Goal: Task Accomplishment & Management: Manage account settings

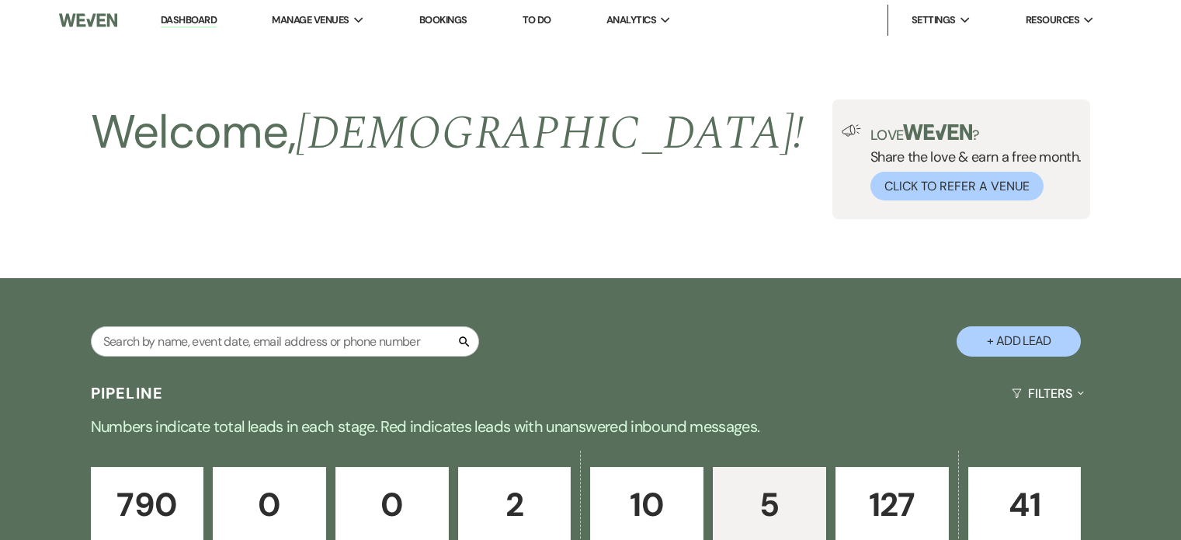
select select "6"
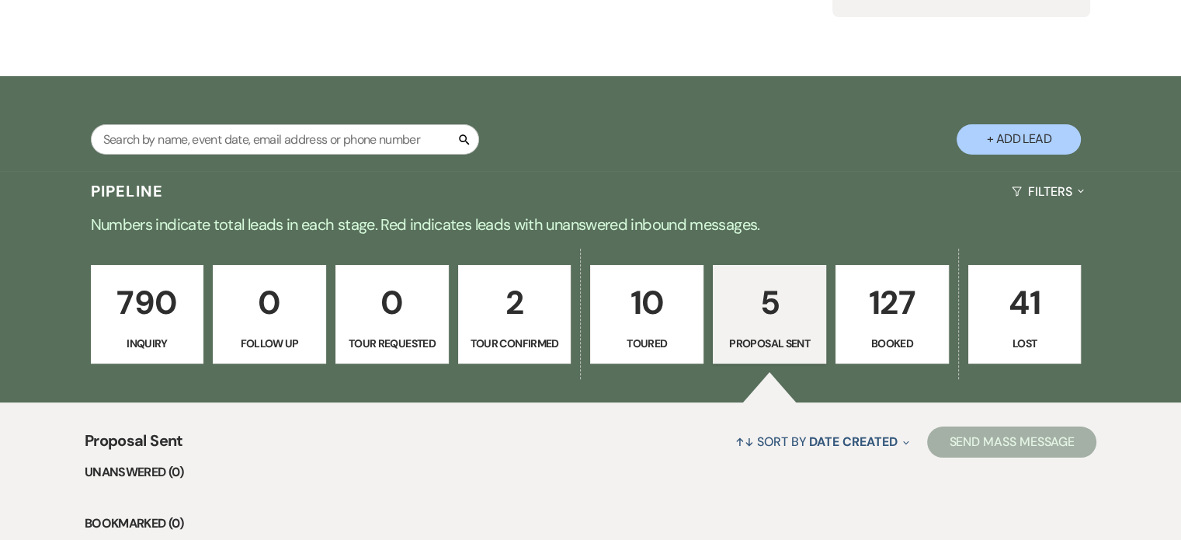
scroll to position [233, 0]
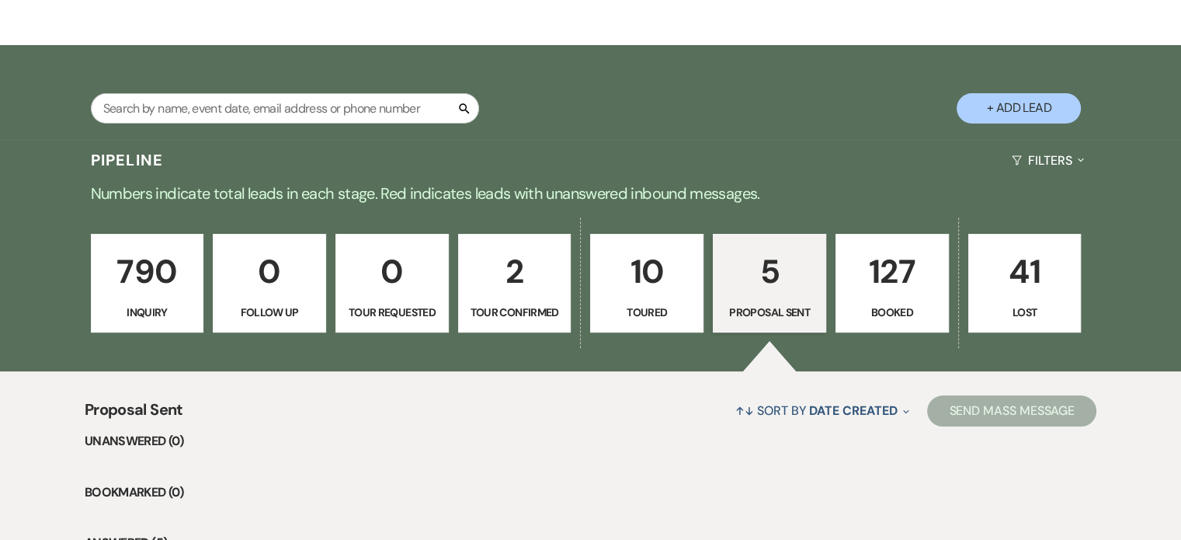
click at [650, 283] on p "10" at bounding box center [646, 271] width 93 height 52
select select "5"
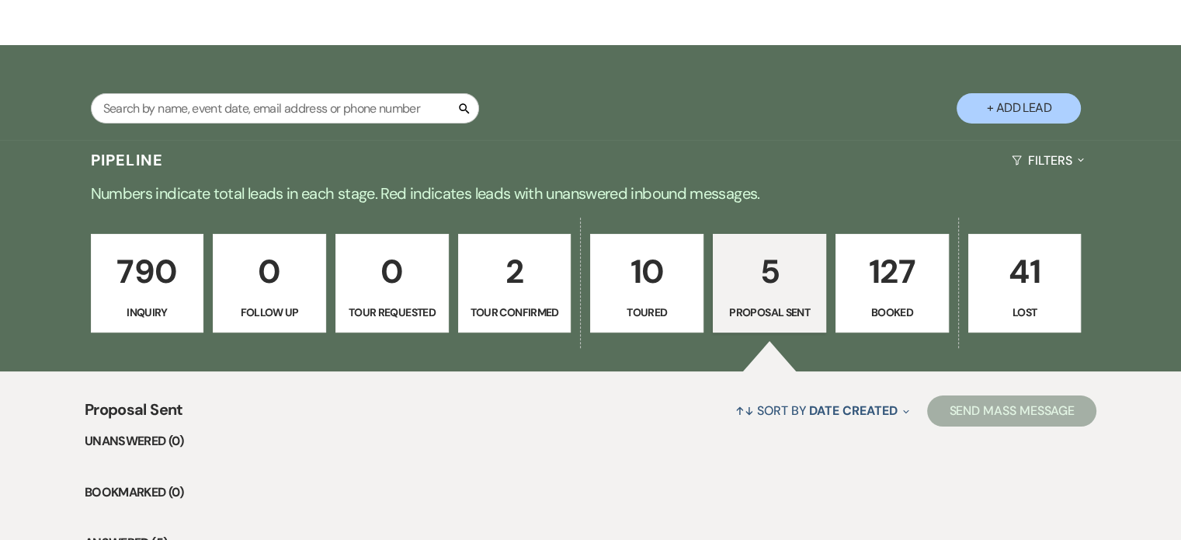
select select "5"
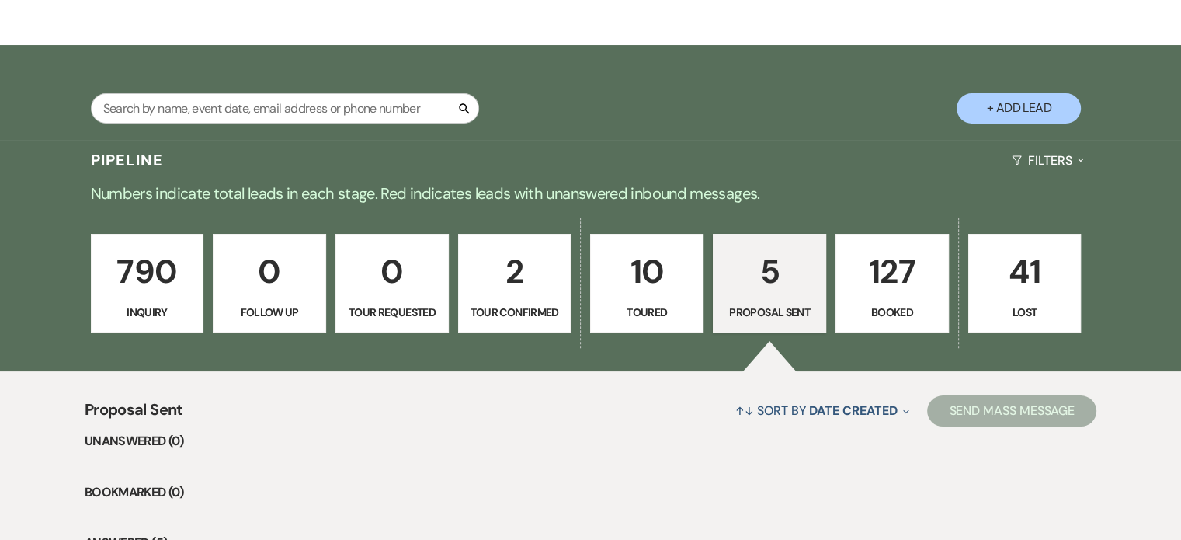
select select "5"
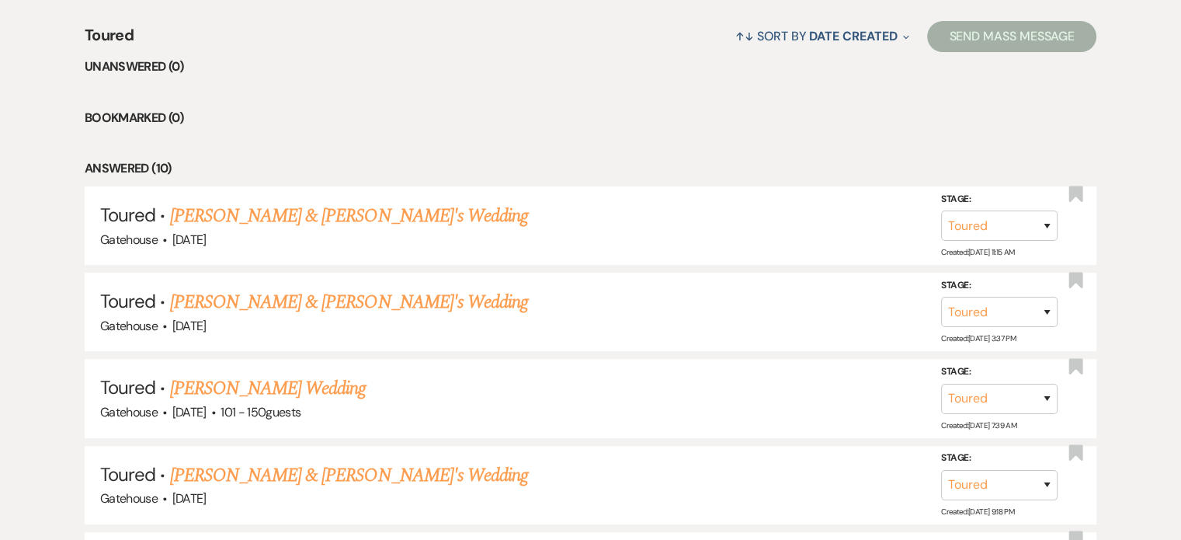
scroll to position [621, 0]
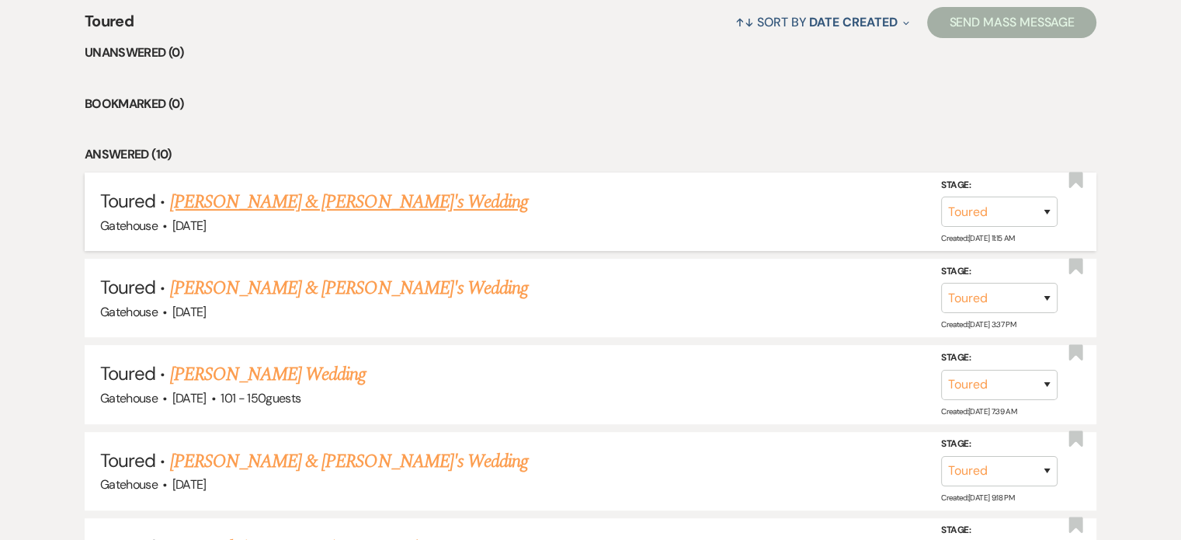
click at [239, 199] on link "[PERSON_NAME] & [PERSON_NAME]'s Wedding" at bounding box center [349, 202] width 359 height 28
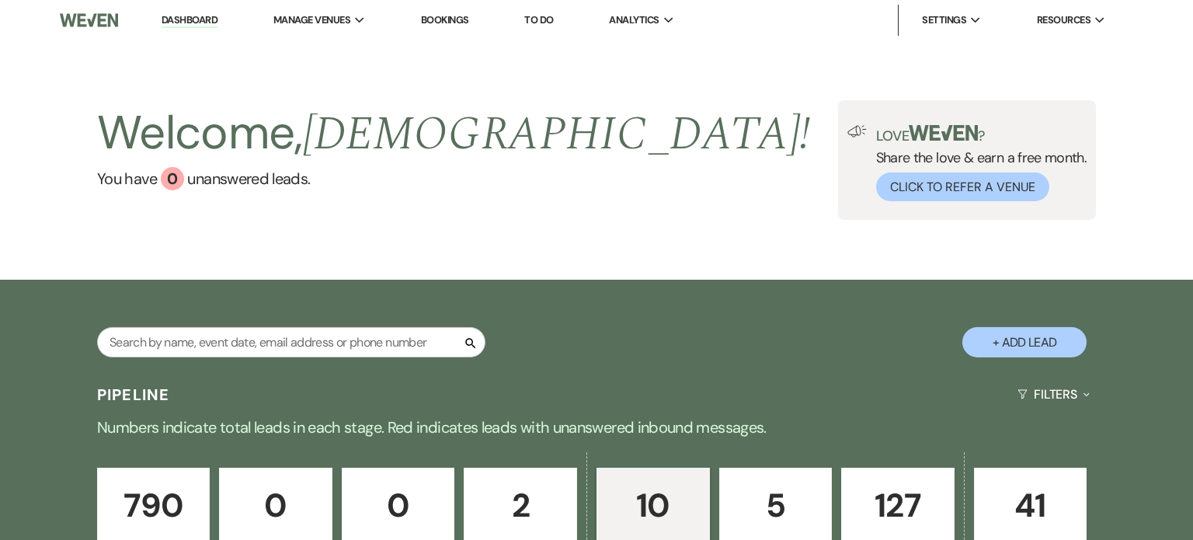
select select "5"
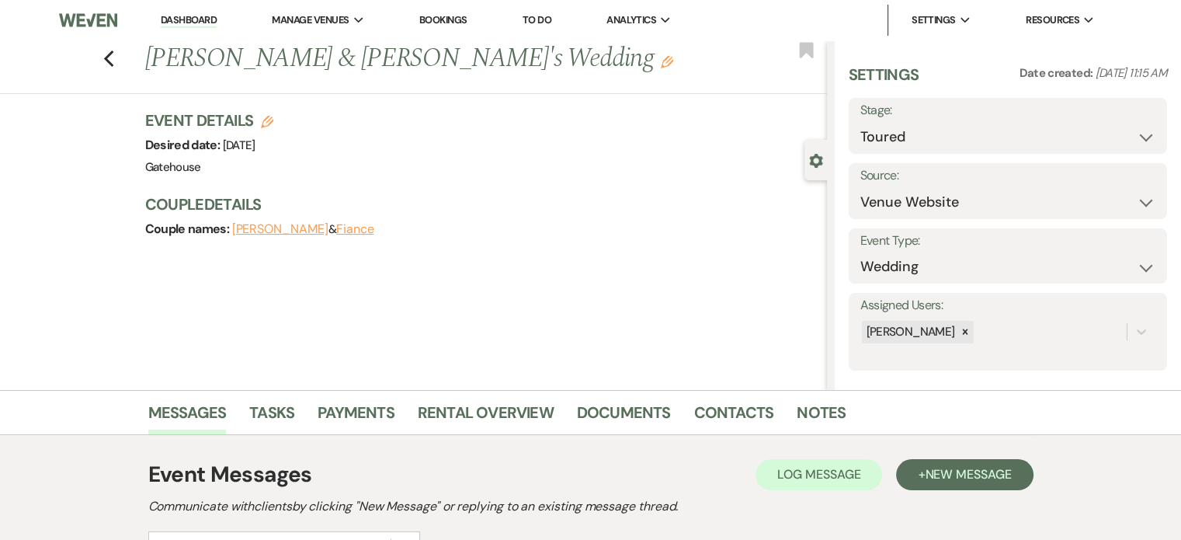
click at [273, 120] on use "button" at bounding box center [267, 122] width 12 height 12
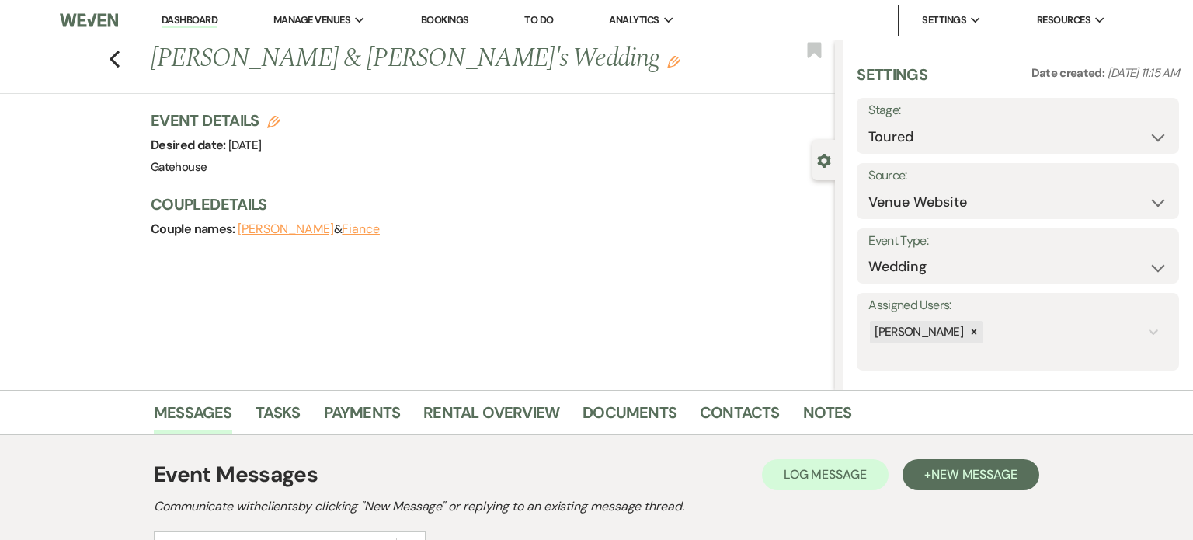
select select "669"
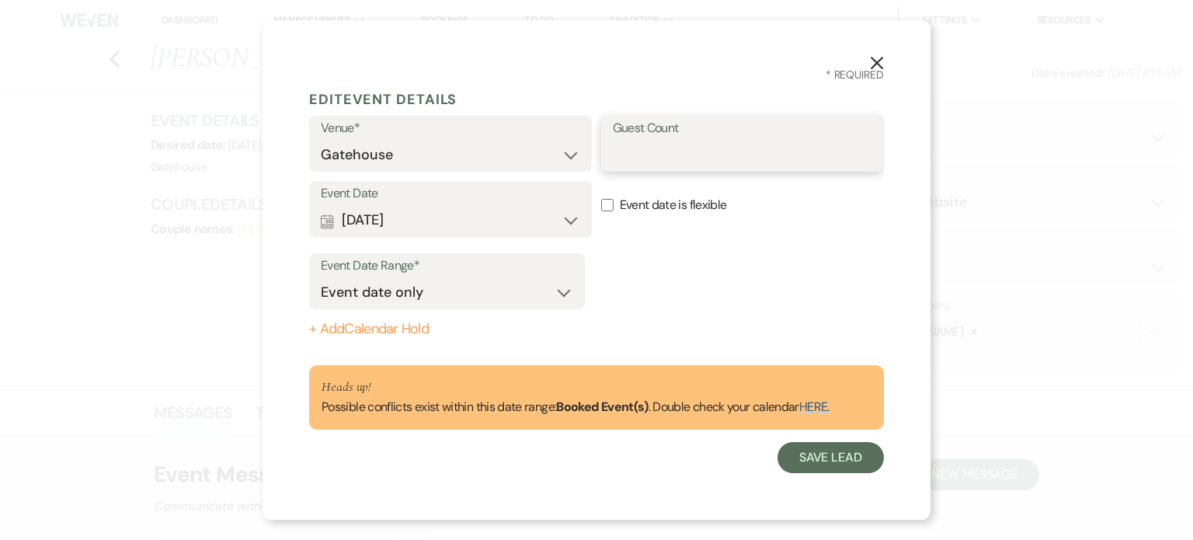
click at [696, 151] on input "Guest Count" at bounding box center [742, 155] width 259 height 30
type input "100"
click at [820, 458] on button "Save Lead" at bounding box center [830, 457] width 106 height 31
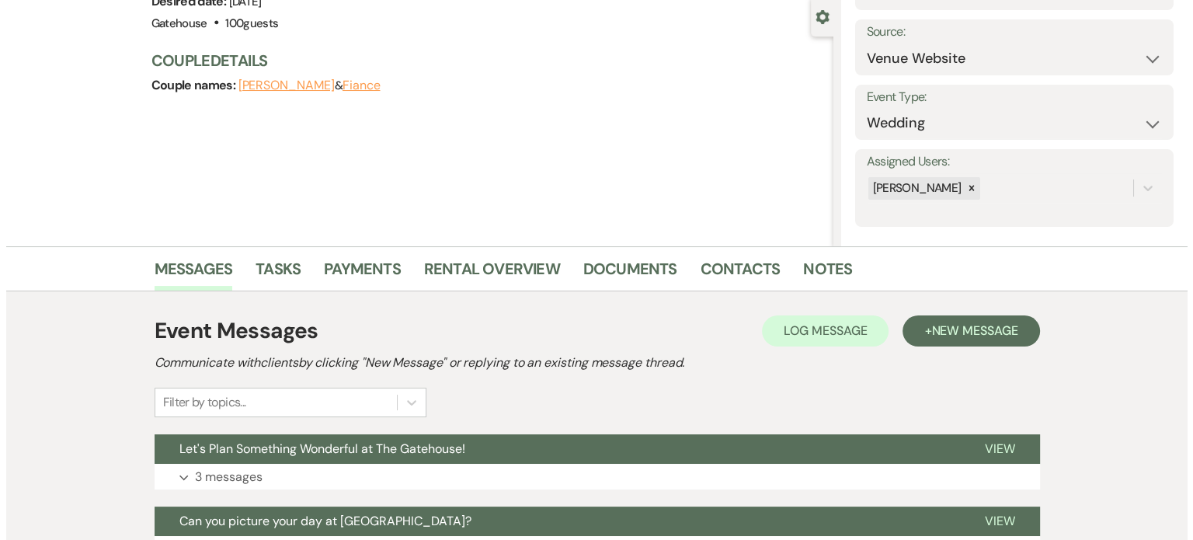
scroll to position [155, 0]
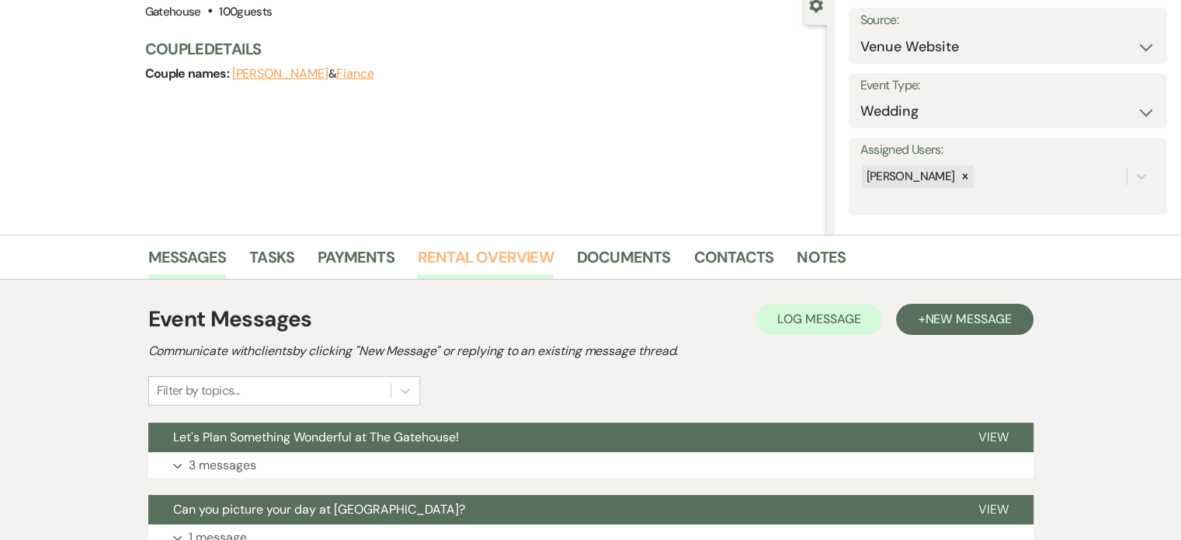
click at [520, 263] on link "Rental Overview" at bounding box center [486, 262] width 136 height 34
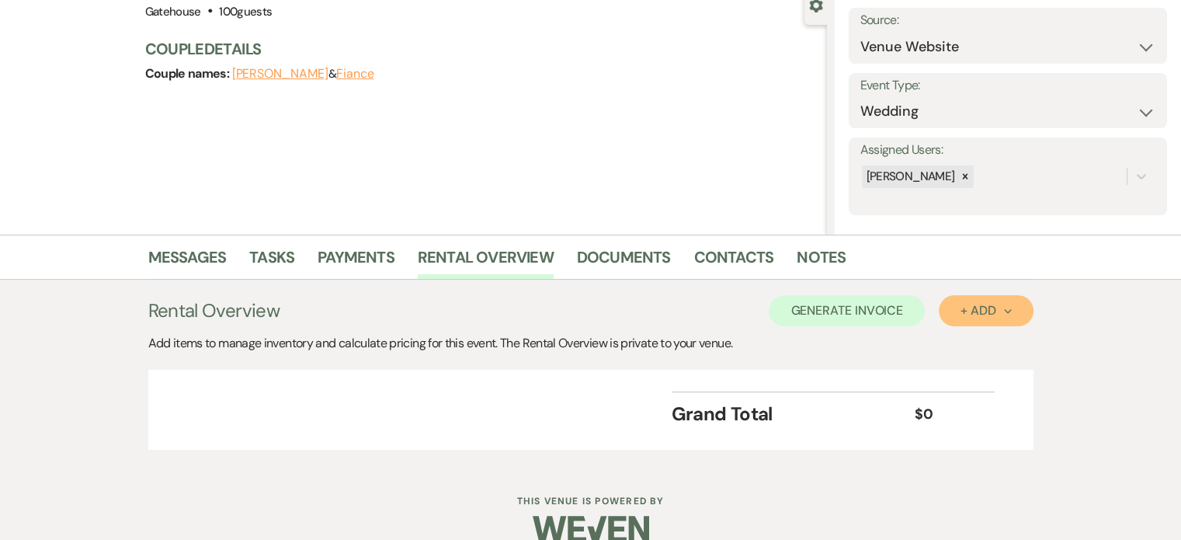
click at [977, 313] on div "+ Add Next" at bounding box center [986, 310] width 50 height 12
click at [961, 366] on button "Category" at bounding box center [980, 370] width 82 height 24
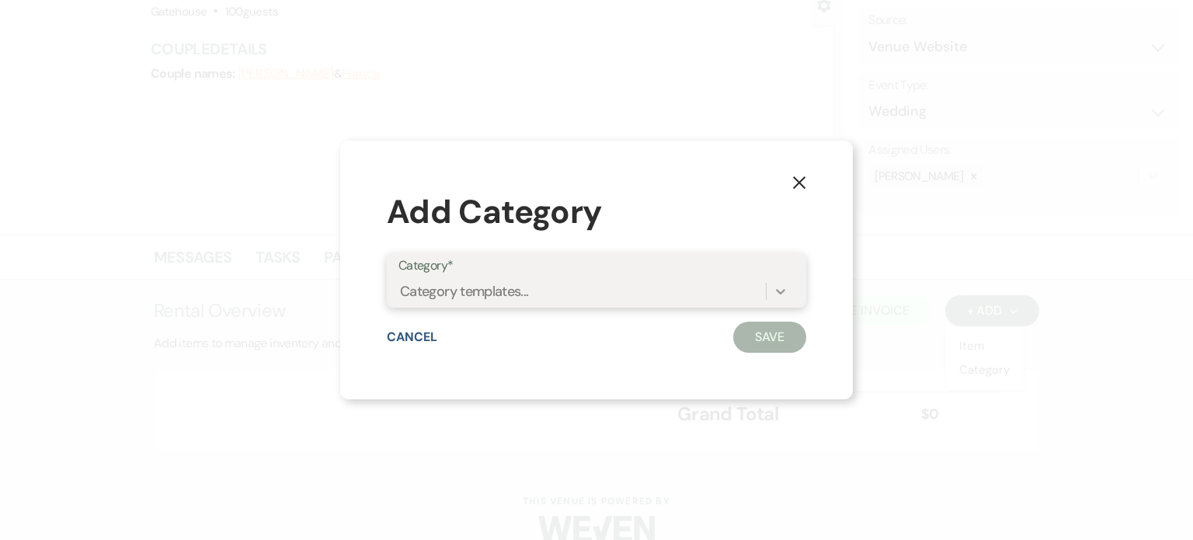
click at [788, 293] on icon at bounding box center [781, 291] width 16 height 16
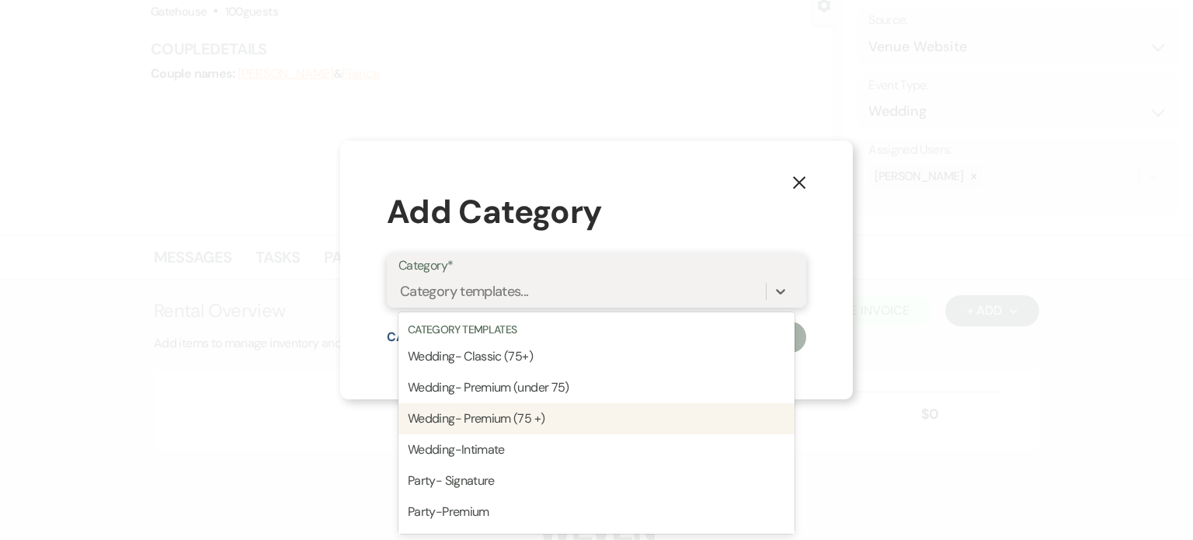
click at [530, 416] on div "Wedding- Premium (75 +)" at bounding box center [596, 418] width 396 height 31
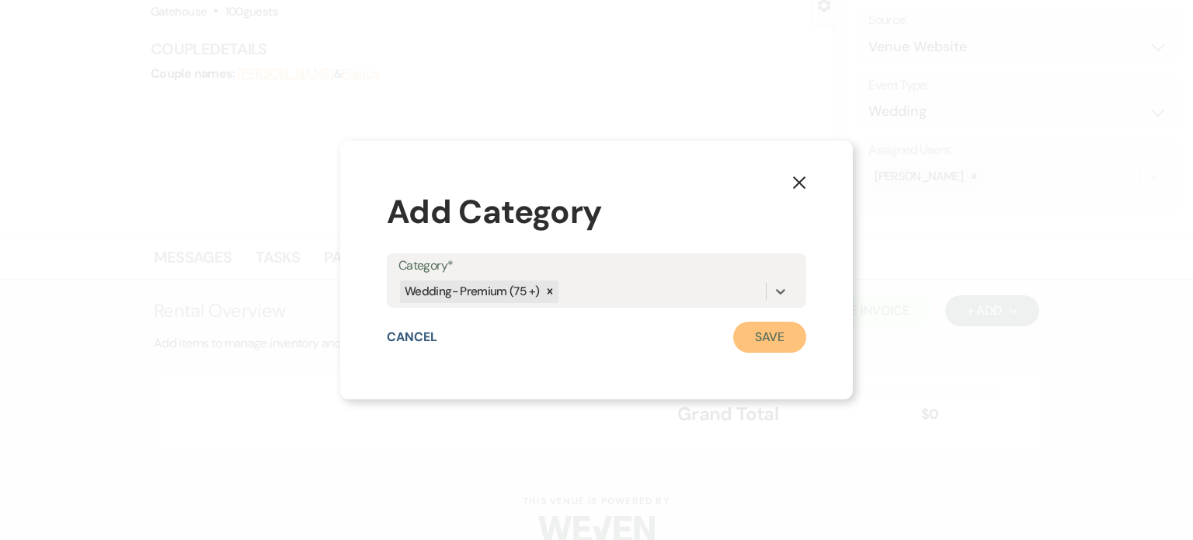
click at [750, 329] on button "Save" at bounding box center [769, 337] width 73 height 31
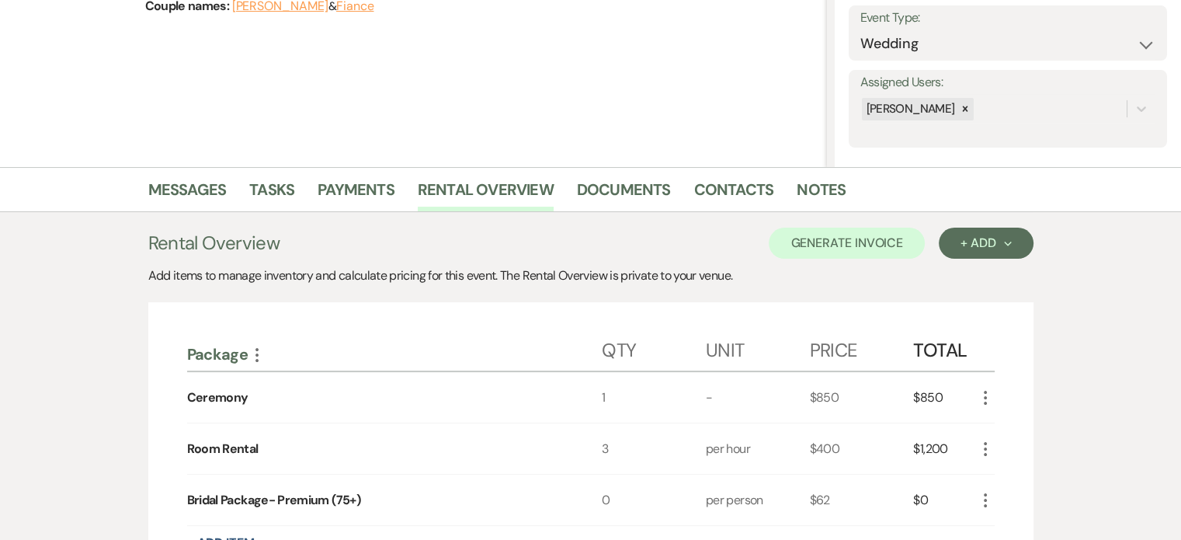
scroll to position [388, 0]
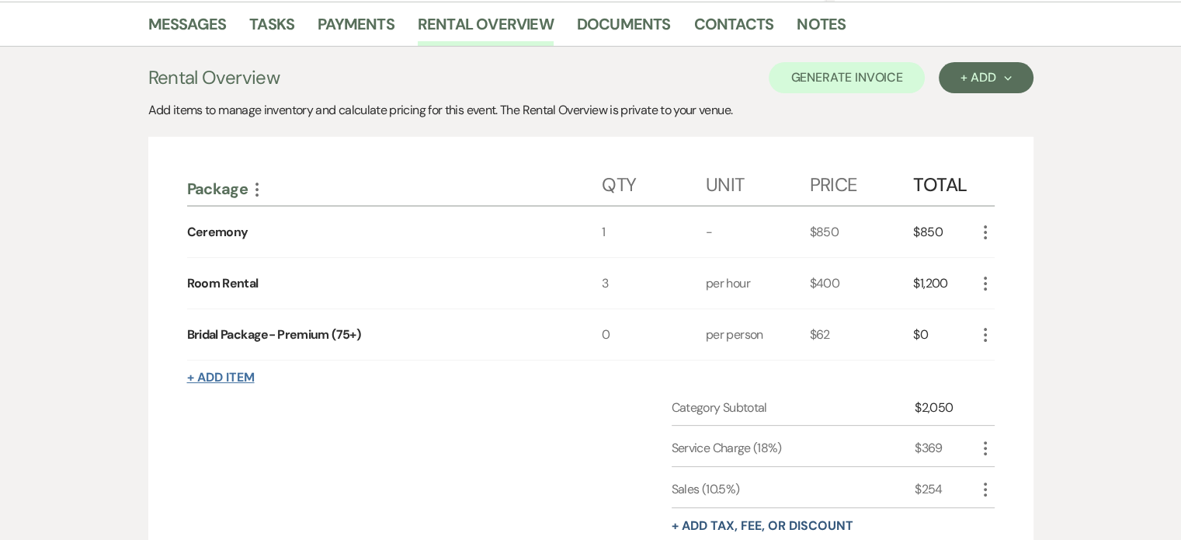
click at [238, 372] on button "+ Add Item" at bounding box center [221, 377] width 68 height 12
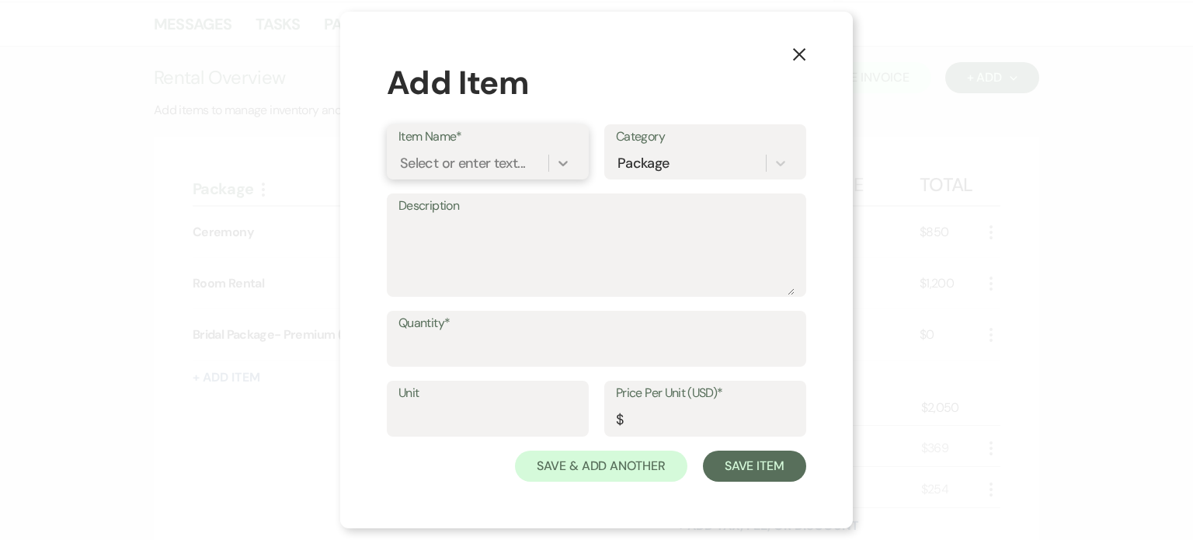
click at [562, 158] on icon at bounding box center [563, 163] width 16 height 16
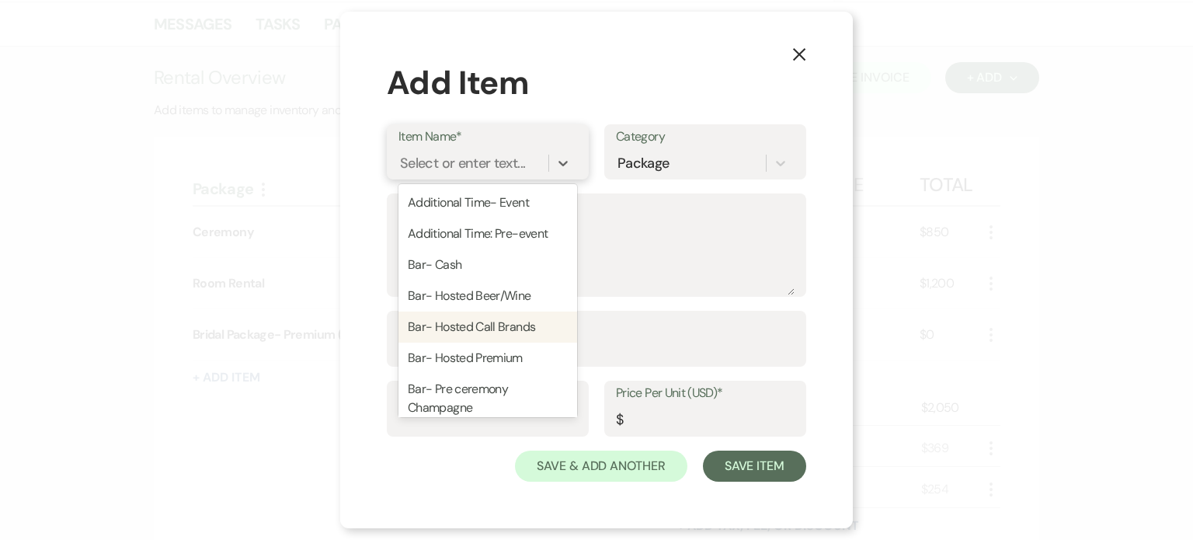
click at [482, 324] on div "Bar- Hosted Call Brands" at bounding box center [487, 326] width 179 height 31
type textarea "Bud Light, Michelob Ultra Chardonnay, [PERSON_NAME], Rose, Moscato Smirnoff Vod…"
type input "20"
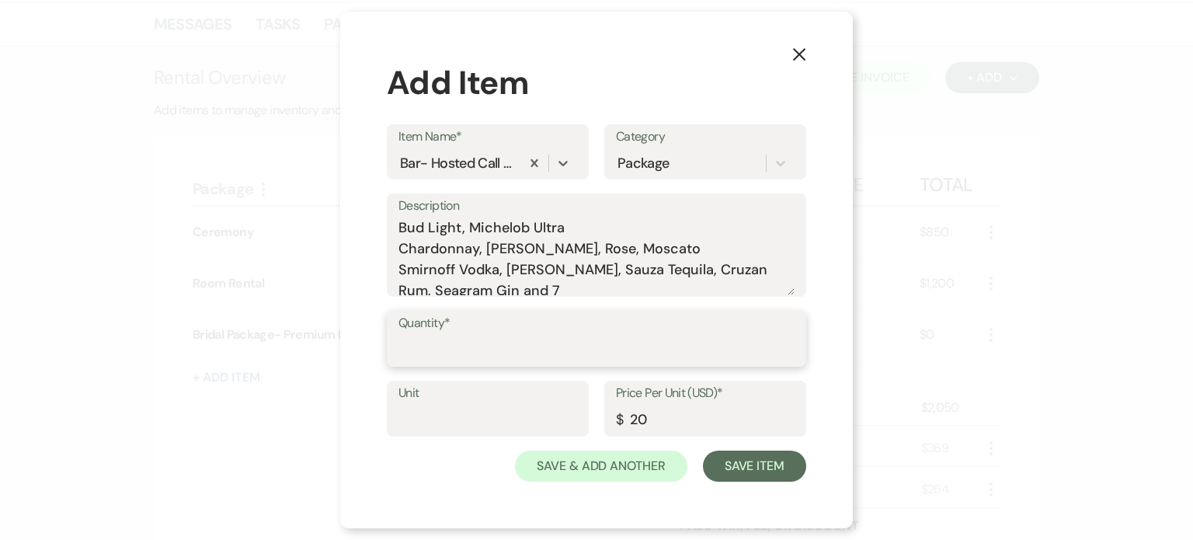
click at [440, 357] on input "Quantity*" at bounding box center [596, 350] width 396 height 30
type input "100"
drag, startPoint x: 461, startPoint y: 226, endPoint x: 385, endPoint y: 227, distance: 75.3
click at [385, 227] on div "X Add Item Item Name* Bar- Hosted Call Brands Category Package Description Bud …" at bounding box center [596, 270] width 513 height 517
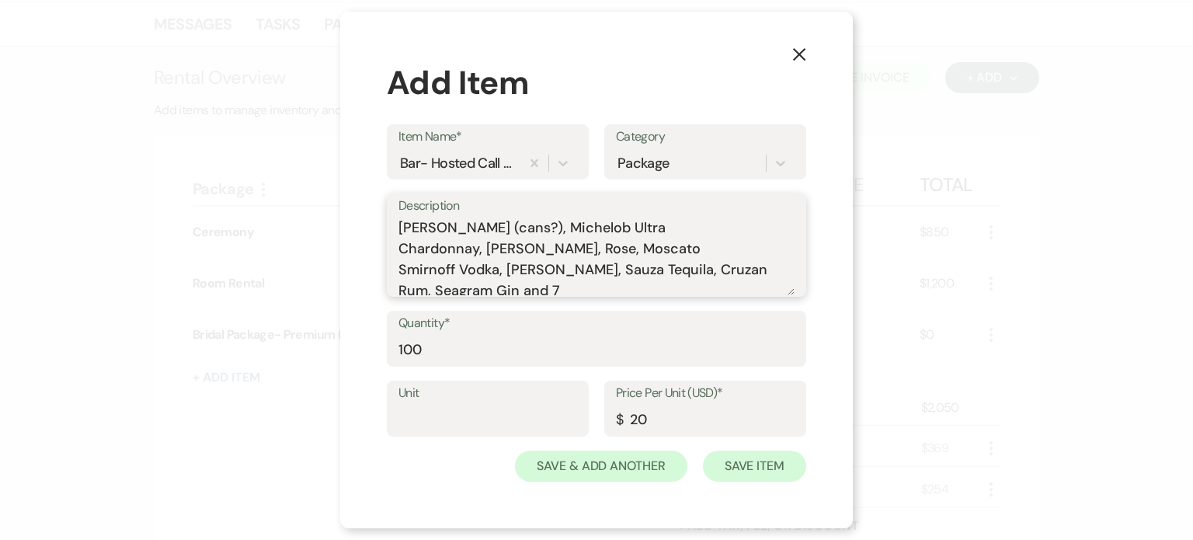
type textarea "[PERSON_NAME] (cans?), Michelob Ultra Chardonnay, [PERSON_NAME], Rose, Moscato …"
click at [745, 467] on button "Save Item" at bounding box center [754, 465] width 103 height 31
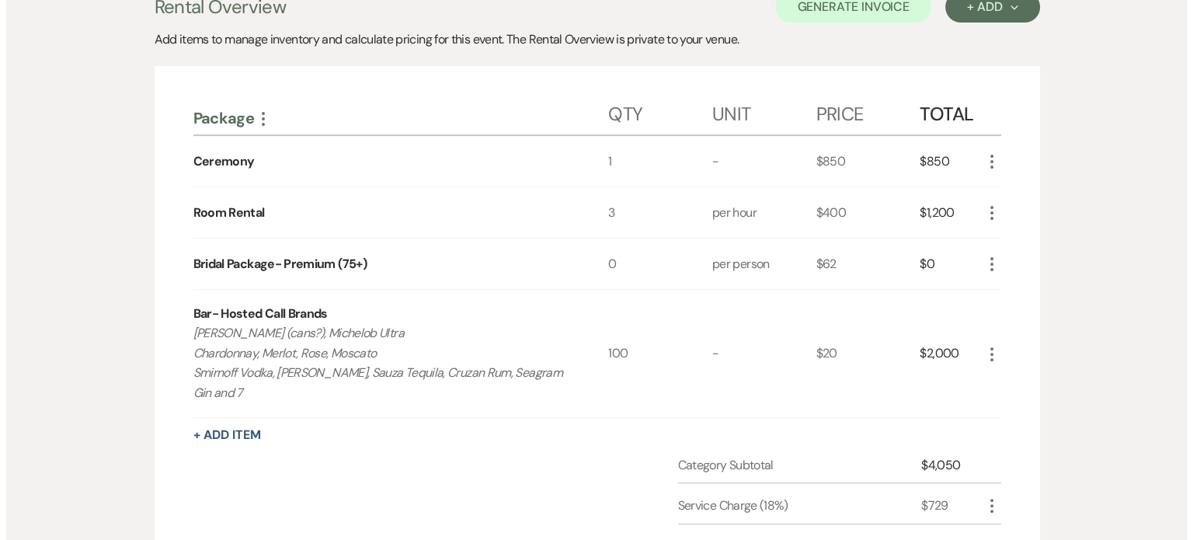
scroll to position [544, 0]
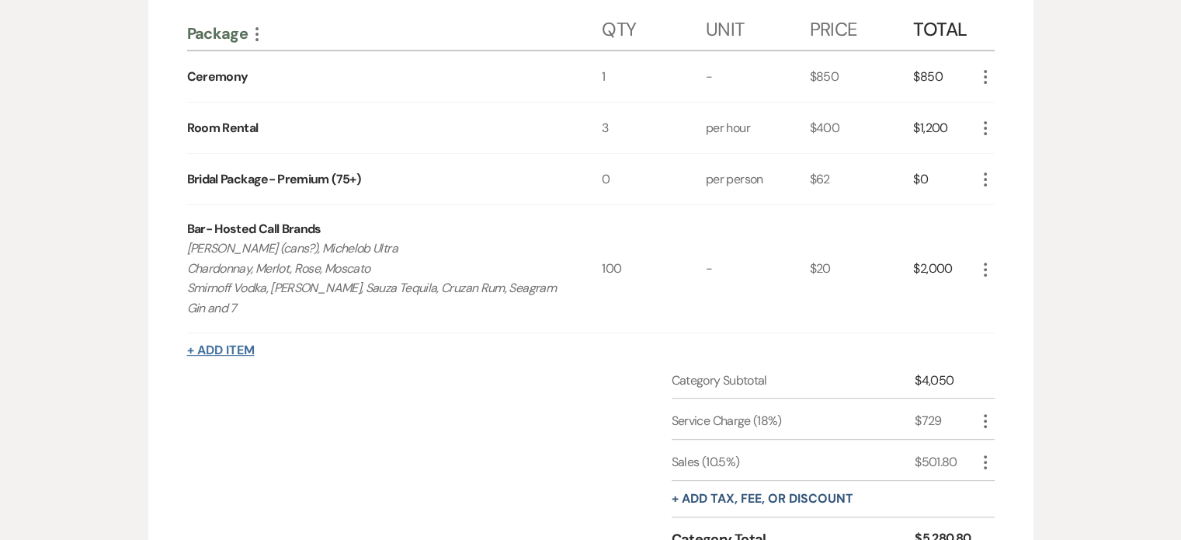
click at [228, 344] on button "+ Add Item" at bounding box center [221, 350] width 68 height 12
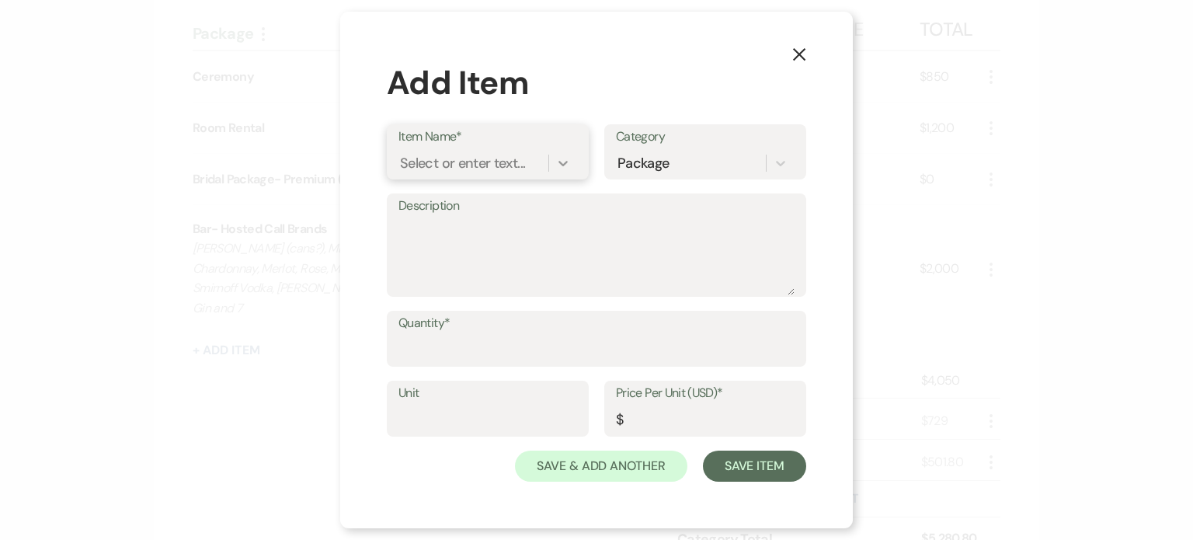
click at [559, 160] on icon at bounding box center [563, 163] width 16 height 16
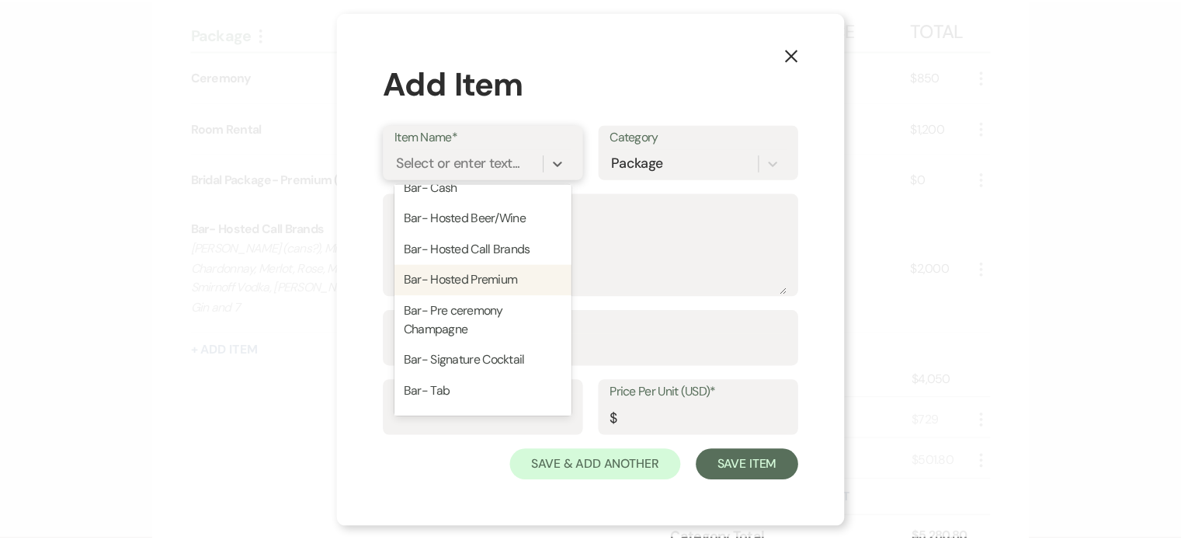
scroll to position [0, 0]
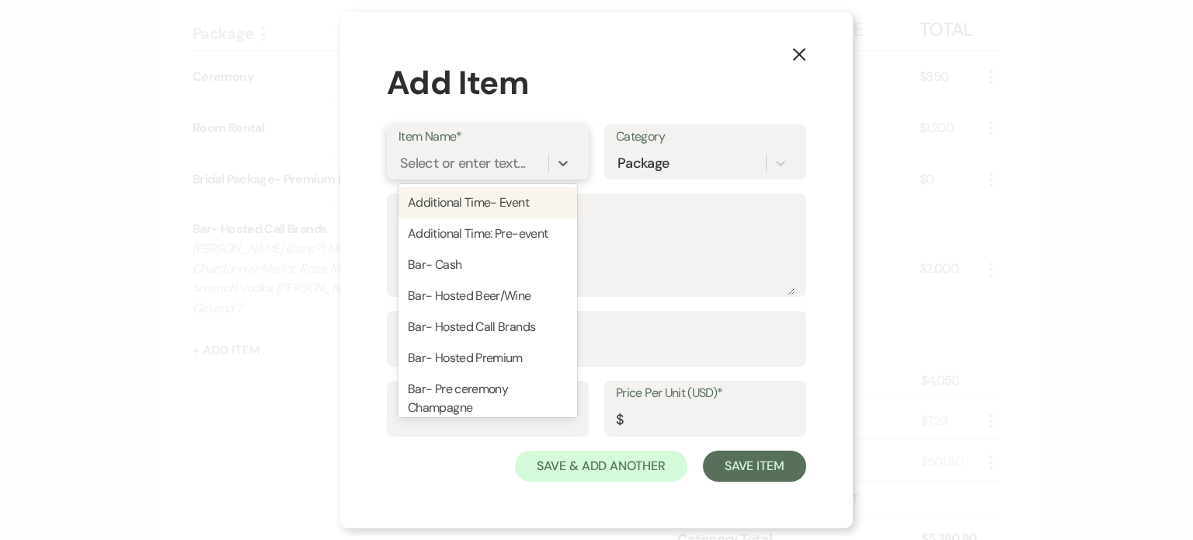
click at [426, 201] on div "Additional Time- Event" at bounding box center [487, 202] width 179 height 31
type textarea "1 hour"
type input "400"
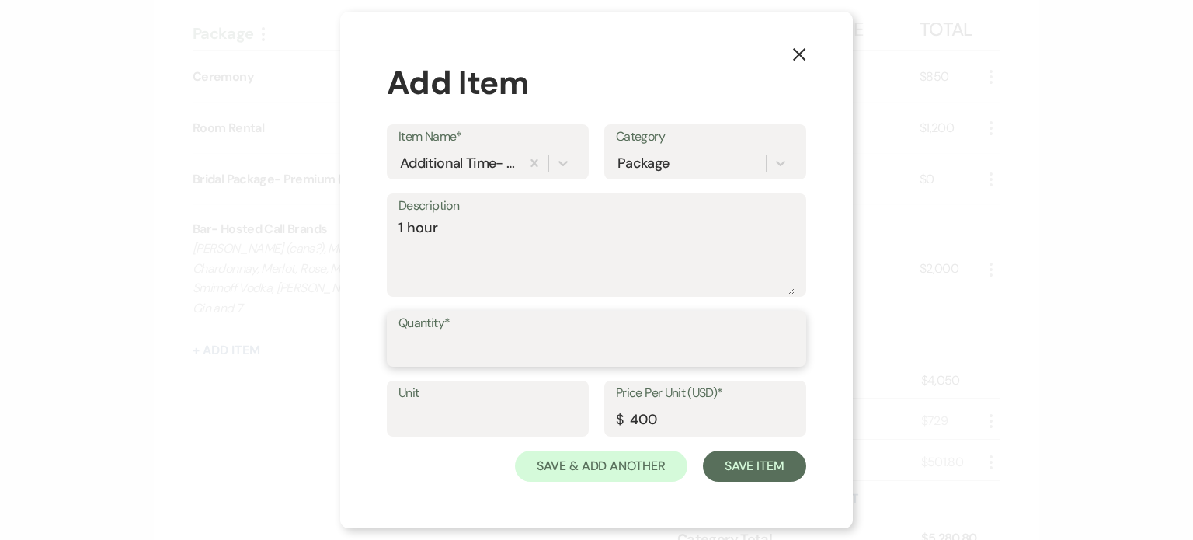
click at [450, 345] on input "Quantity*" at bounding box center [596, 350] width 396 height 30
type input "1"
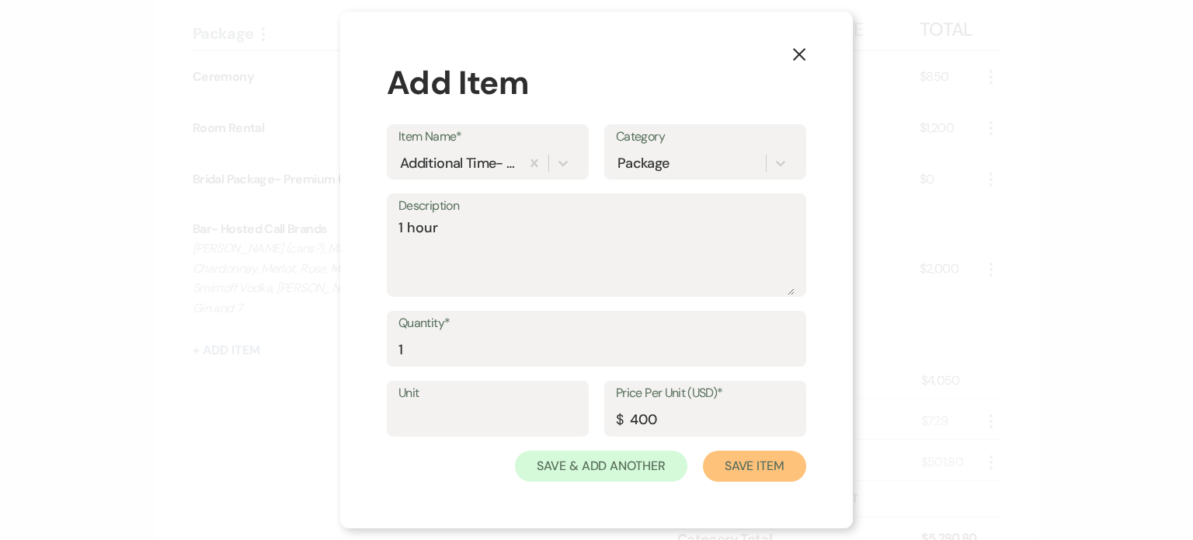
click at [766, 460] on button "Save Item" at bounding box center [754, 465] width 103 height 31
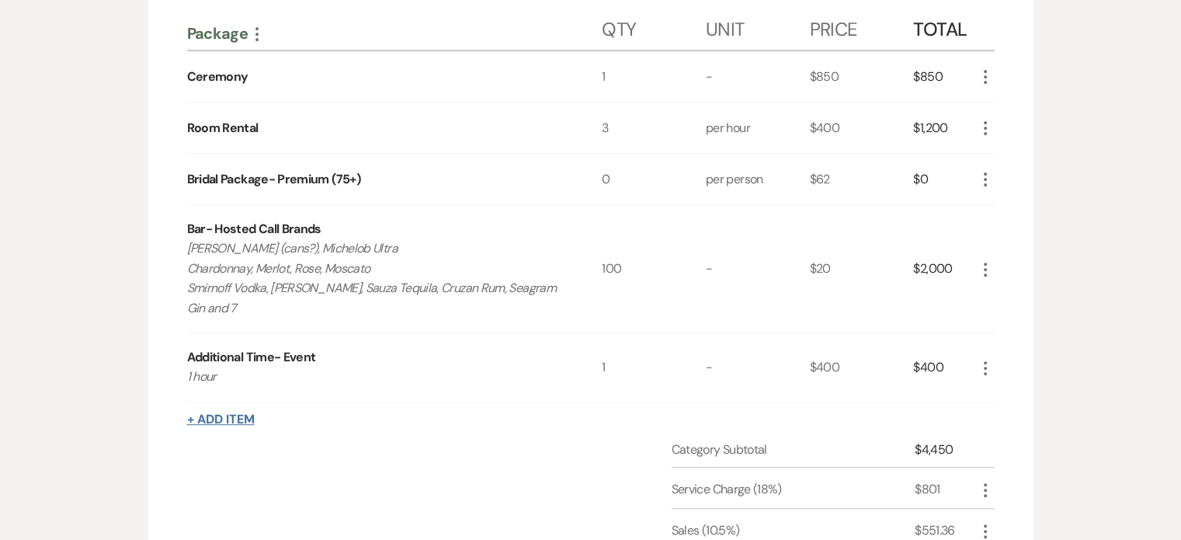
click at [226, 418] on button "+ Add Item" at bounding box center [221, 419] width 68 height 12
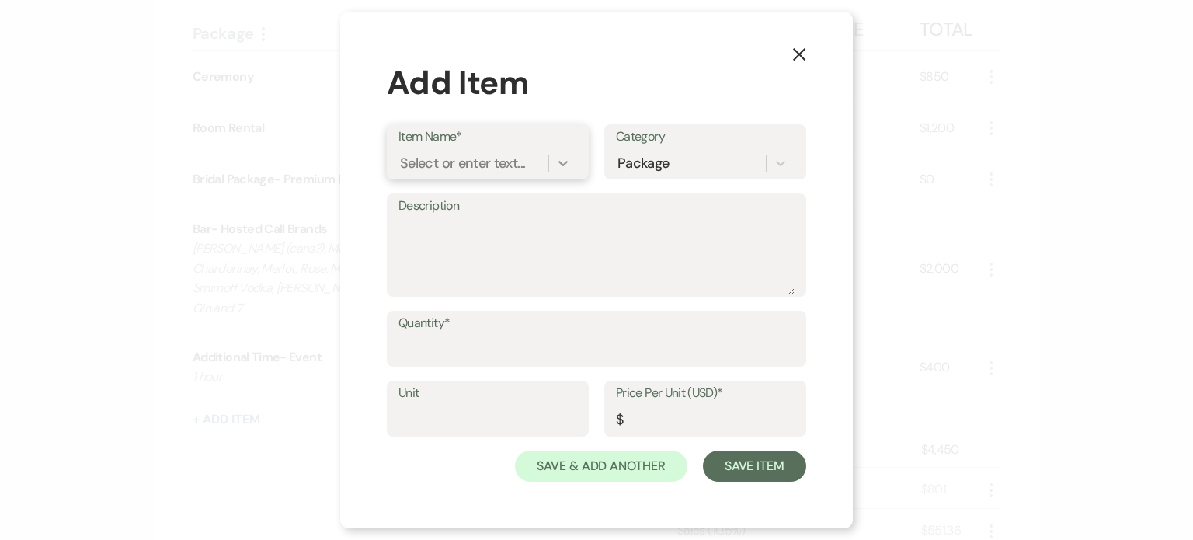
click at [562, 160] on icon at bounding box center [563, 163] width 16 height 16
type input "Additional time-bar"
click at [544, 199] on div "+ Add "Additional time-bar"" at bounding box center [487, 202] width 179 height 31
click at [572, 263] on textarea "Description" at bounding box center [596, 256] width 396 height 78
type textarea "1 hour @ $6 p/p"
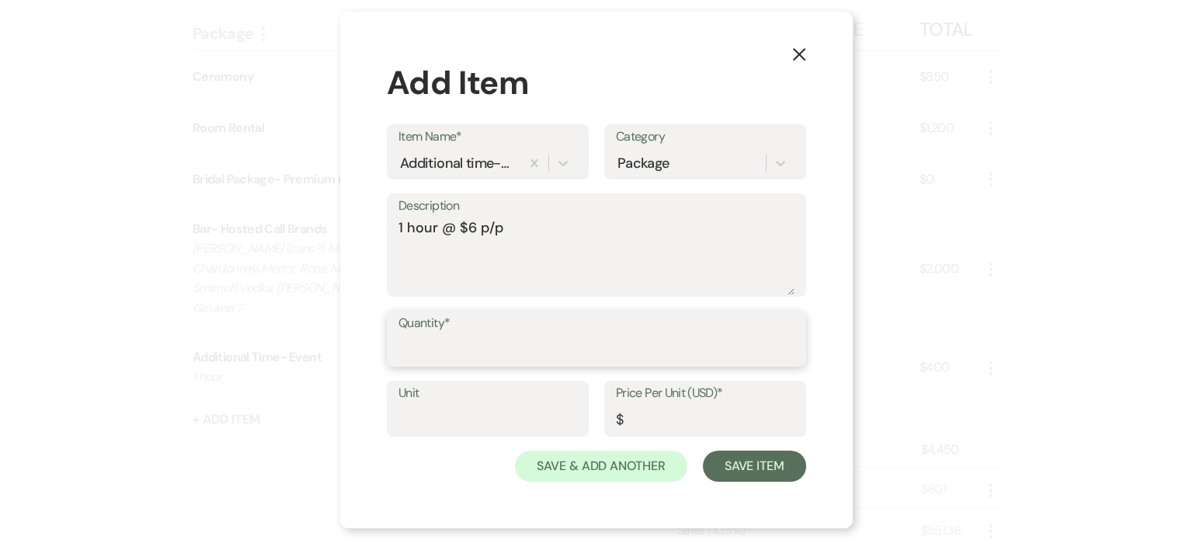
click at [624, 353] on input "Quantity*" at bounding box center [596, 350] width 396 height 30
type input "100"
click at [642, 415] on input "Price Per Unit (USD)*" at bounding box center [705, 420] width 179 height 30
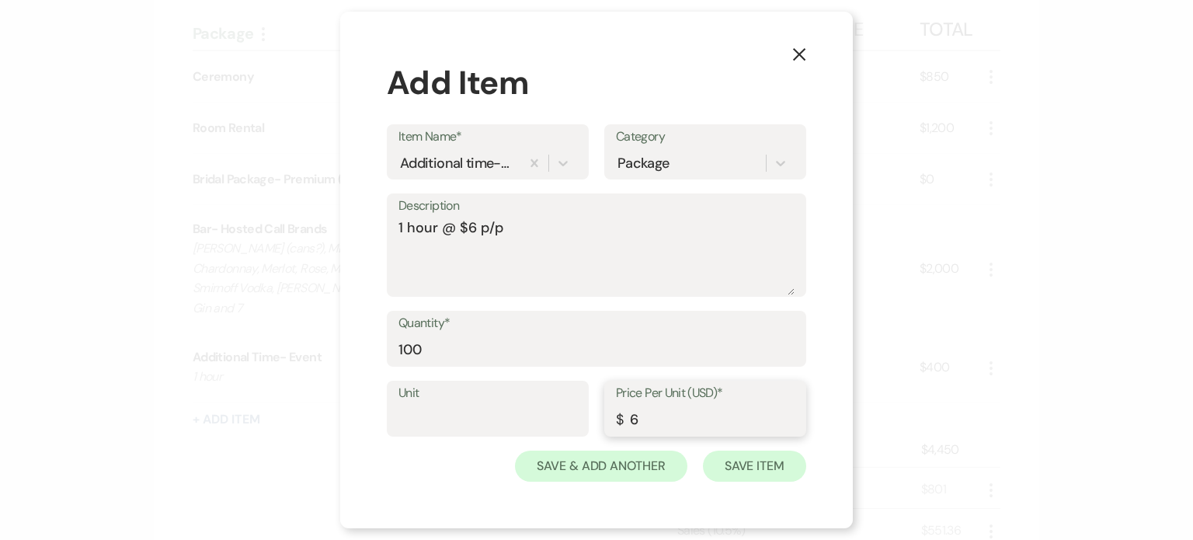
type input "6"
click at [768, 465] on button "Save Item" at bounding box center [754, 465] width 103 height 31
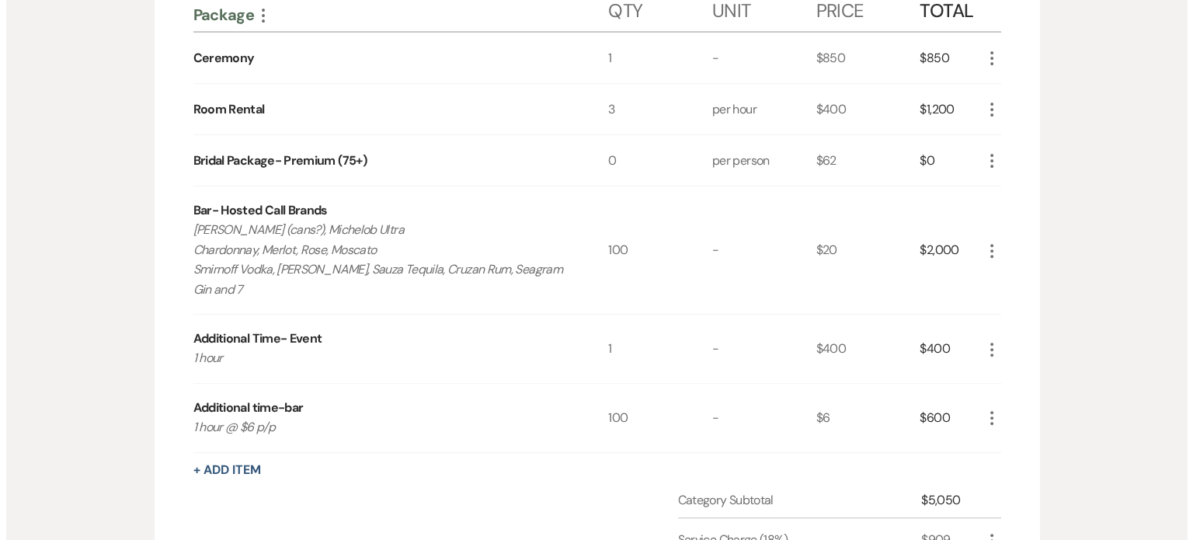
scroll to position [699, 0]
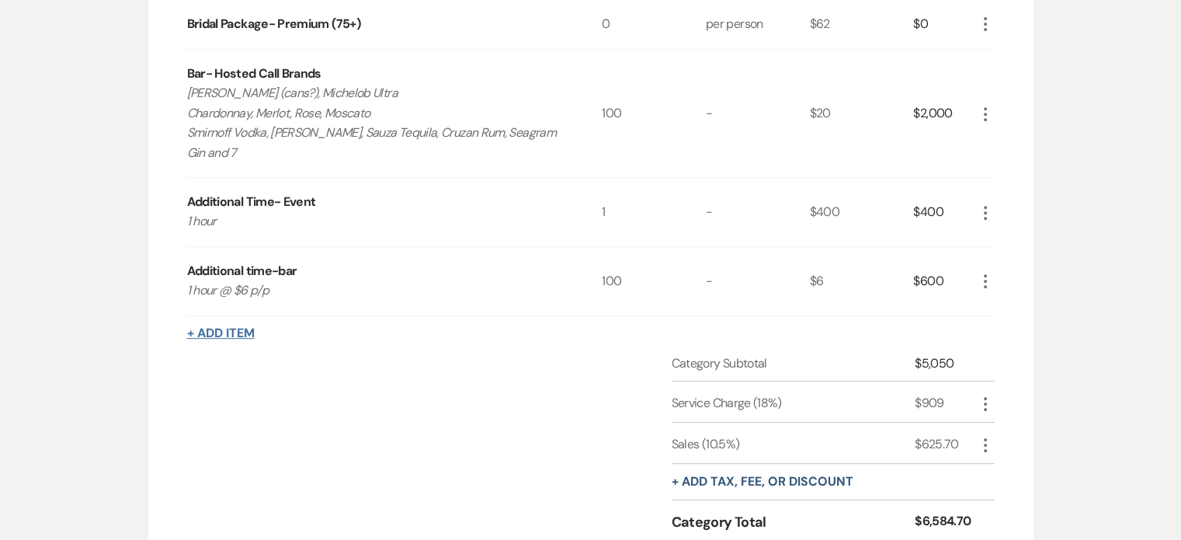
click at [245, 329] on button "+ Add Item" at bounding box center [221, 333] width 68 height 12
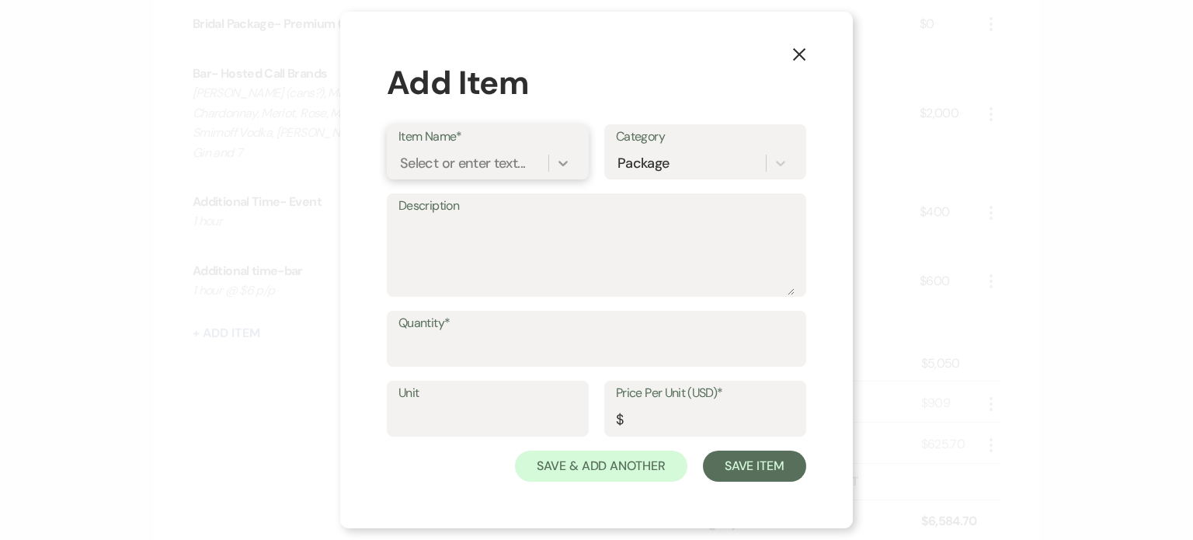
click at [560, 162] on icon at bounding box center [562, 163] width 9 height 5
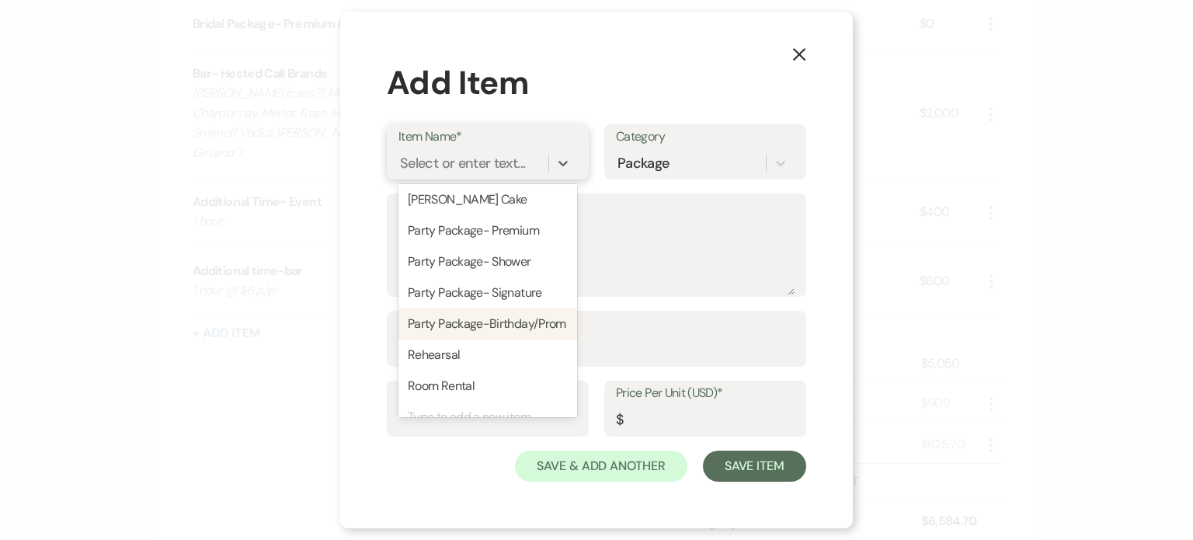
scroll to position [929, 0]
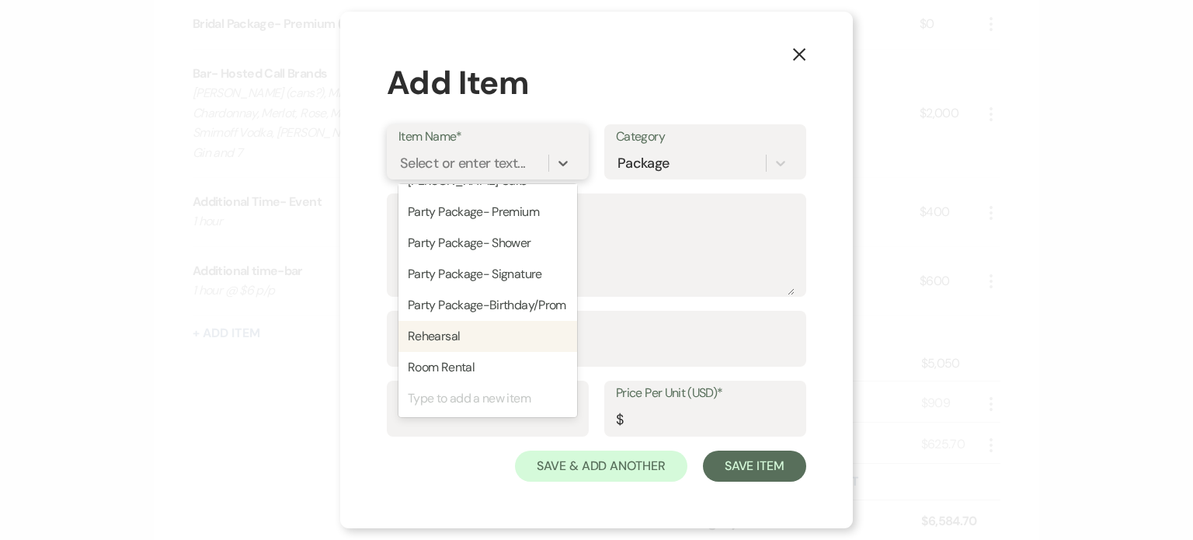
click at [454, 335] on div "Rehearsal" at bounding box center [487, 336] width 179 height 31
type input "100"
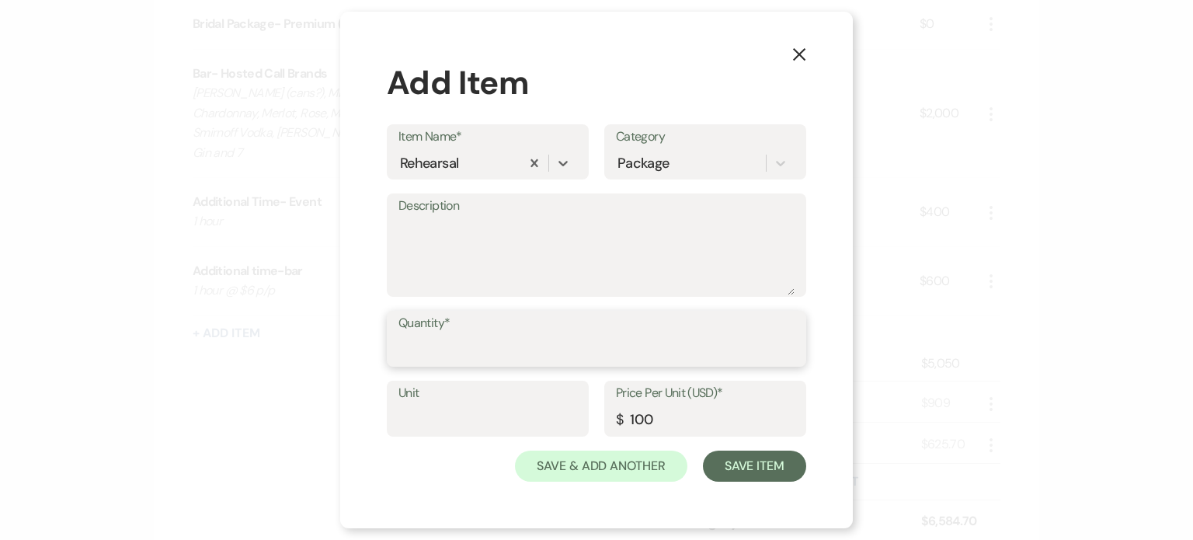
click at [452, 339] on input "Quantity*" at bounding box center [596, 350] width 396 height 30
type input "1"
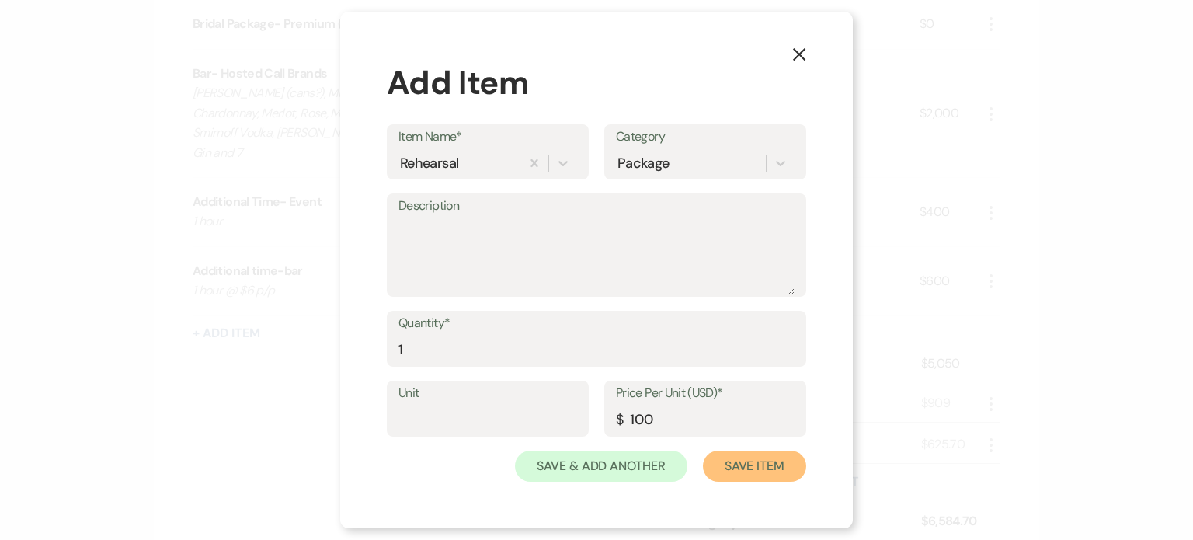
click at [769, 461] on button "Save Item" at bounding box center [754, 465] width 103 height 31
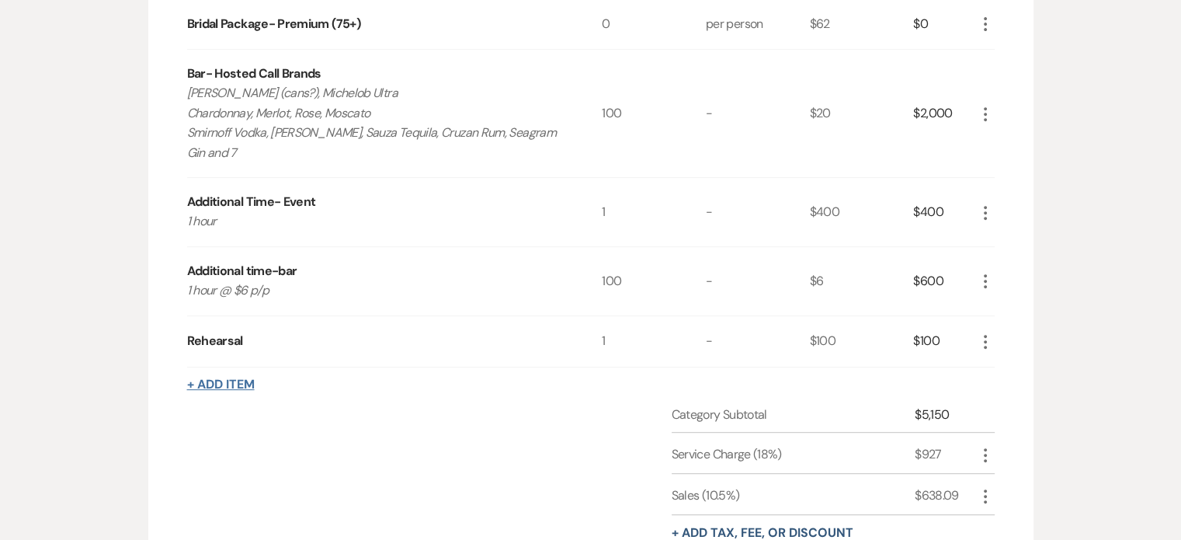
click at [237, 380] on button "+ Add Item" at bounding box center [221, 384] width 68 height 12
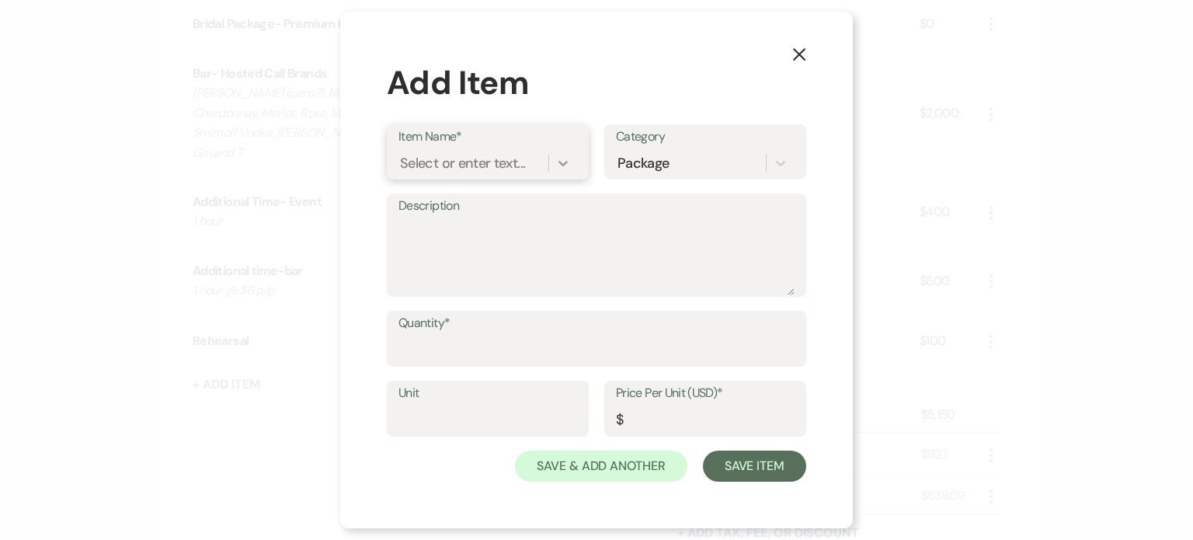
click at [569, 162] on icon at bounding box center [563, 163] width 16 height 16
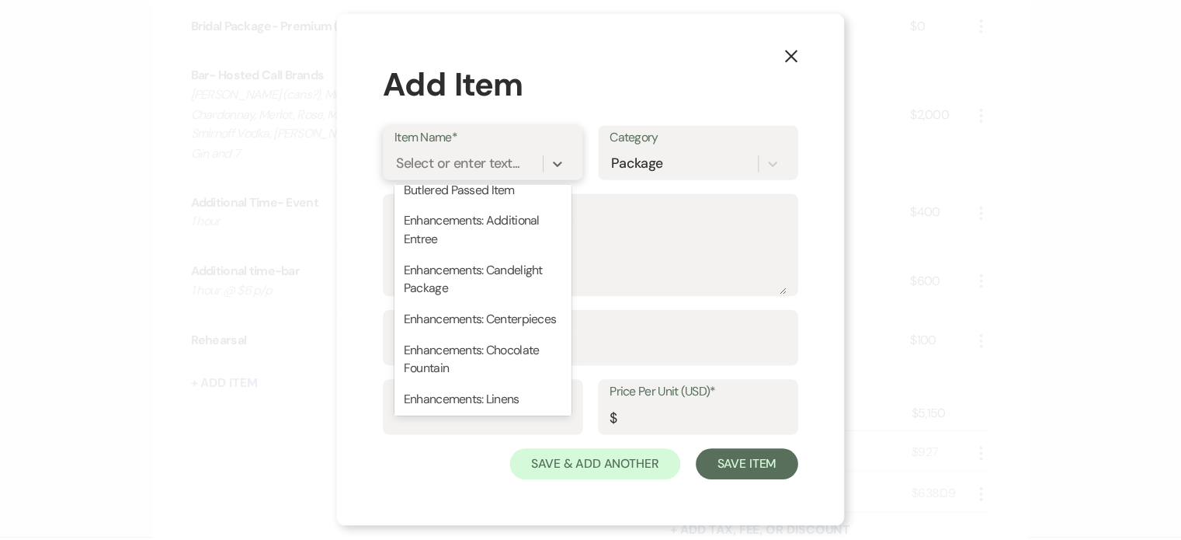
scroll to position [544, 0]
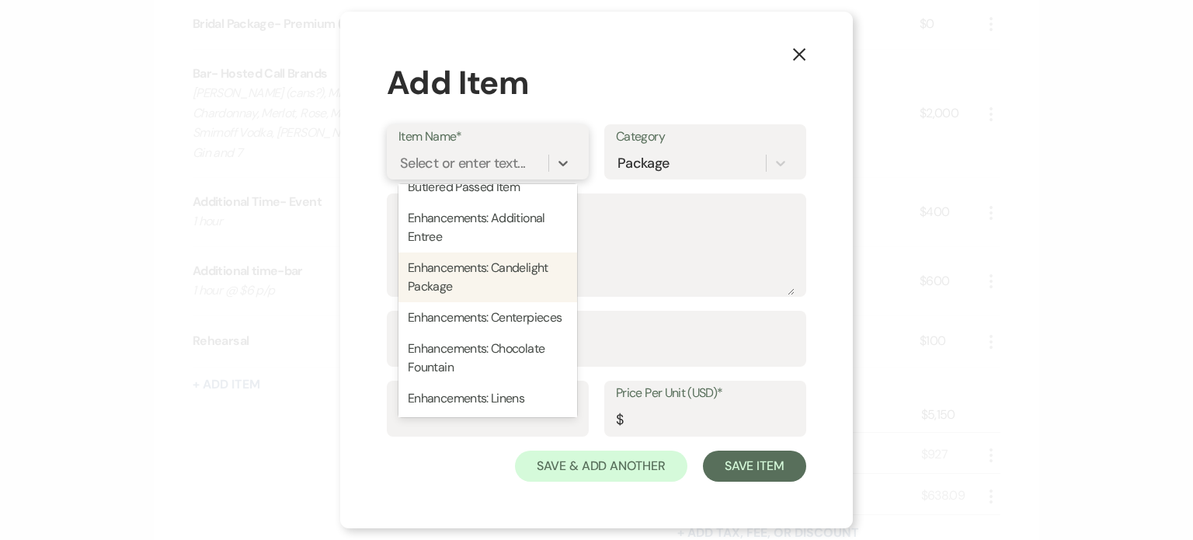
click at [499, 288] on div "Enhancements: Candelight Package" at bounding box center [487, 277] width 179 height 50
type textarea "All that Glitters"
type input "400"
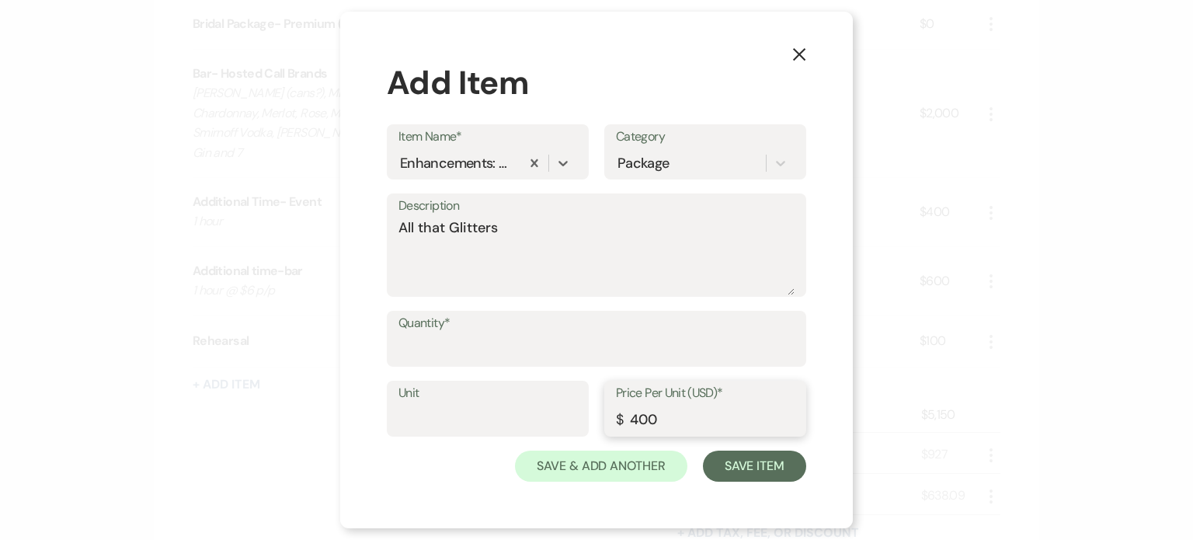
click at [636, 422] on input "400" at bounding box center [705, 420] width 179 height 30
click at [469, 342] on input "Quantity*" at bounding box center [596, 350] width 396 height 30
type input "1"
click at [634, 425] on input "400" at bounding box center [705, 420] width 179 height 30
type input "600"
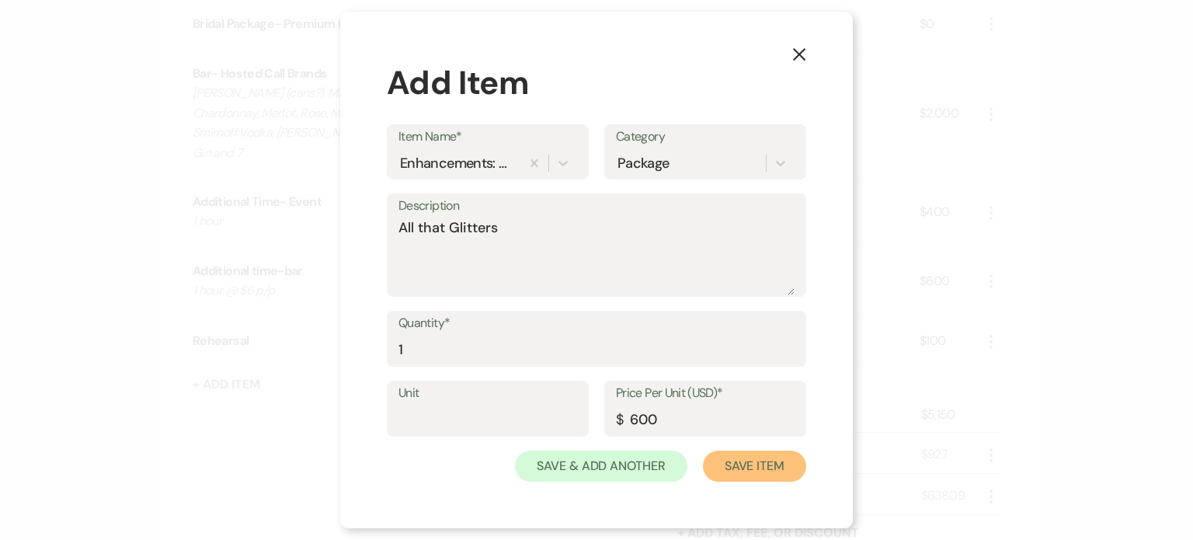
click at [739, 465] on button "Save Item" at bounding box center [754, 465] width 103 height 31
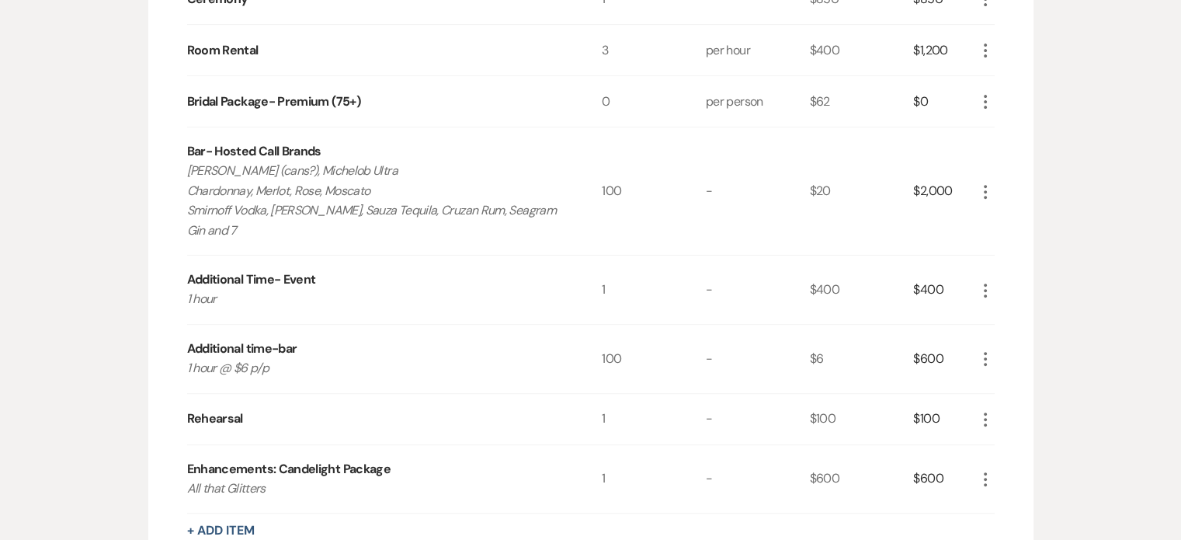
scroll to position [466, 0]
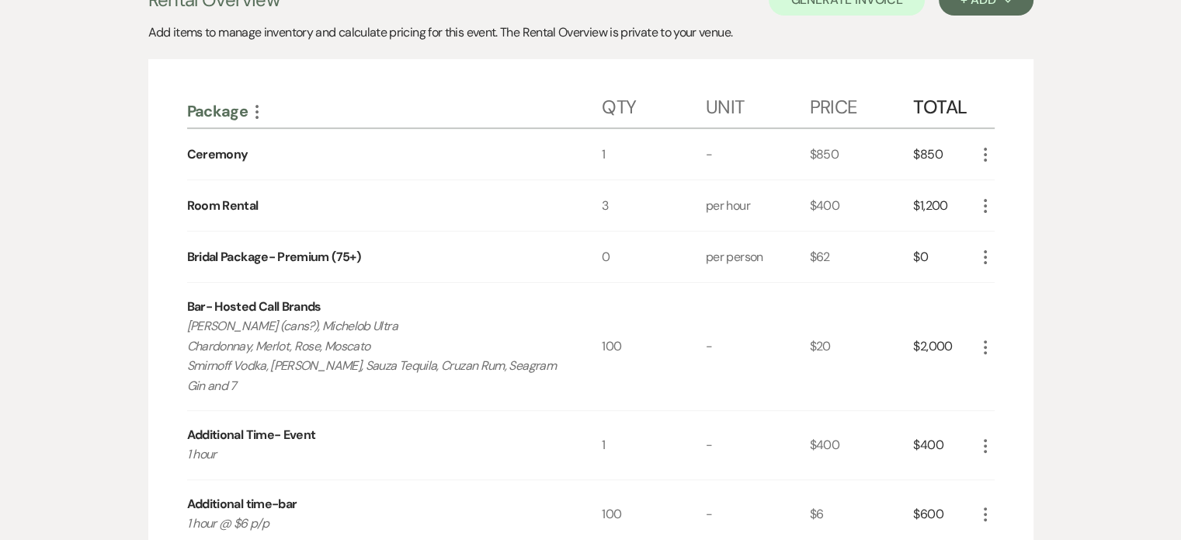
click at [988, 253] on icon "More" at bounding box center [985, 257] width 19 height 19
click at [1012, 283] on button "Pencil Edit" at bounding box center [1016, 287] width 81 height 25
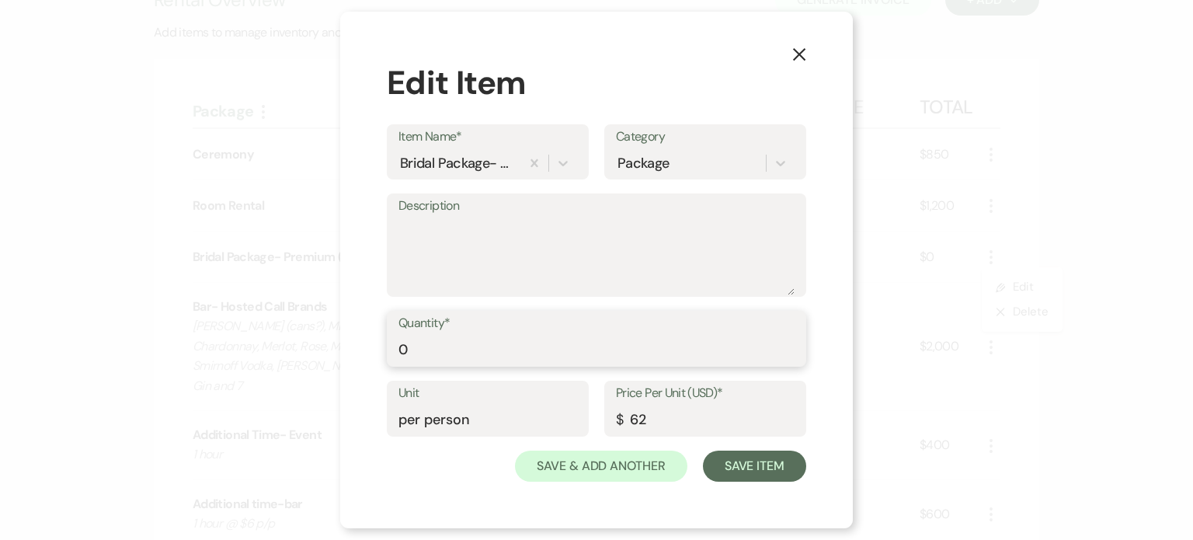
click at [424, 347] on input "0" at bounding box center [596, 350] width 396 height 30
type input "100"
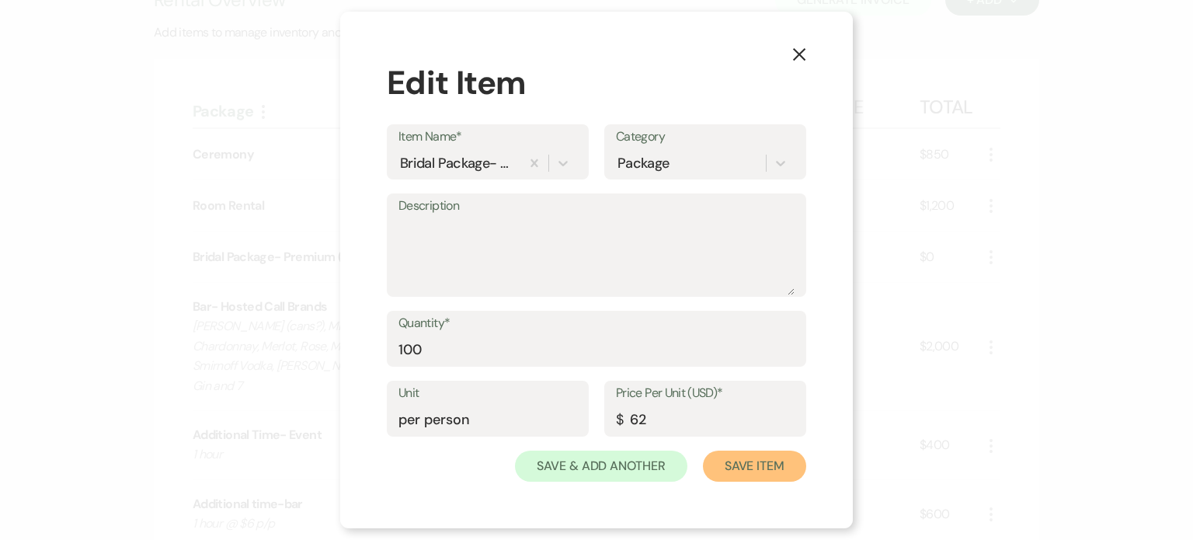
click at [758, 464] on button "Save Item" at bounding box center [754, 465] width 103 height 31
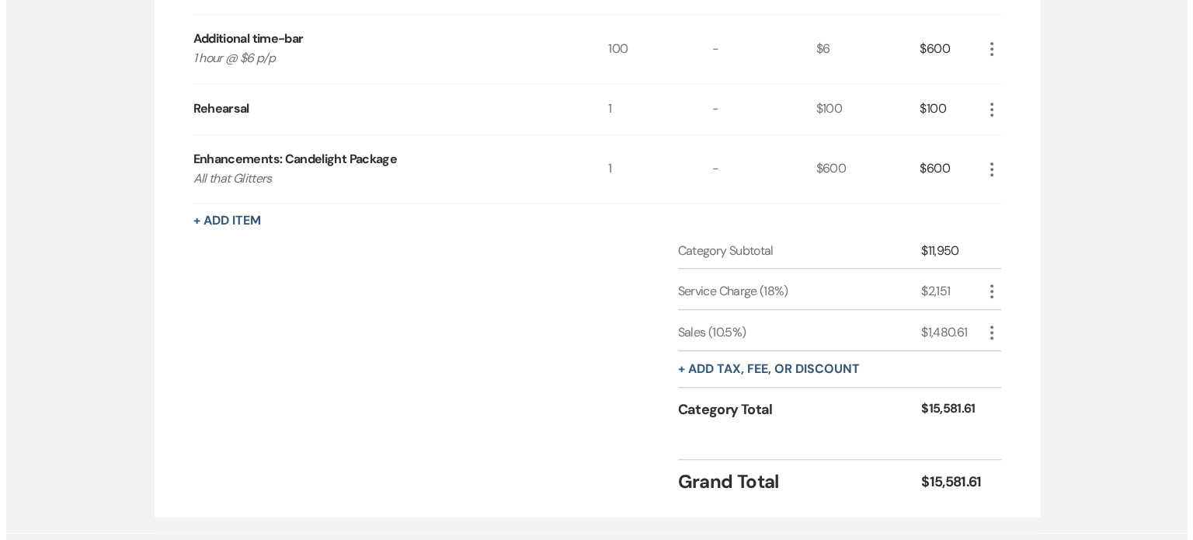
scroll to position [932, 0]
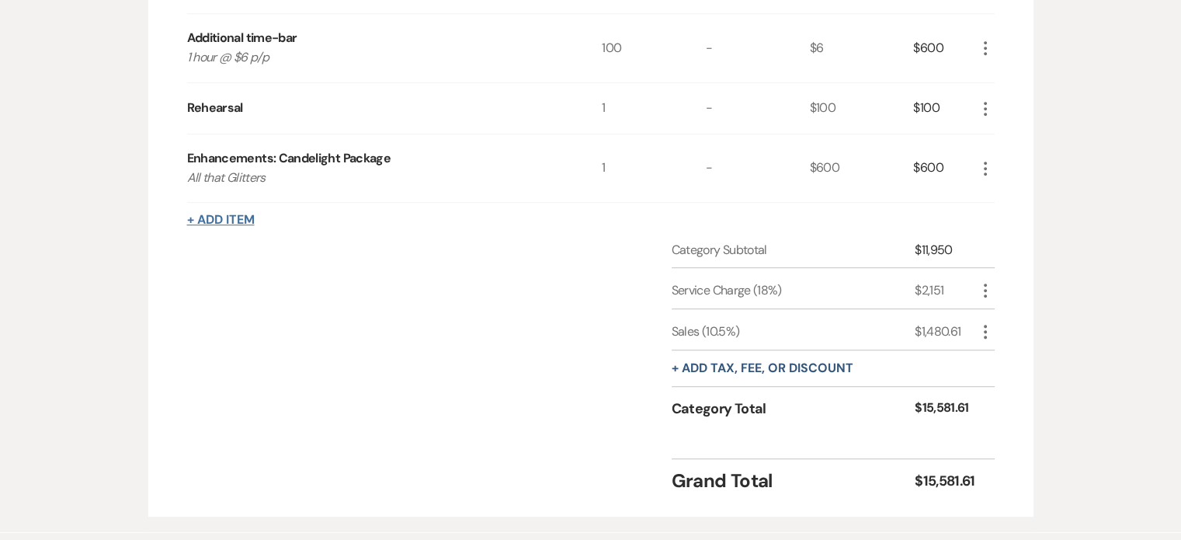
click at [221, 214] on button "+ Add Item" at bounding box center [221, 220] width 68 height 12
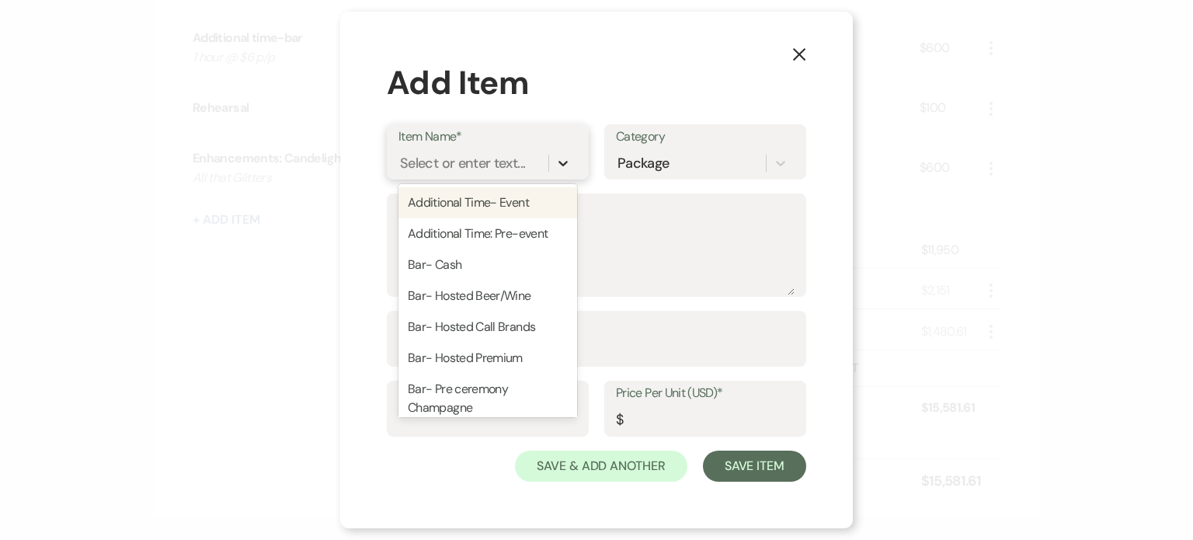
click at [565, 164] on icon at bounding box center [563, 163] width 16 height 16
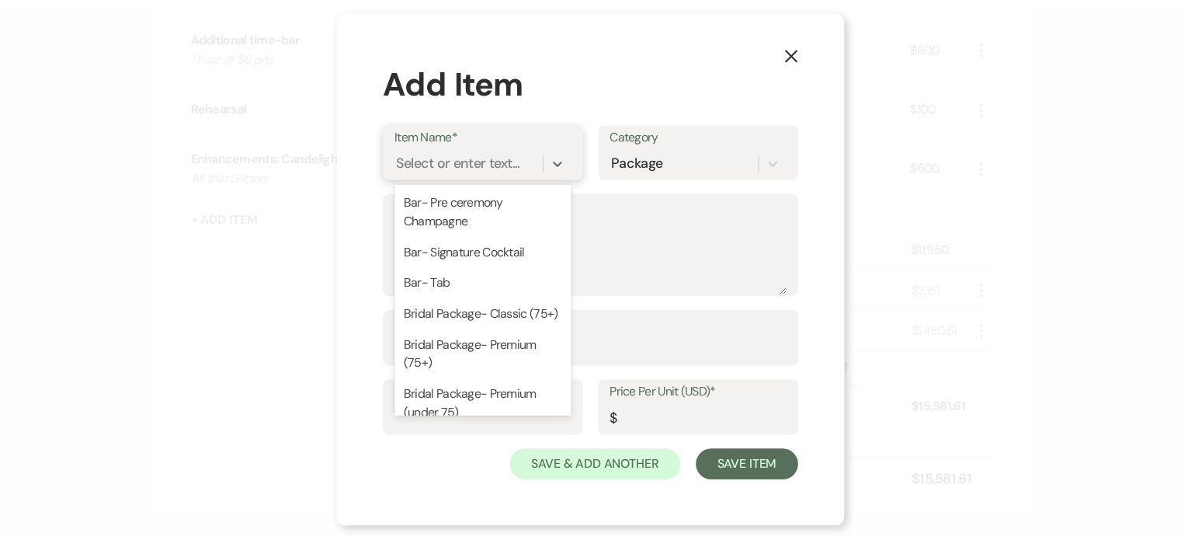
scroll to position [233, 0]
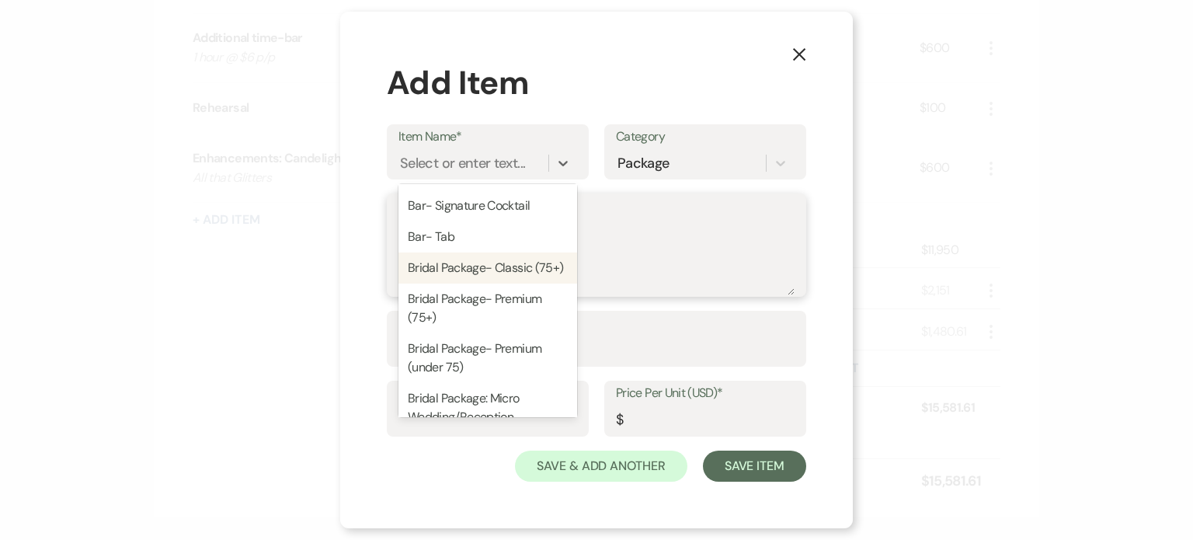
click at [674, 262] on textarea "Description" at bounding box center [596, 256] width 396 height 78
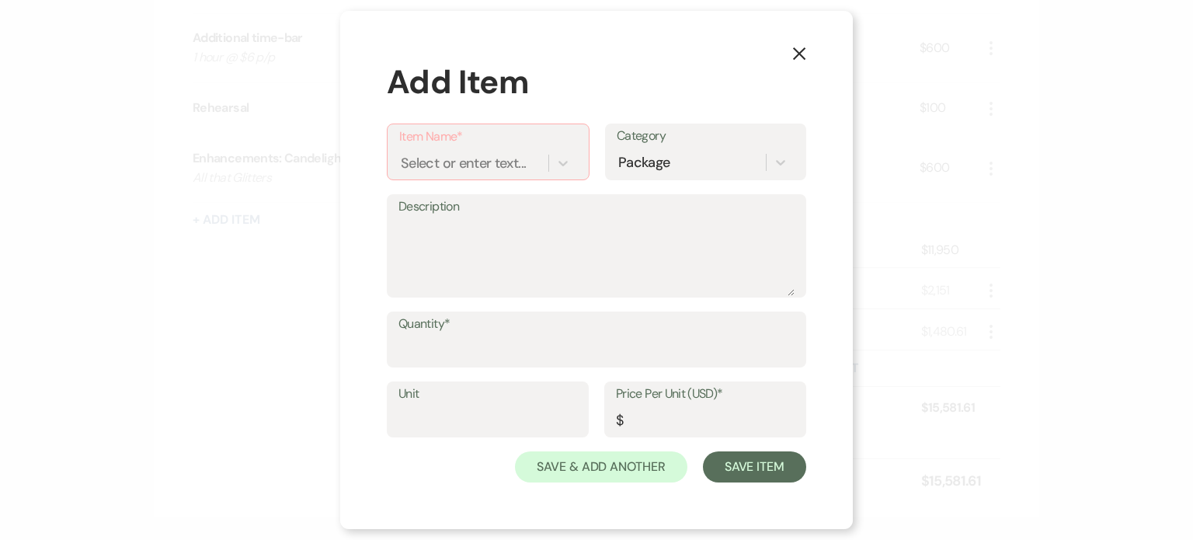
click at [798, 49] on icon "X" at bounding box center [799, 54] width 14 height 14
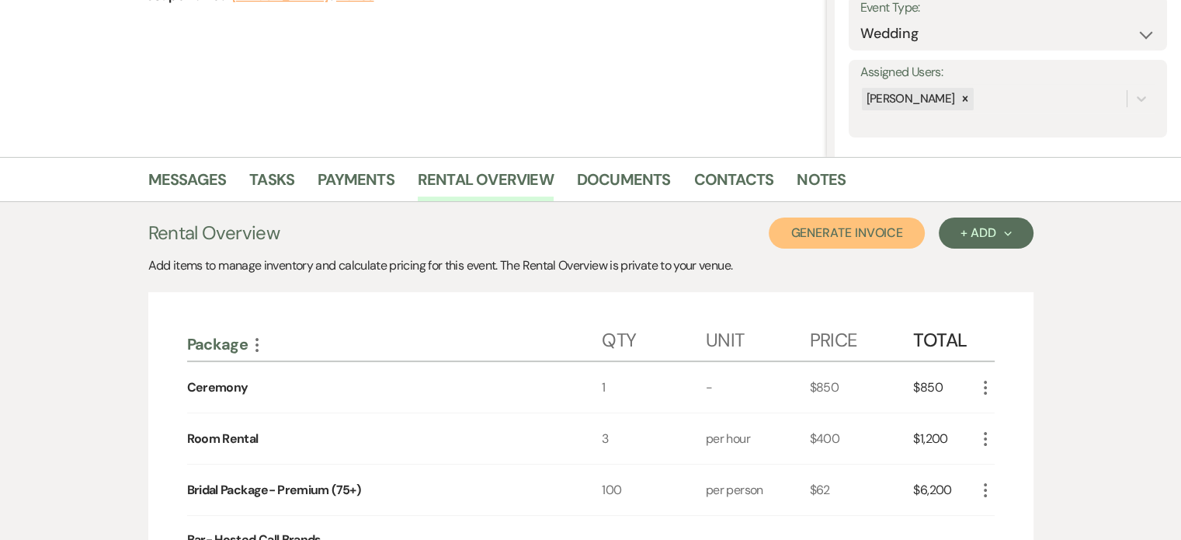
click at [844, 226] on button "Generate Invoice" at bounding box center [847, 232] width 156 height 31
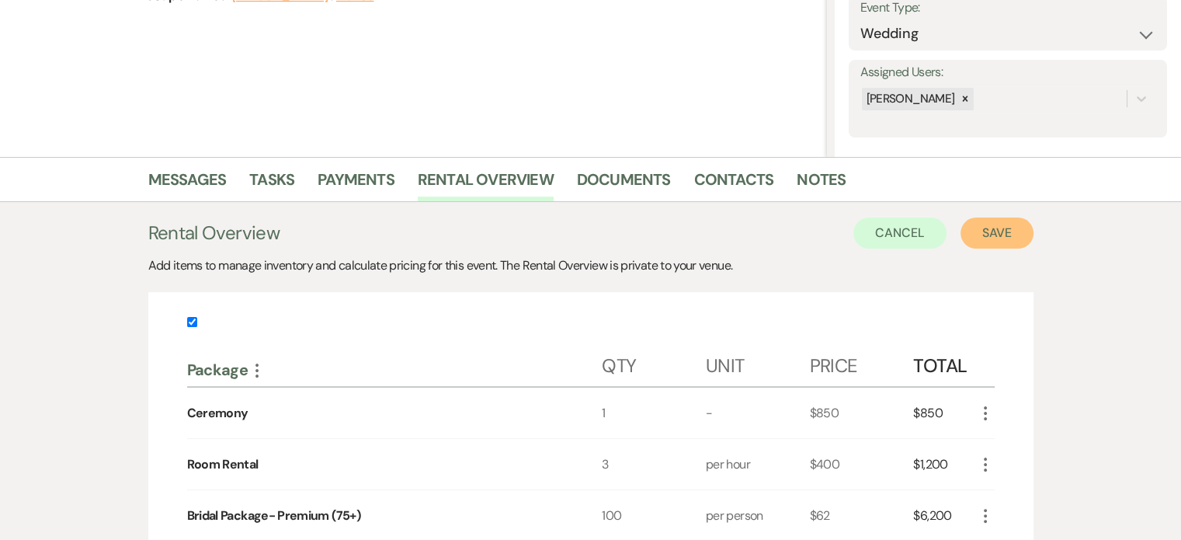
click at [1013, 226] on button "Save" at bounding box center [997, 232] width 73 height 31
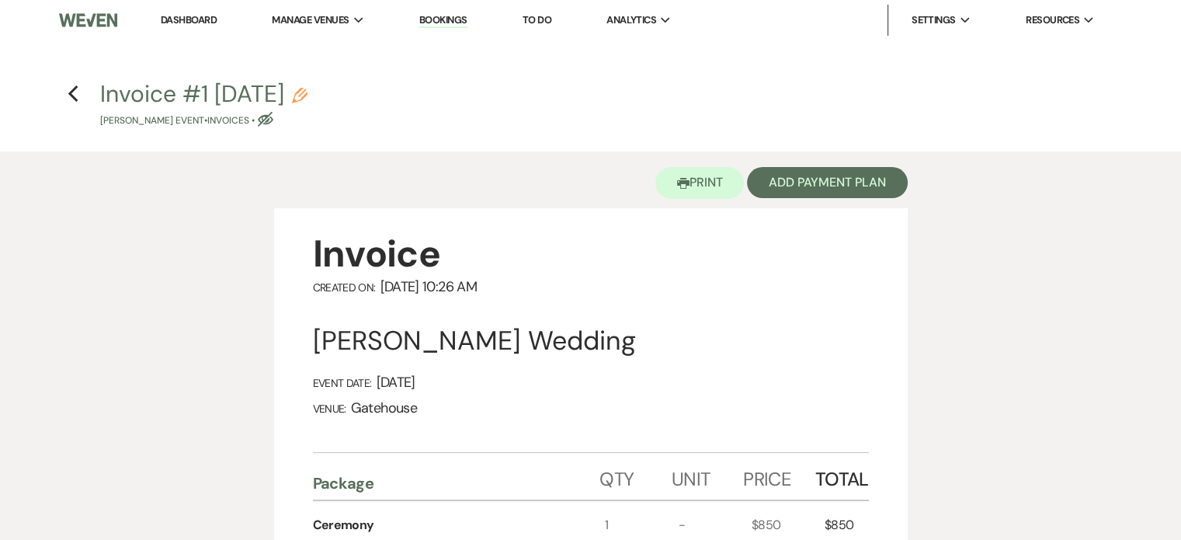
click at [308, 93] on use "button" at bounding box center [300, 96] width 16 height 16
select select "22"
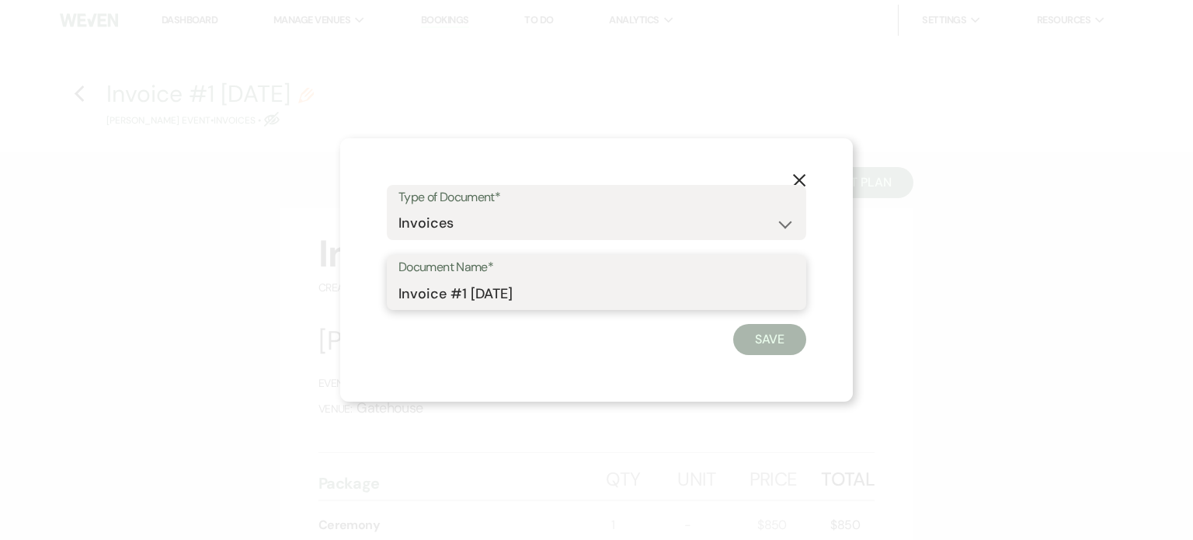
drag, startPoint x: 559, startPoint y: 291, endPoint x: 274, endPoint y: 280, distance: 285.3
click at [274, 280] on div "X Type of Document* Special Event Insurance Vendor Certificate of Insurance Con…" at bounding box center [596, 270] width 1193 height 540
type input "Proposal 1"
click at [760, 342] on button "Save" at bounding box center [769, 339] width 73 height 31
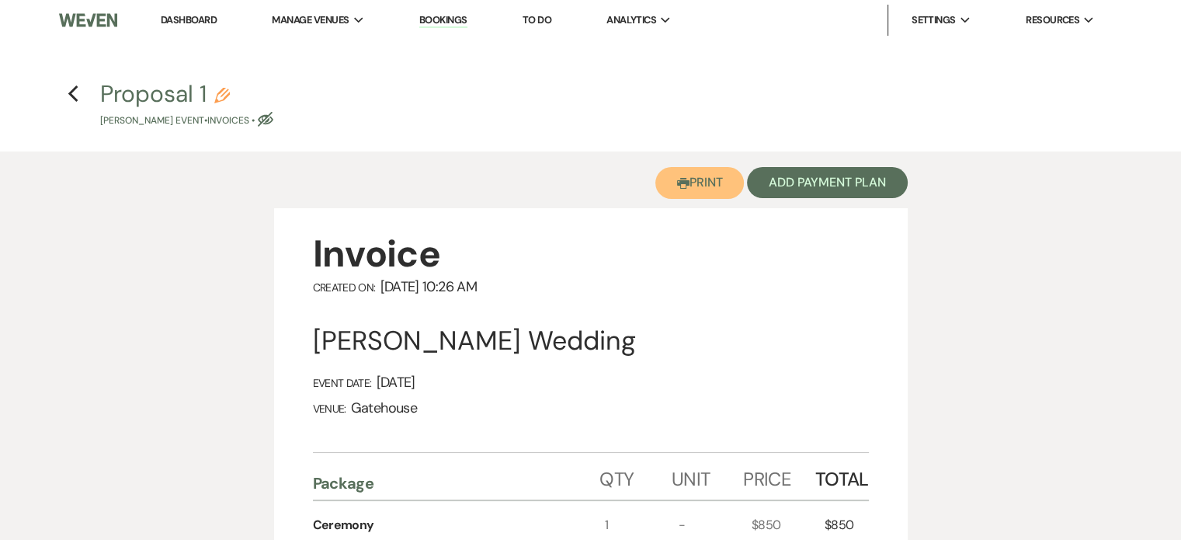
click at [696, 192] on button "Printer Print" at bounding box center [700, 183] width 89 height 32
click at [71, 92] on use "button" at bounding box center [73, 93] width 10 height 17
select select "5"
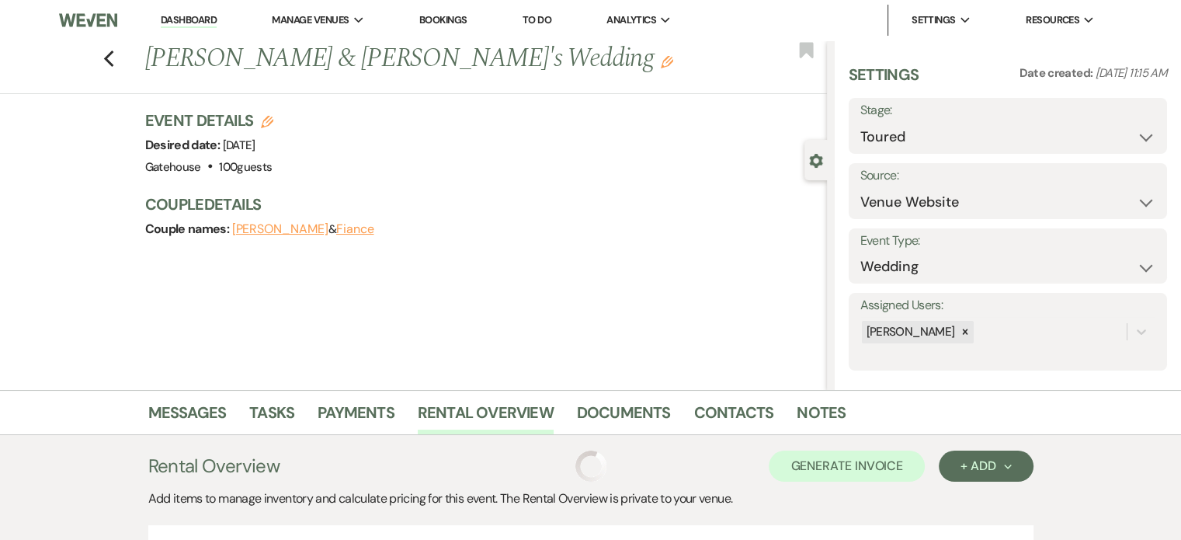
scroll to position [233, 0]
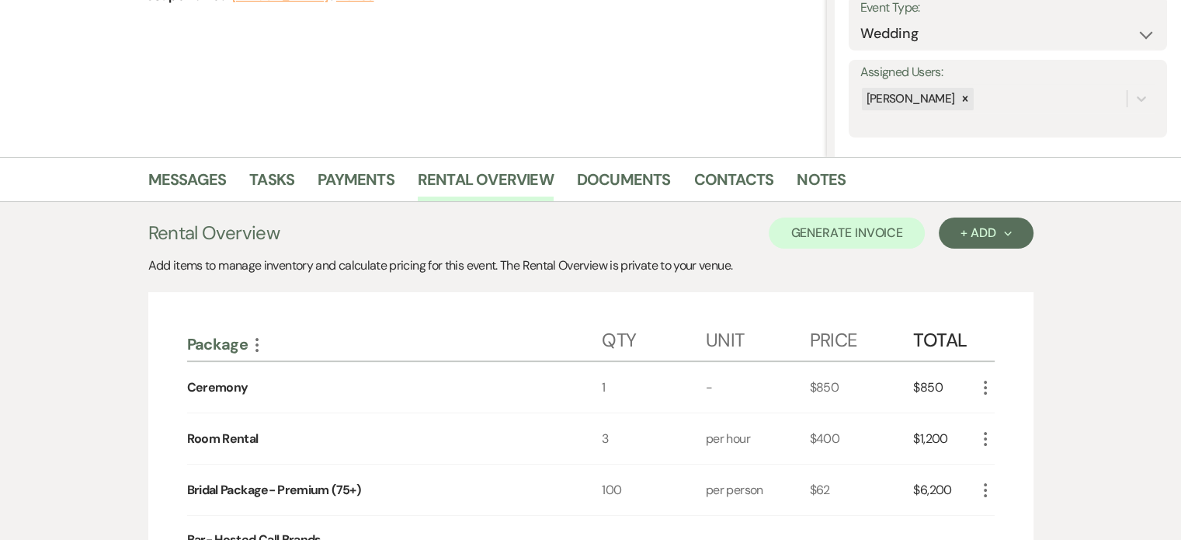
click at [983, 432] on icon "More" at bounding box center [985, 439] width 19 height 19
click at [1038, 466] on button "Pencil Edit" at bounding box center [1016, 469] width 81 height 25
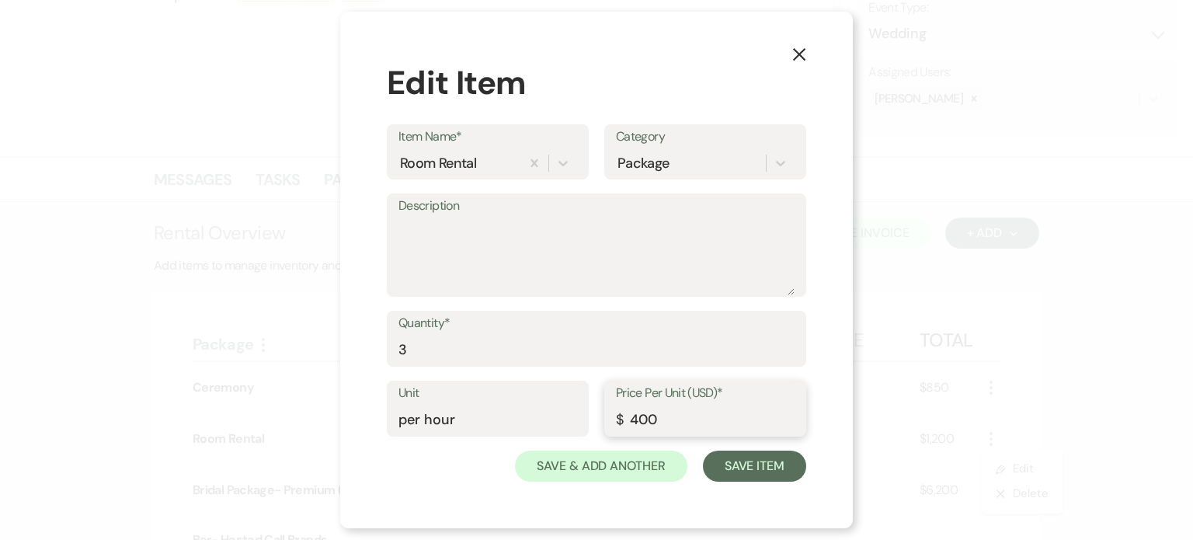
click at [640, 419] on input "400" at bounding box center [705, 420] width 179 height 30
type input "200"
click at [737, 467] on button "Save Item" at bounding box center [754, 465] width 103 height 31
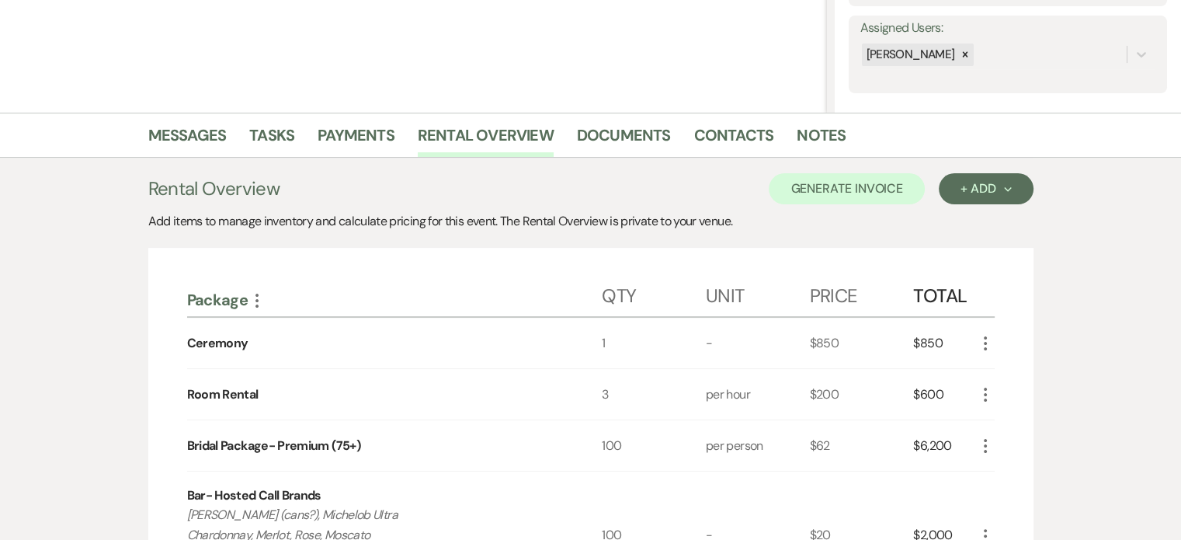
scroll to position [155, 0]
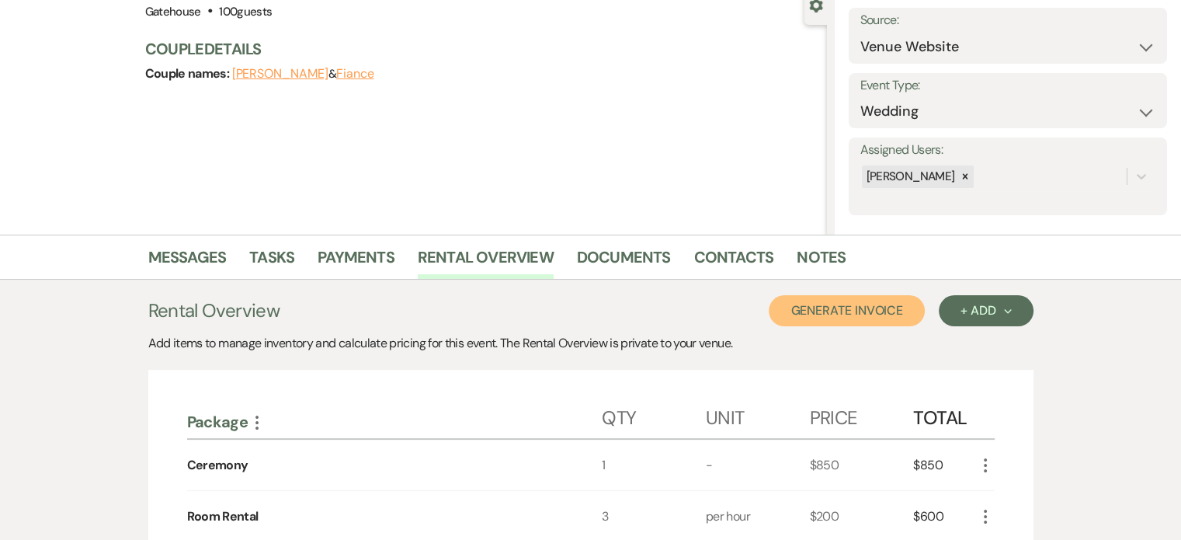
click at [846, 311] on button "Generate Invoice" at bounding box center [847, 310] width 156 height 31
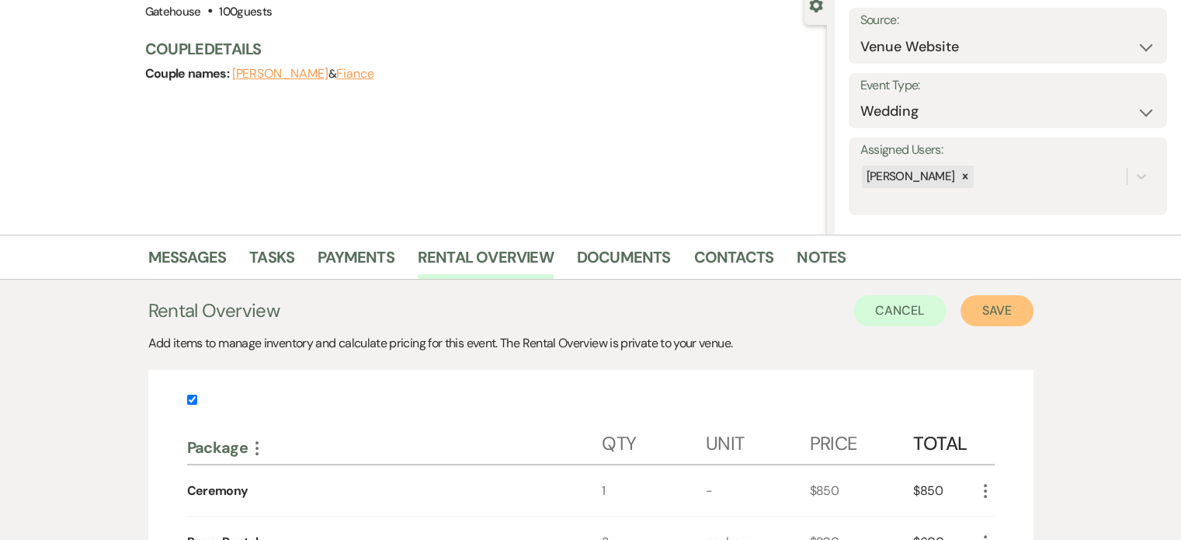
click at [1008, 316] on button "Save" at bounding box center [997, 310] width 73 height 31
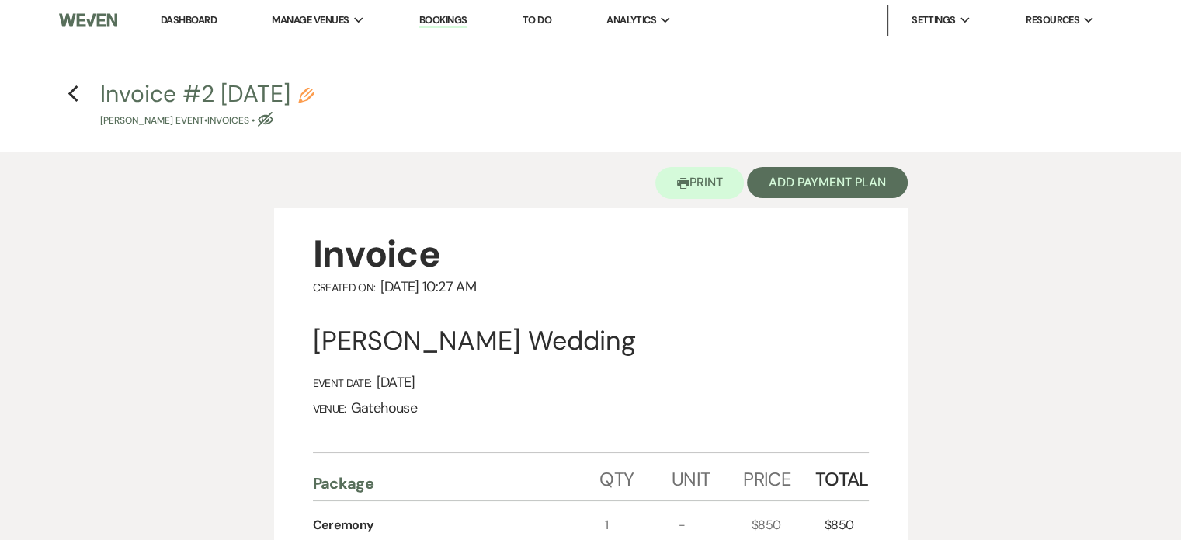
click at [314, 89] on icon "Pencil" at bounding box center [306, 96] width 16 height 16
select select "22"
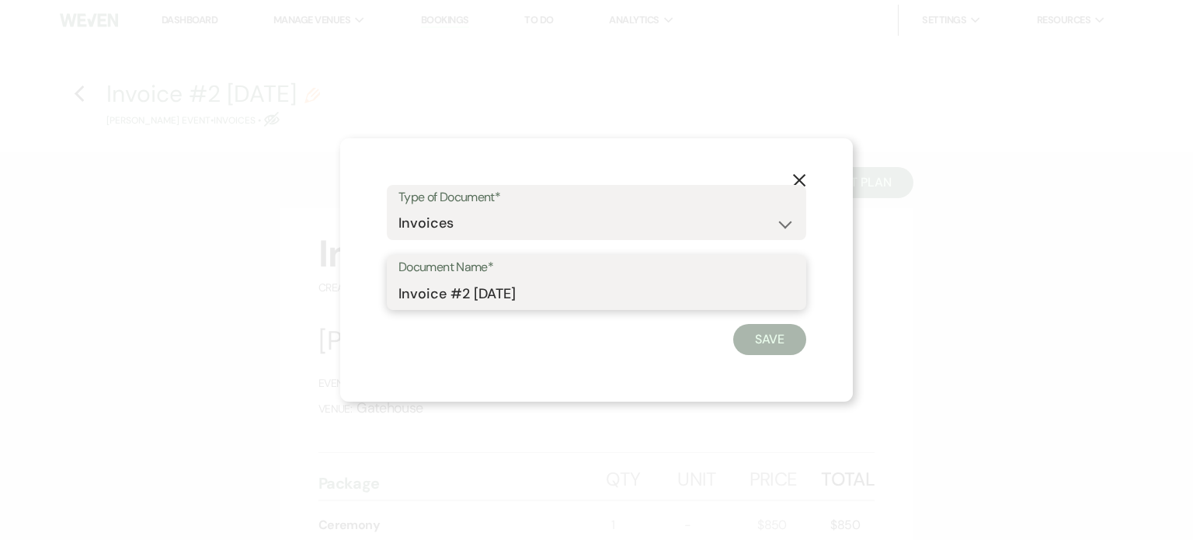
drag, startPoint x: 553, startPoint y: 290, endPoint x: 294, endPoint y: 307, distance: 260.0
click at [294, 307] on div "X Type of Document* Special Event Insurance Vendor Certificate of Insurance Con…" at bounding box center [596, 270] width 1193 height 540
type input "Proposal 1"
click at [758, 332] on button "Save" at bounding box center [769, 339] width 73 height 31
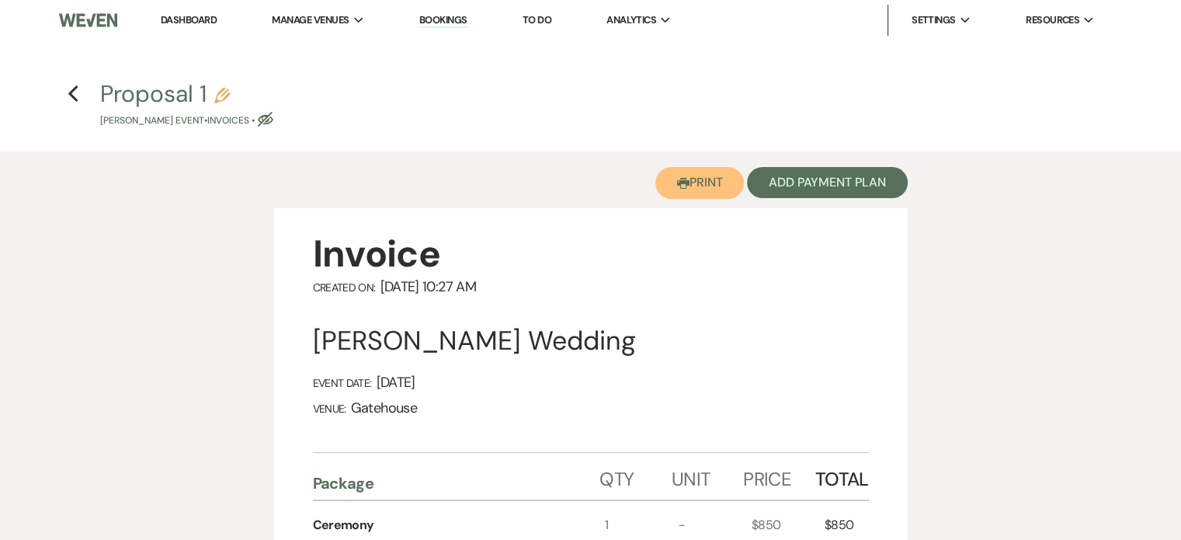
click at [696, 182] on button "Printer Print" at bounding box center [700, 183] width 89 height 32
click at [70, 92] on use "button" at bounding box center [73, 93] width 10 height 17
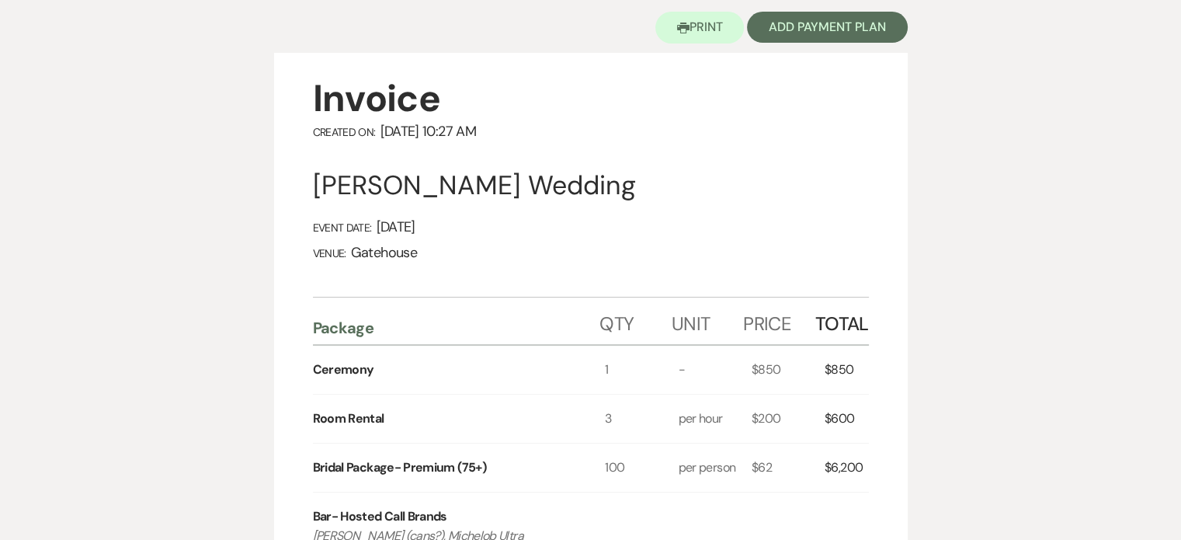
select select "5"
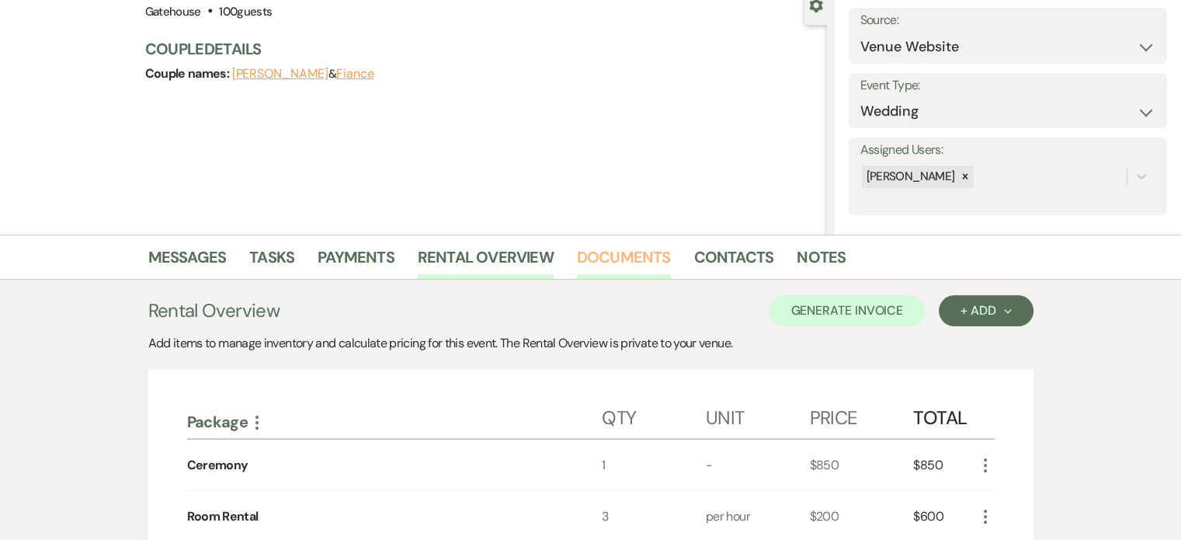
click at [626, 254] on link "Documents" at bounding box center [624, 262] width 94 height 34
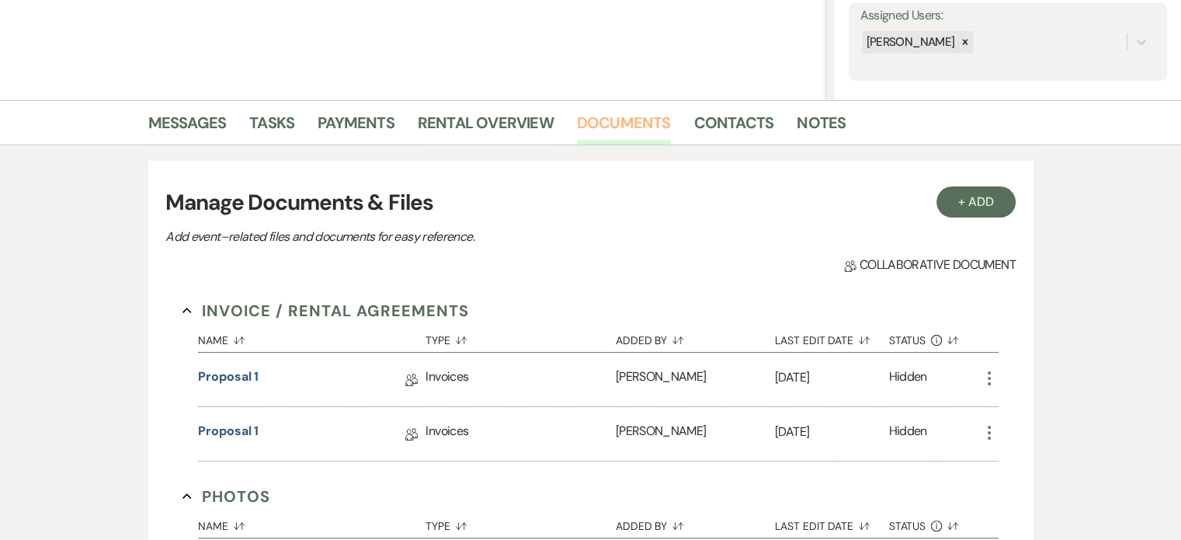
scroll to position [466, 0]
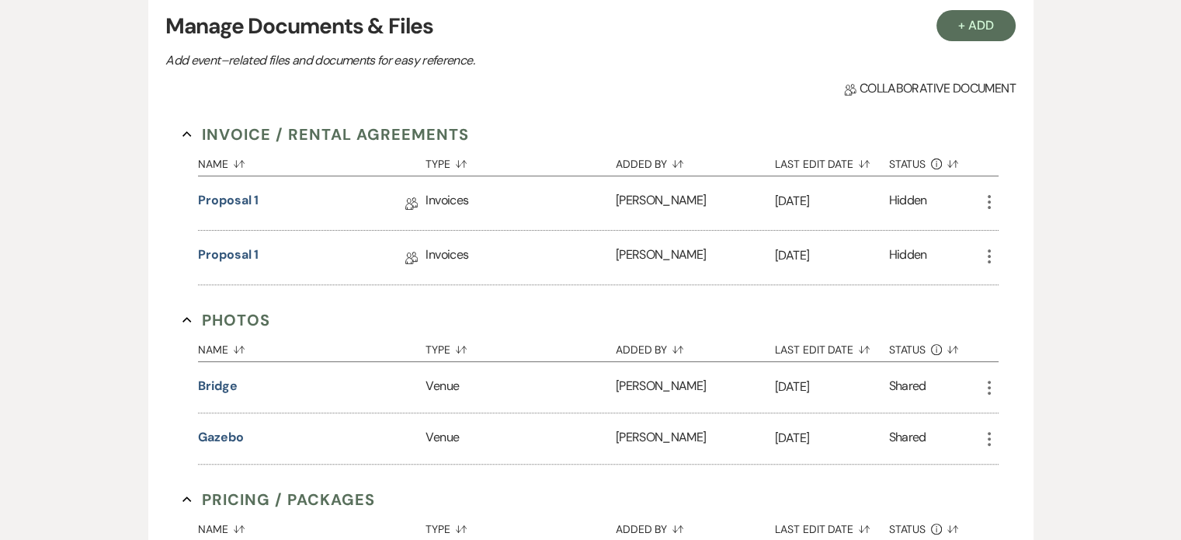
click at [989, 255] on use "button" at bounding box center [989, 256] width 3 height 14
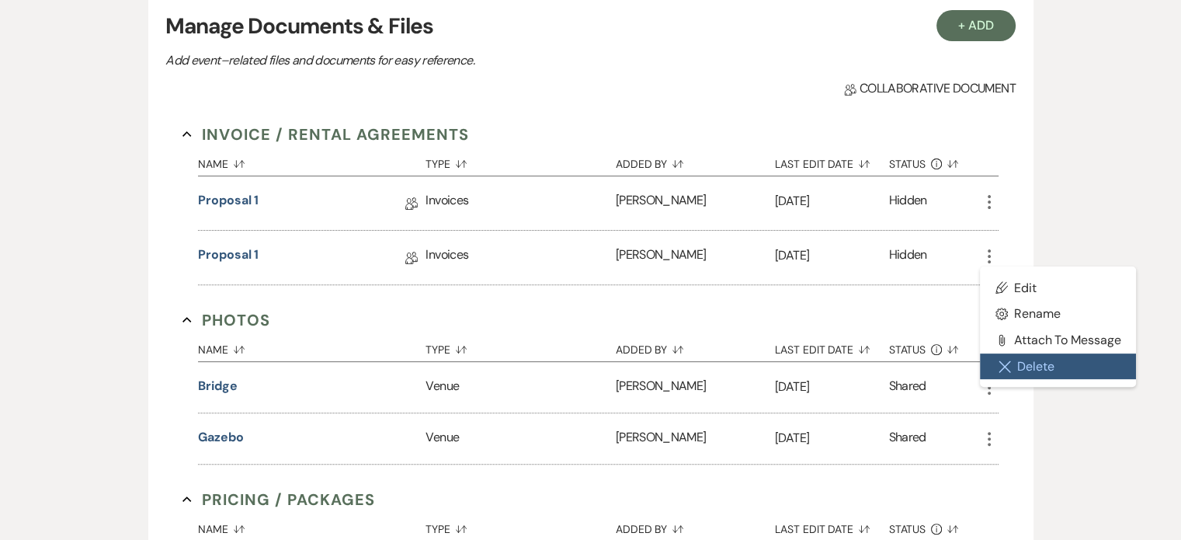
click at [1028, 363] on button "Close Delete X Delete" at bounding box center [1058, 366] width 157 height 26
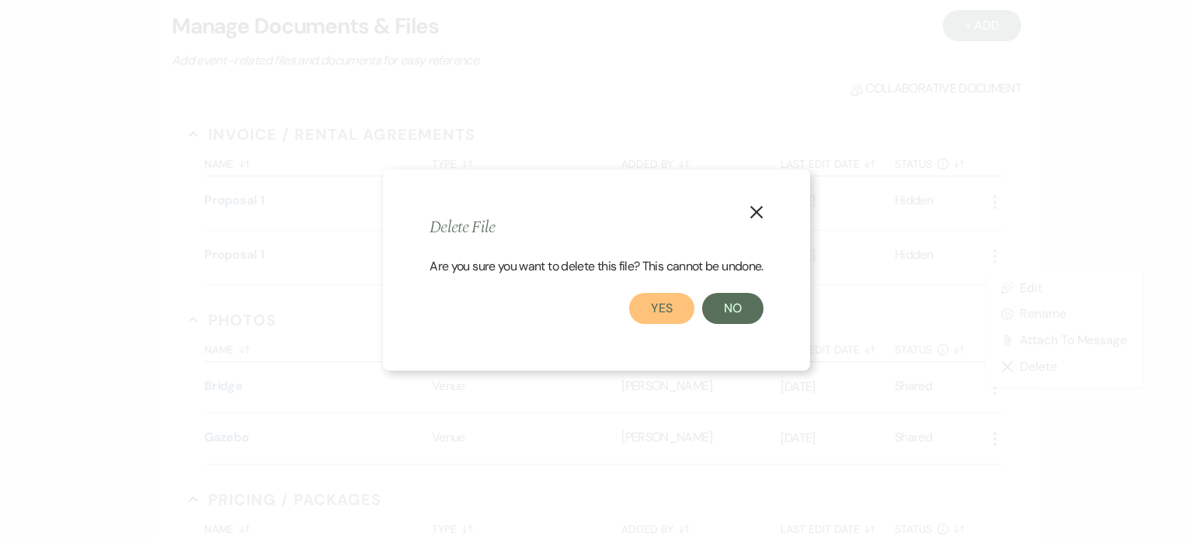
click at [668, 312] on button "Yes" at bounding box center [661, 308] width 65 height 31
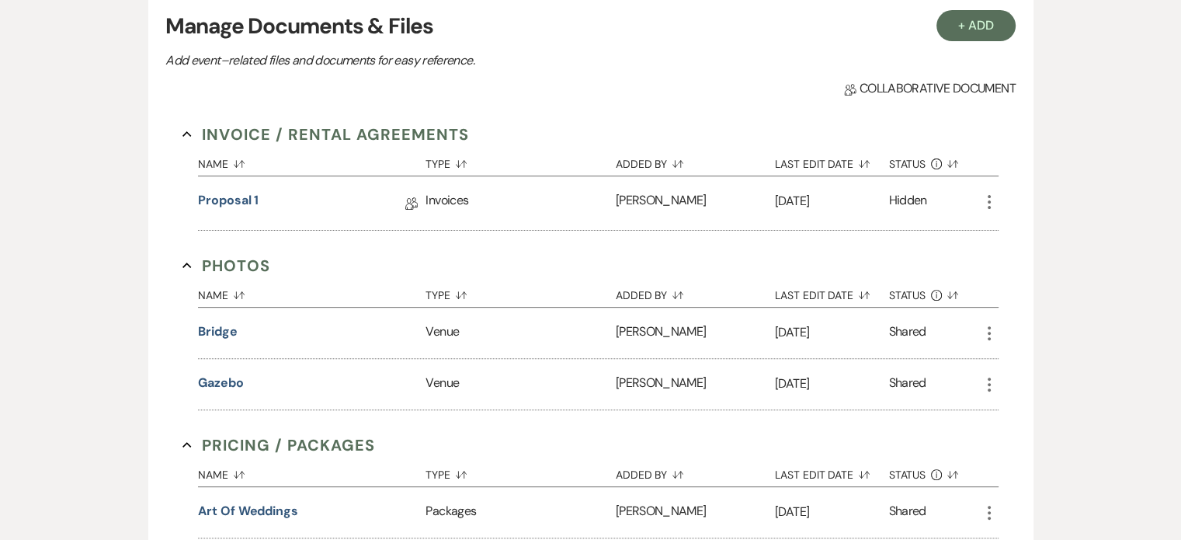
scroll to position [155, 0]
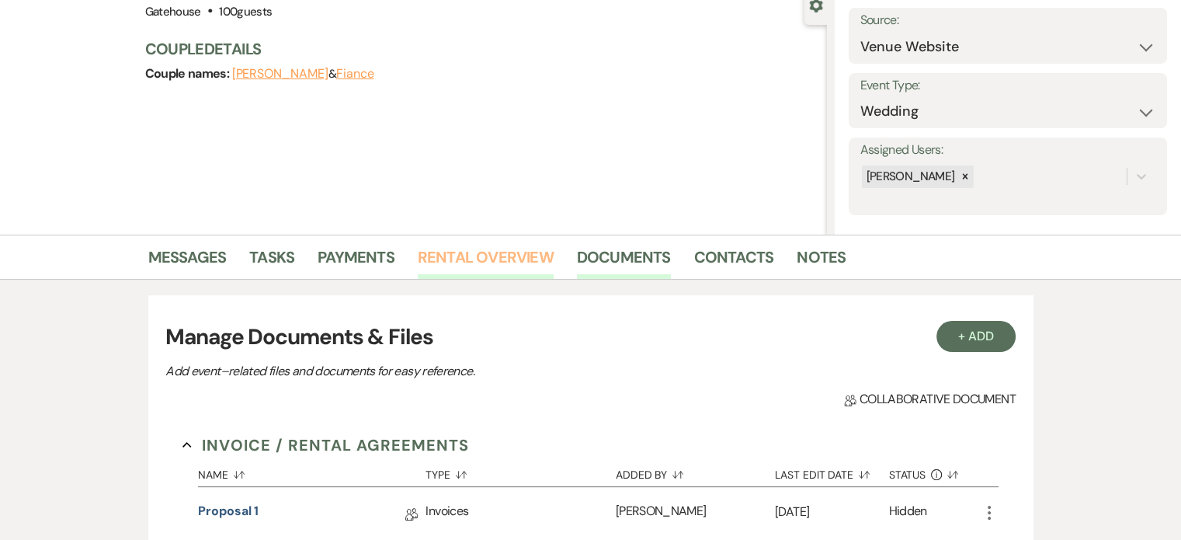
click at [489, 250] on link "Rental Overview" at bounding box center [486, 262] width 136 height 34
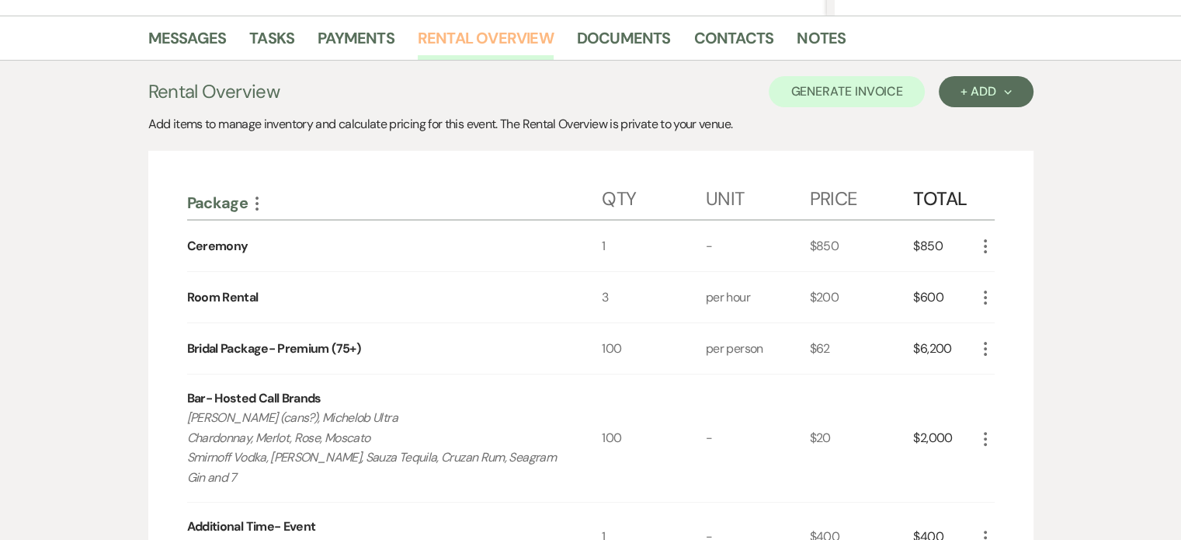
scroll to position [388, 0]
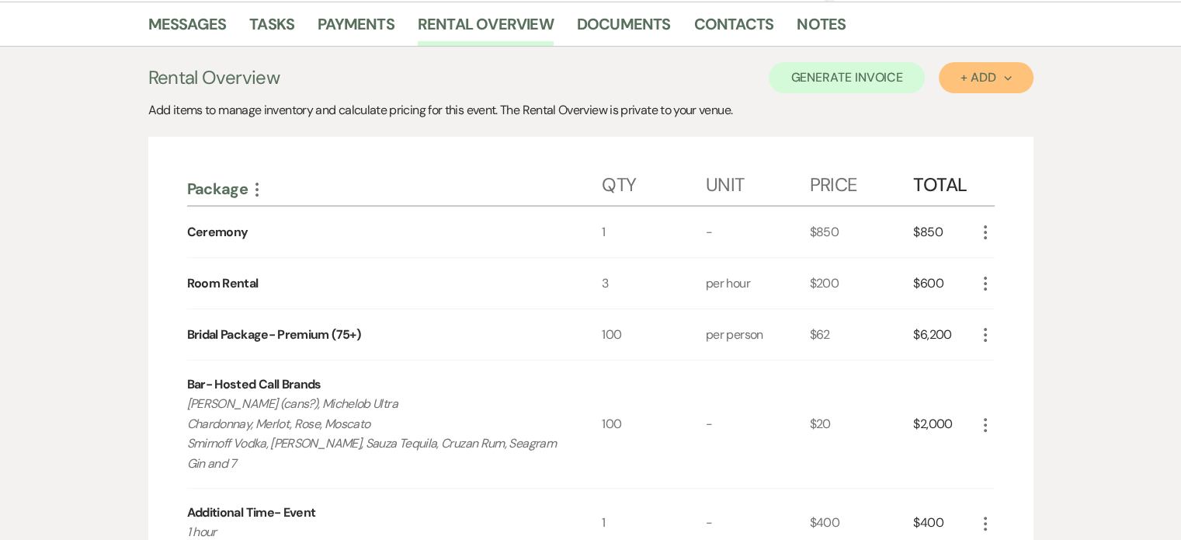
click at [988, 76] on div "+ Add Next" at bounding box center [986, 77] width 50 height 12
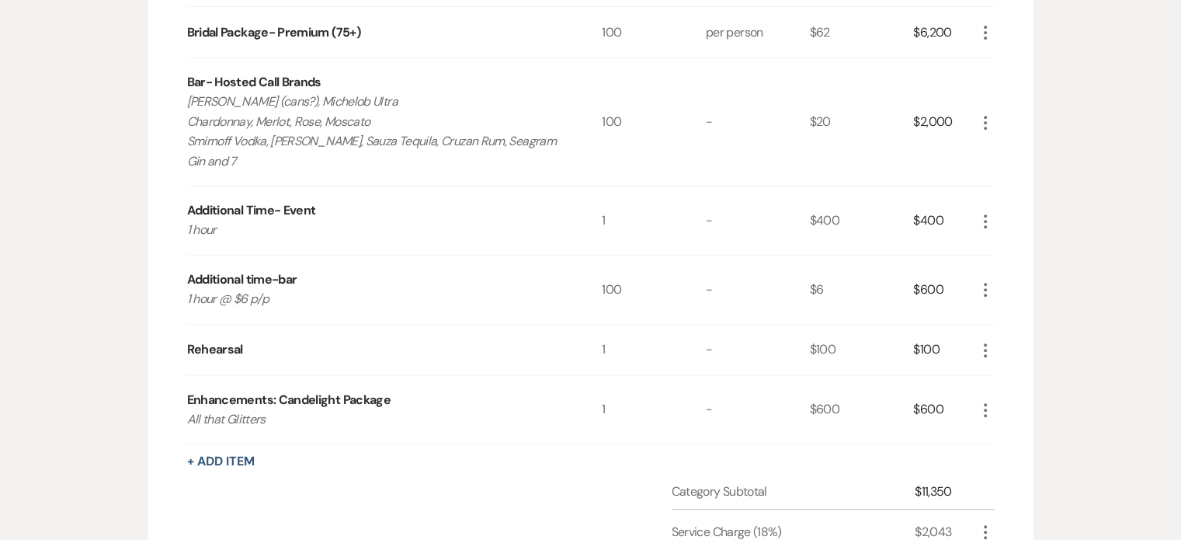
scroll to position [699, 0]
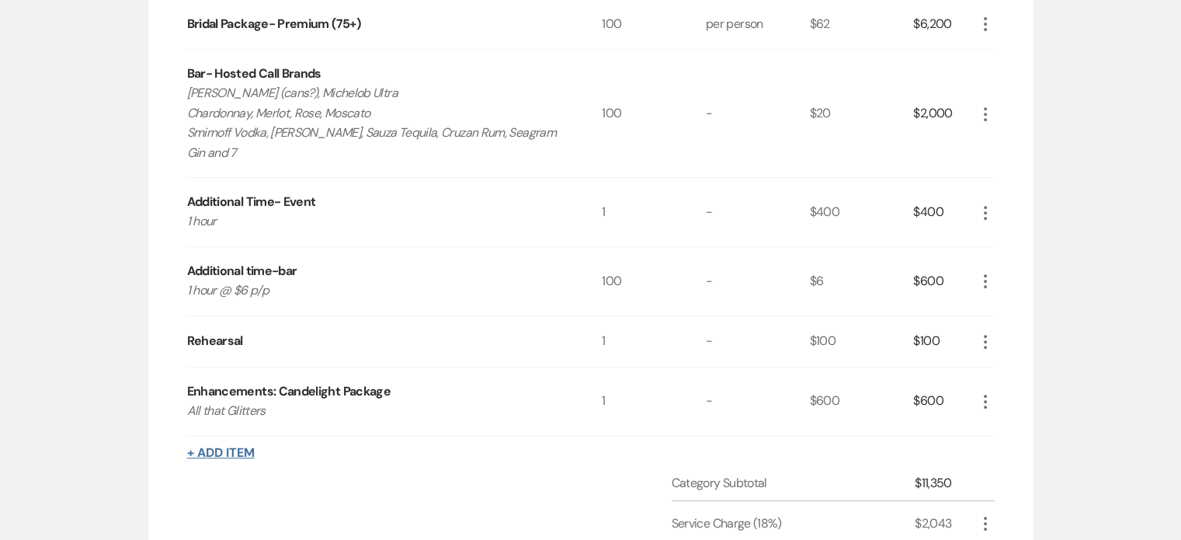
click at [245, 447] on button "+ Add Item" at bounding box center [221, 453] width 68 height 12
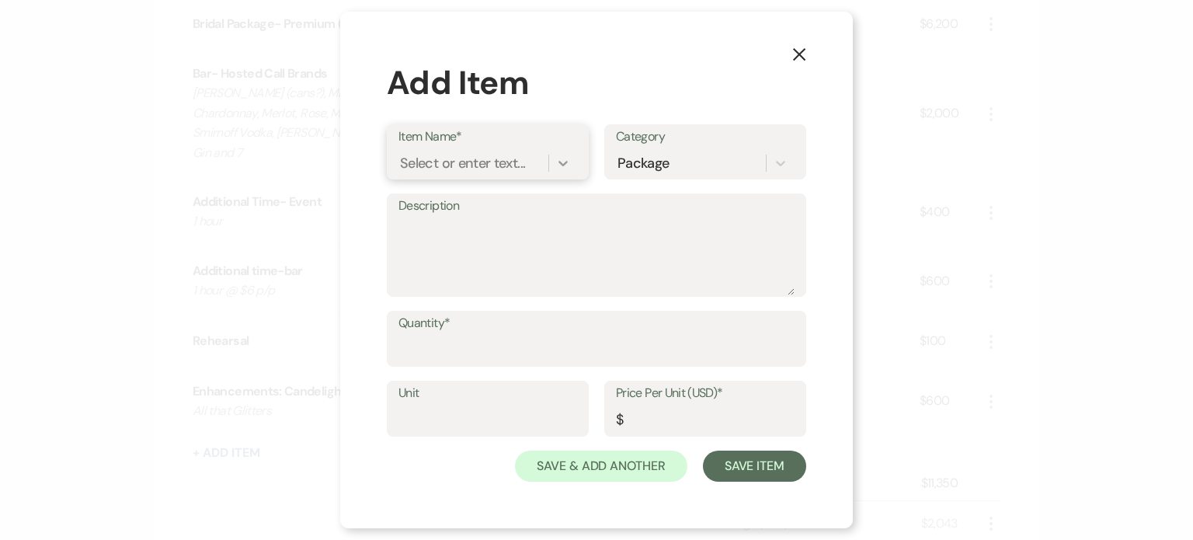
click at [562, 158] on icon at bounding box center [563, 163] width 16 height 16
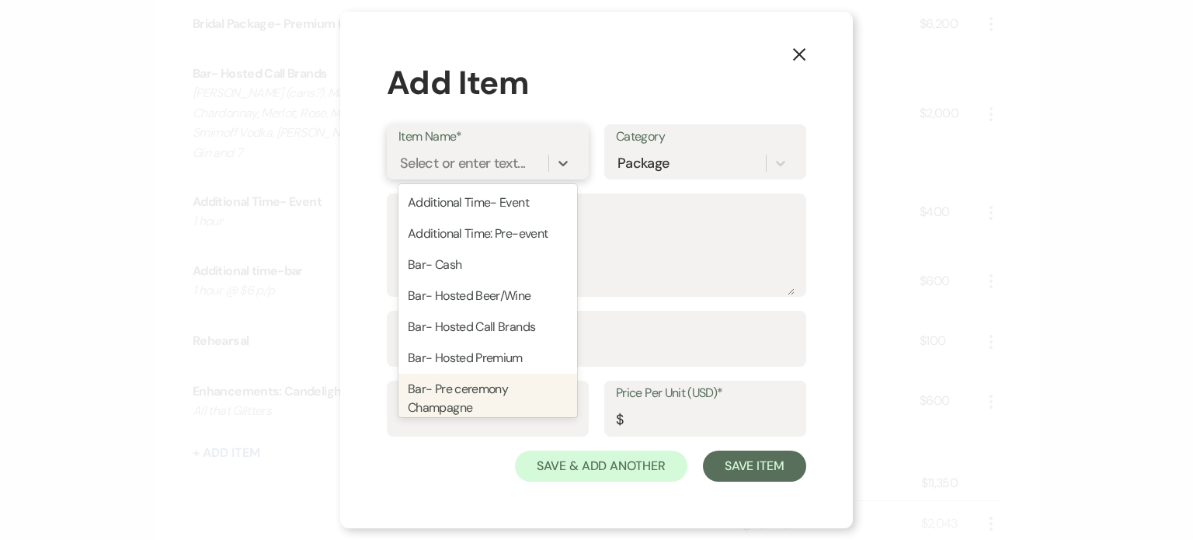
click at [461, 399] on div "Bar- Pre ceremony Champagne" at bounding box center [487, 399] width 179 height 50
type textarea "Display cart and server included"
type input "3"
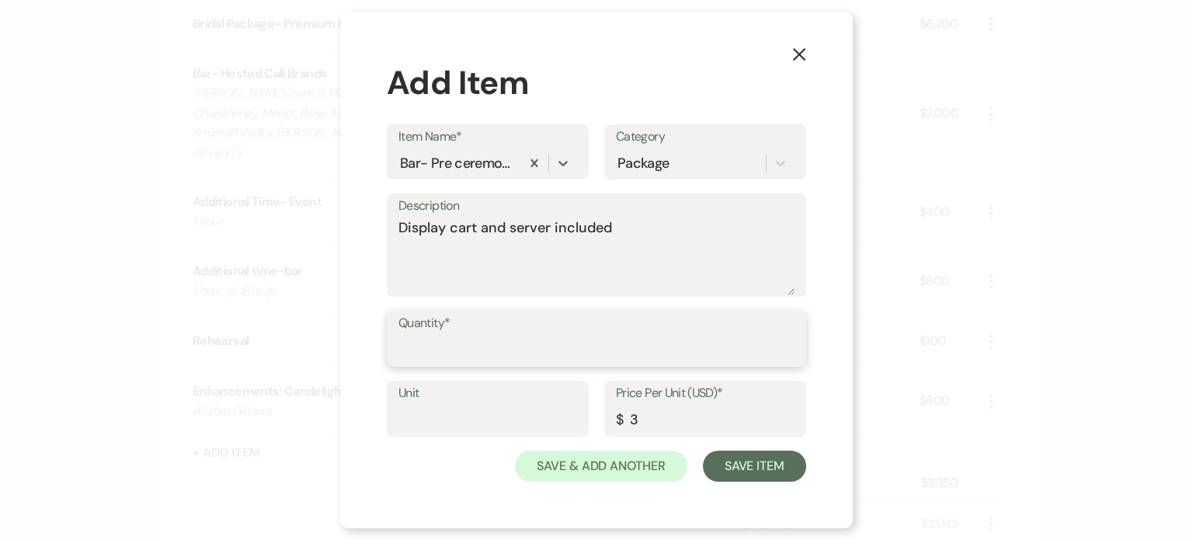
click at [602, 353] on input "Quantity*" at bounding box center [596, 350] width 396 height 30
type input "100"
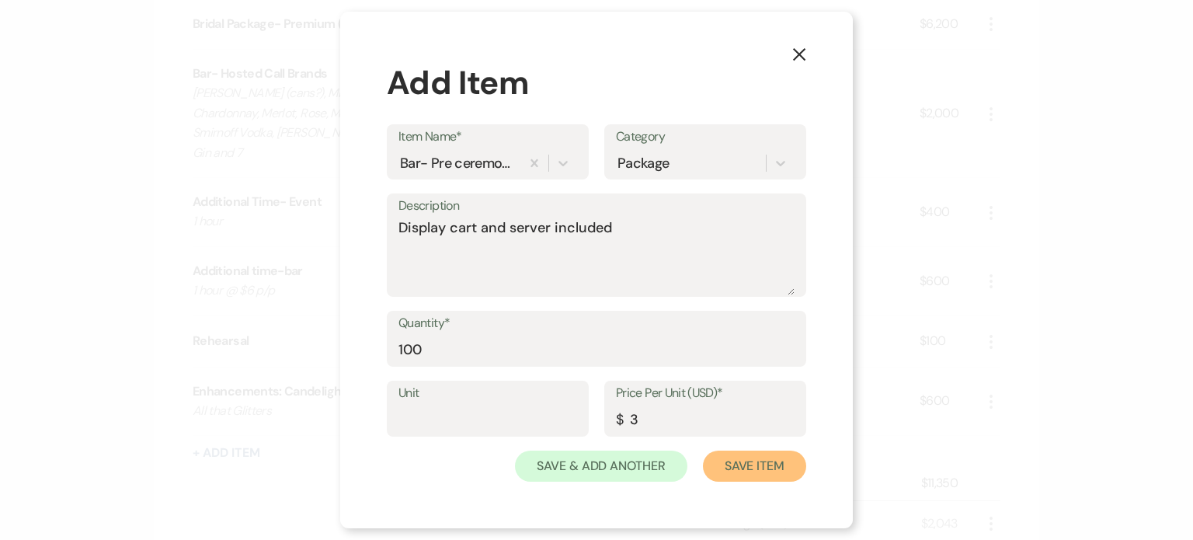
click at [764, 459] on button "Save Item" at bounding box center [754, 465] width 103 height 31
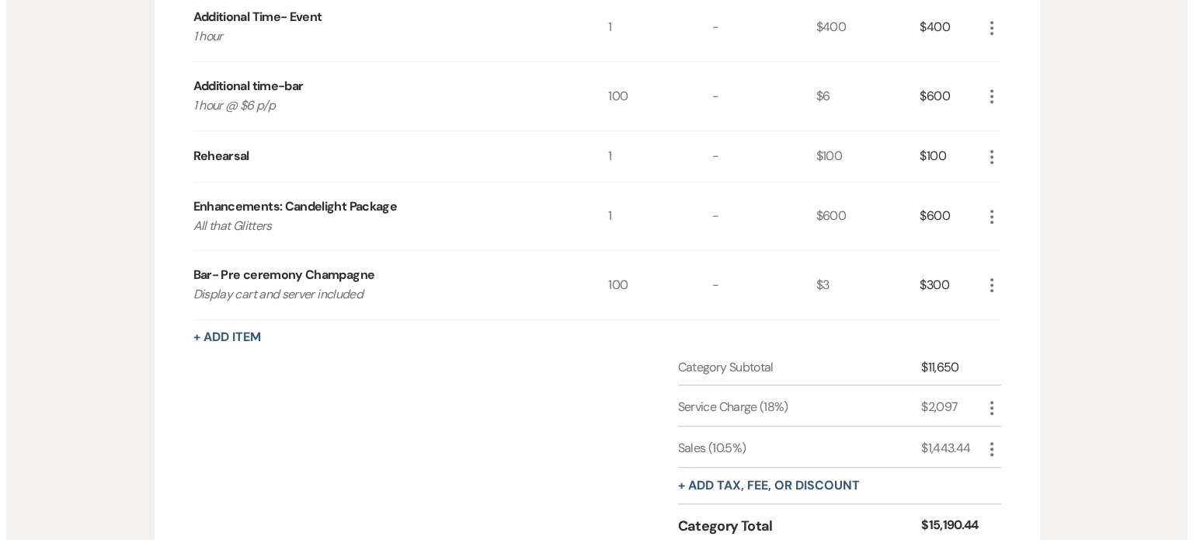
scroll to position [932, 0]
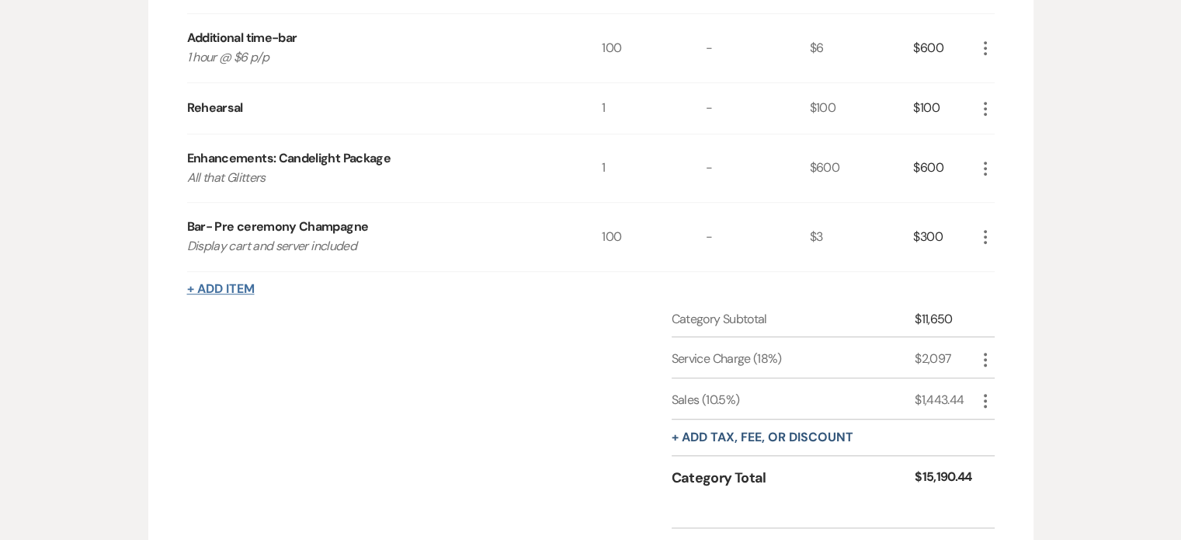
click at [221, 285] on button "+ Add Item" at bounding box center [221, 289] width 68 height 12
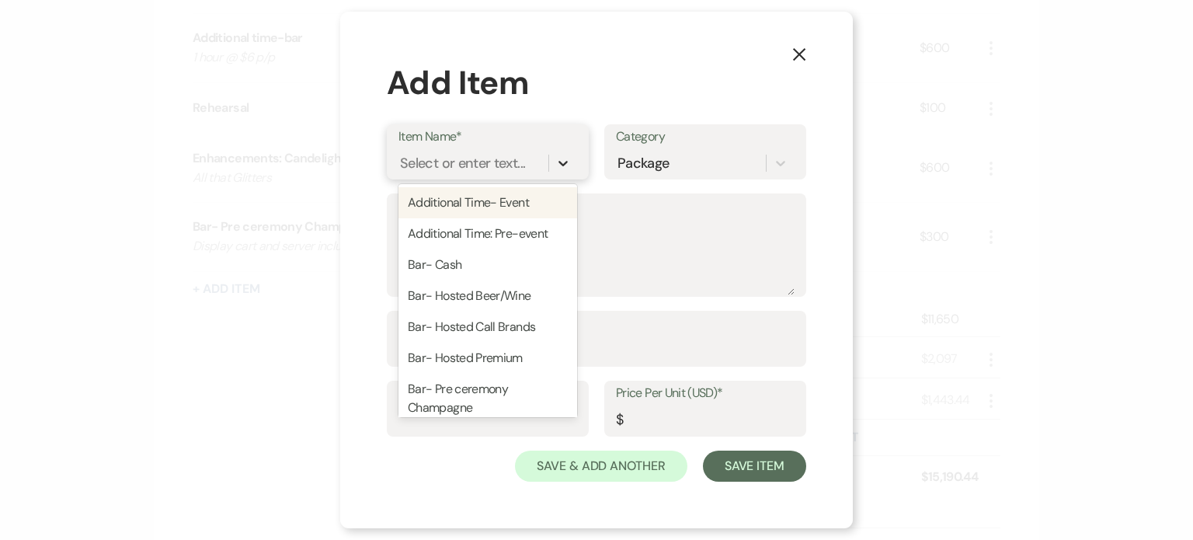
click at [565, 162] on icon at bounding box center [563, 163] width 16 height 16
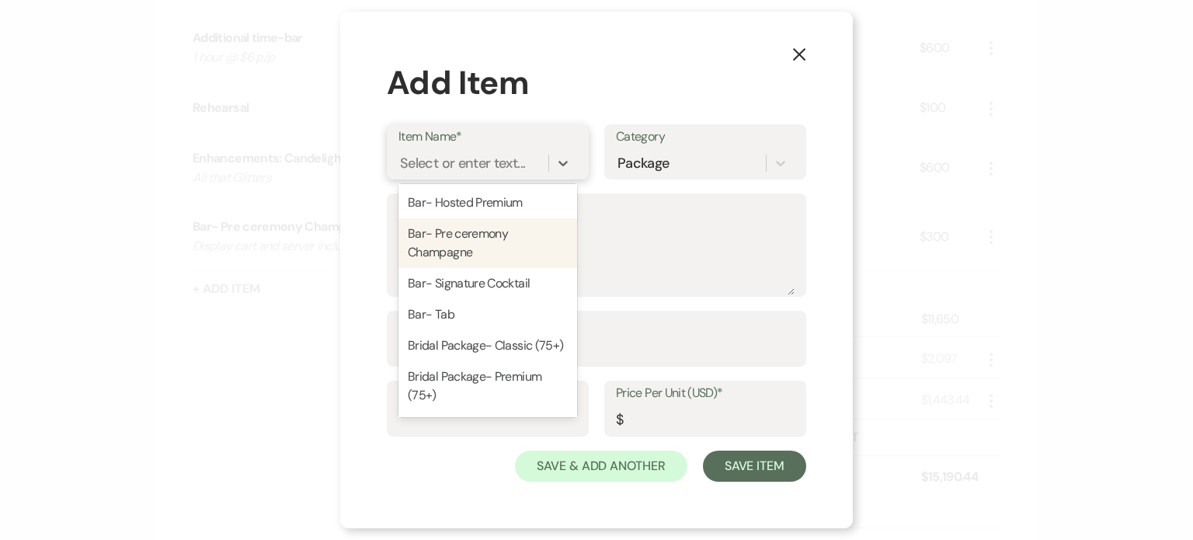
click at [450, 244] on div "Bar- Pre ceremony Champagne" at bounding box center [487, 243] width 179 height 50
type textarea "Display cart and server included"
type input "3"
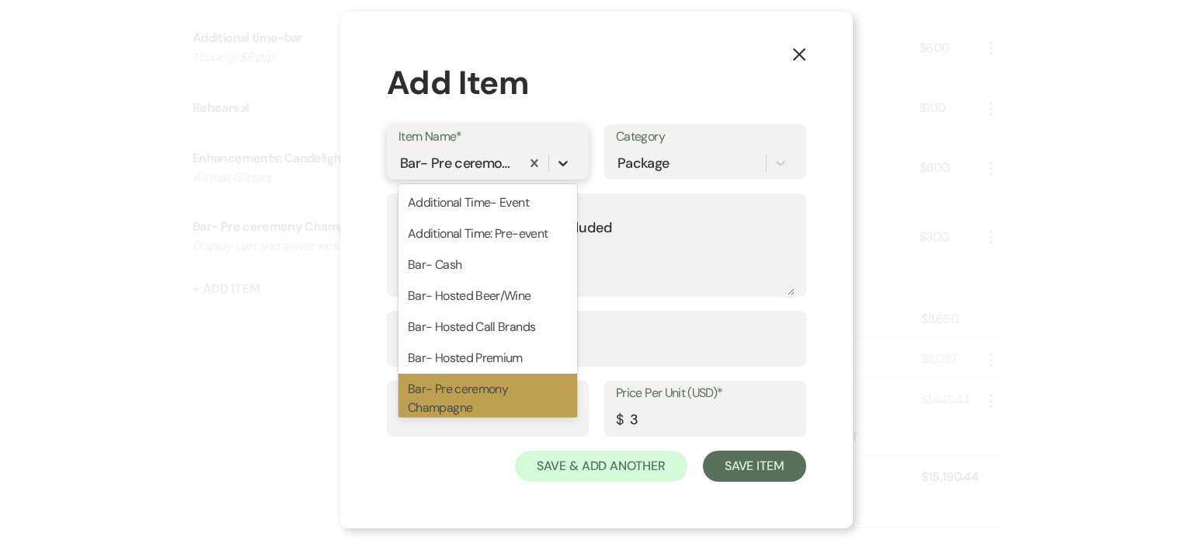
click at [565, 164] on icon at bounding box center [562, 163] width 9 height 5
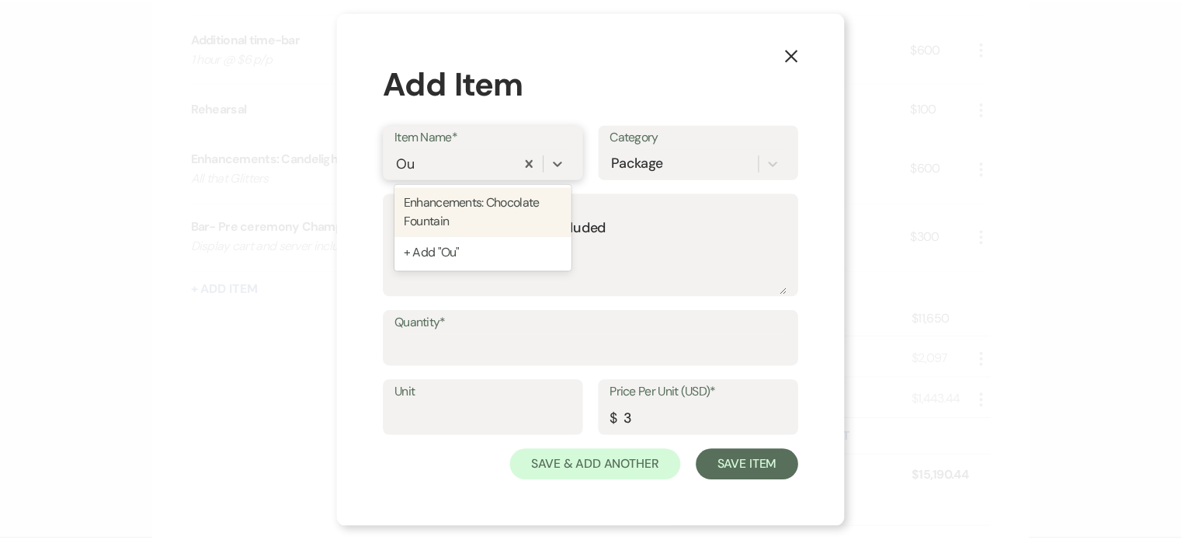
scroll to position [0, 0]
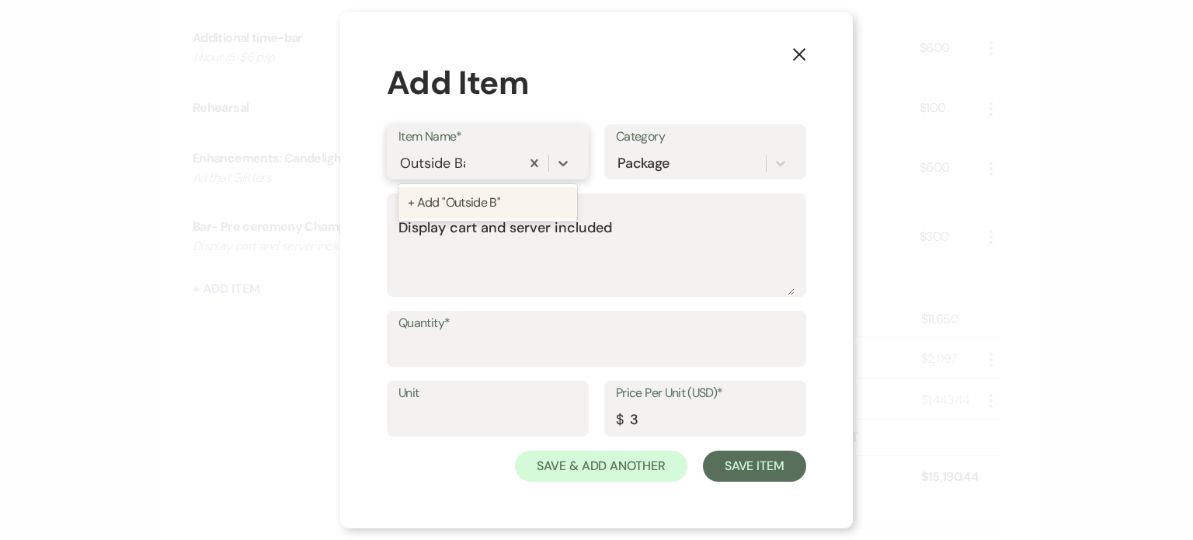
type input "Outside Bar"
click at [475, 200] on div "+ Add "Outside Bar"" at bounding box center [487, 202] width 179 height 31
drag, startPoint x: 466, startPoint y: 228, endPoint x: 309, endPoint y: 229, distance: 156.9
click at [310, 232] on div "X Add Item Item Name* Outside Bar Category Package Description Display cart and…" at bounding box center [596, 270] width 1193 height 540
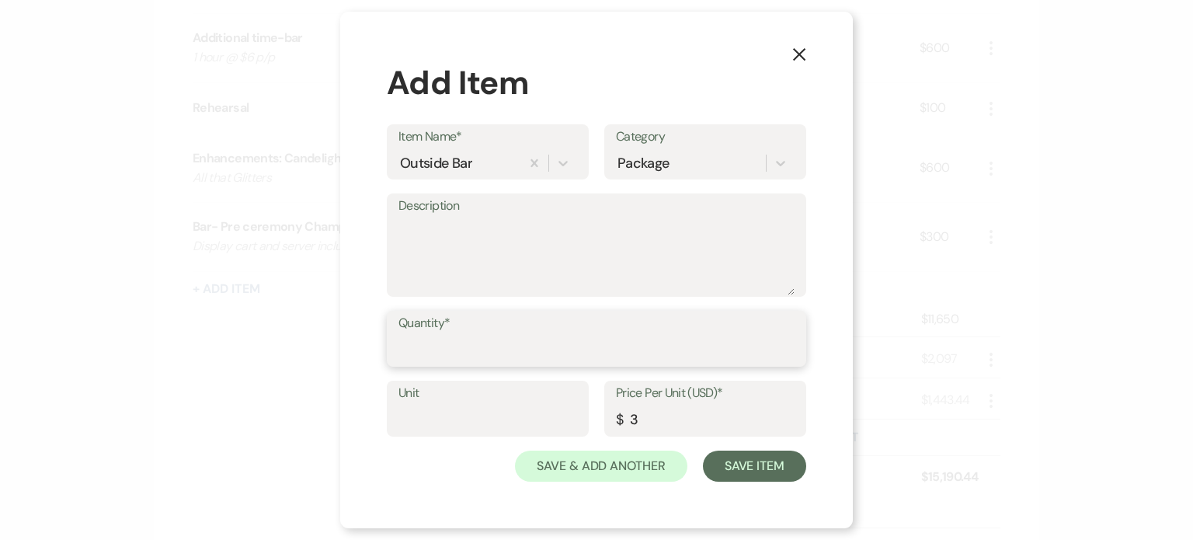
click at [497, 347] on input "Quantity*" at bounding box center [596, 350] width 396 height 30
type input "1"
drag, startPoint x: 671, startPoint y: 419, endPoint x: 549, endPoint y: 419, distance: 121.9
click at [549, 419] on div "Unit Price Per Unit (USD)* $ 3" at bounding box center [596, 416] width 419 height 70
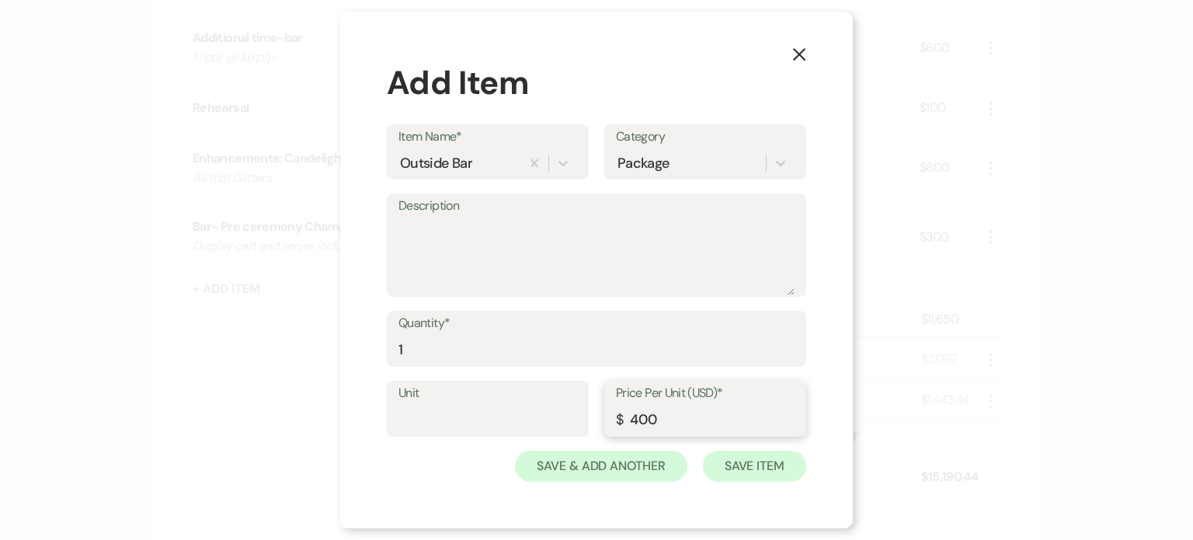
type input "400"
click at [763, 466] on button "Save Item" at bounding box center [754, 465] width 103 height 31
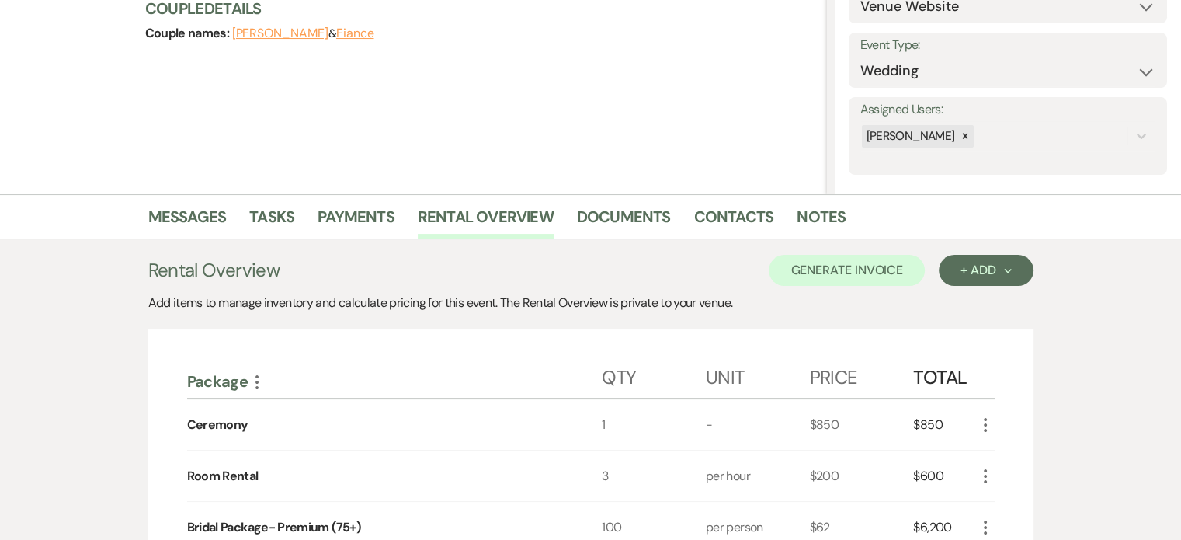
scroll to position [78, 0]
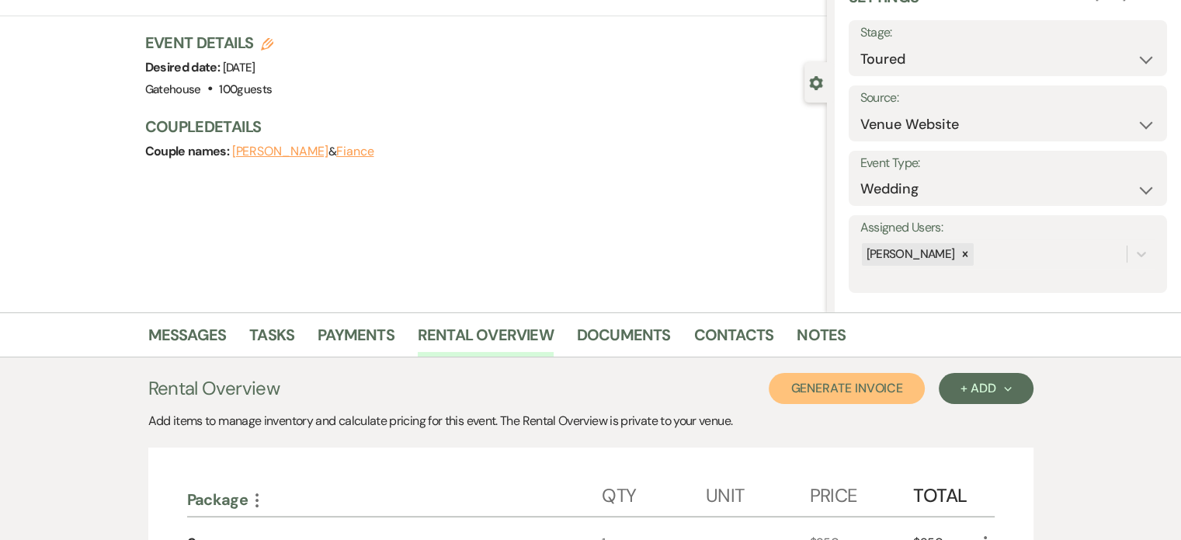
click at [839, 381] on button "Generate Invoice" at bounding box center [847, 388] width 156 height 31
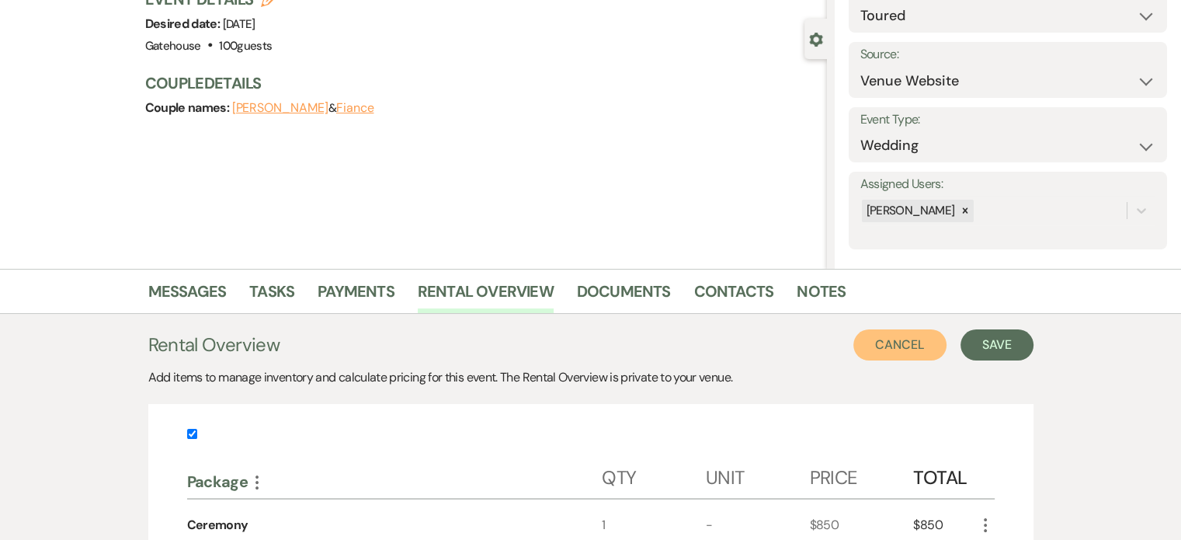
scroll to position [233, 0]
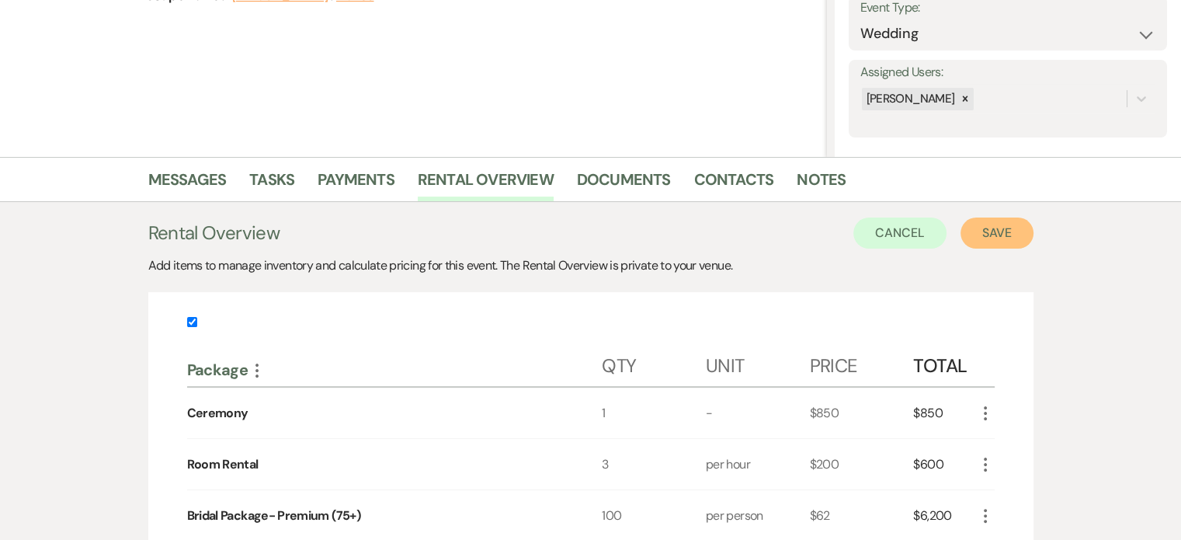
click at [991, 227] on button "Save" at bounding box center [997, 232] width 73 height 31
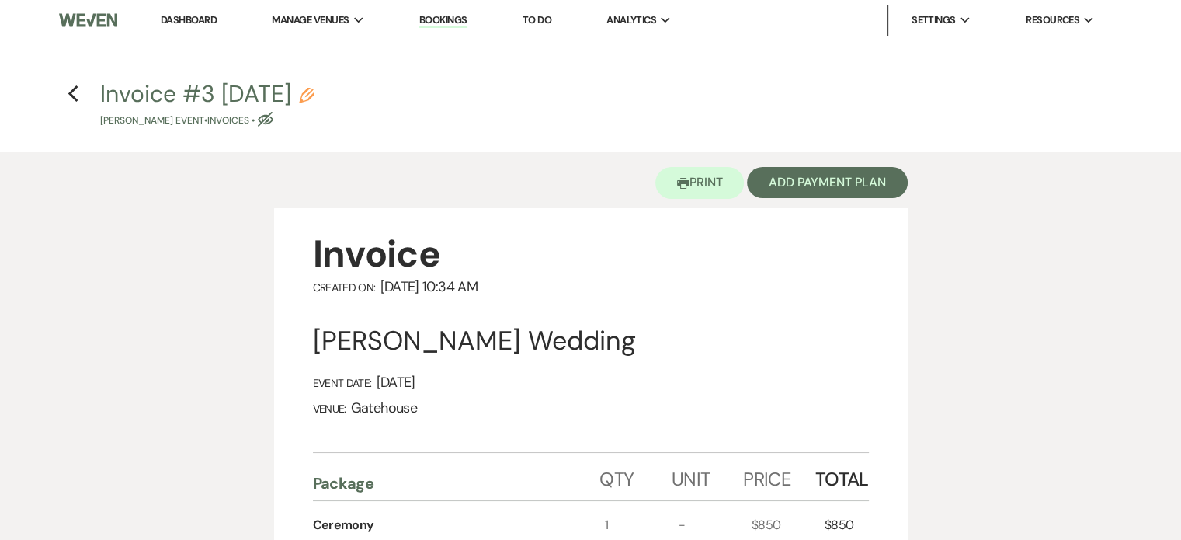
click at [315, 92] on icon "Pencil" at bounding box center [307, 96] width 16 height 16
select select "22"
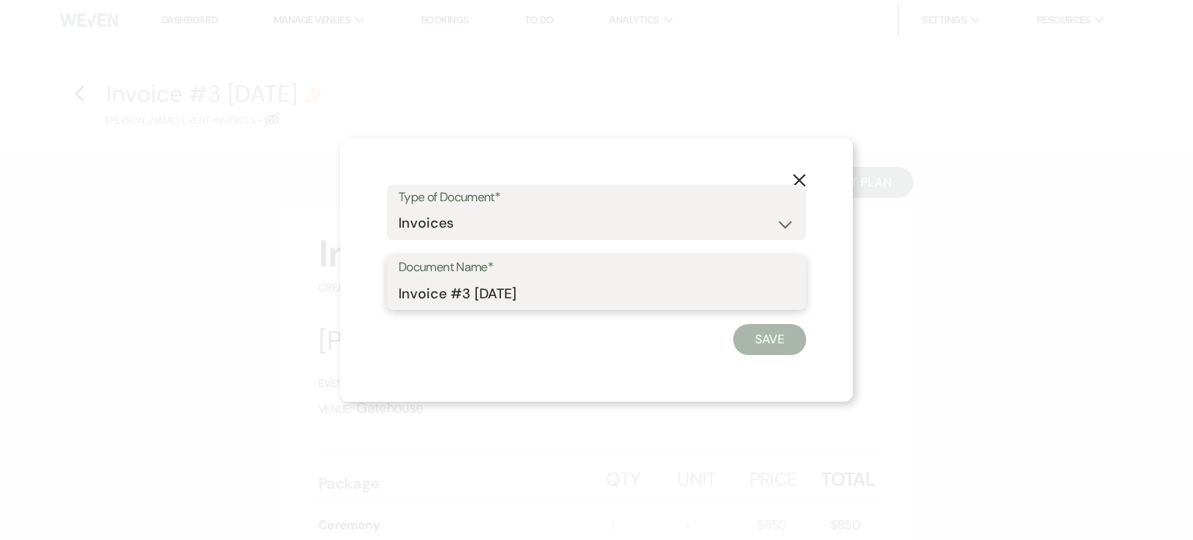
drag, startPoint x: 564, startPoint y: 291, endPoint x: 216, endPoint y: 285, distance: 348.0
click at [224, 301] on div "X Type of Document* Special Event Insurance Vendor Certificate of Insurance Con…" at bounding box center [596, 270] width 1193 height 540
type input "Proposal 2"
click at [770, 331] on button "Save" at bounding box center [769, 339] width 73 height 31
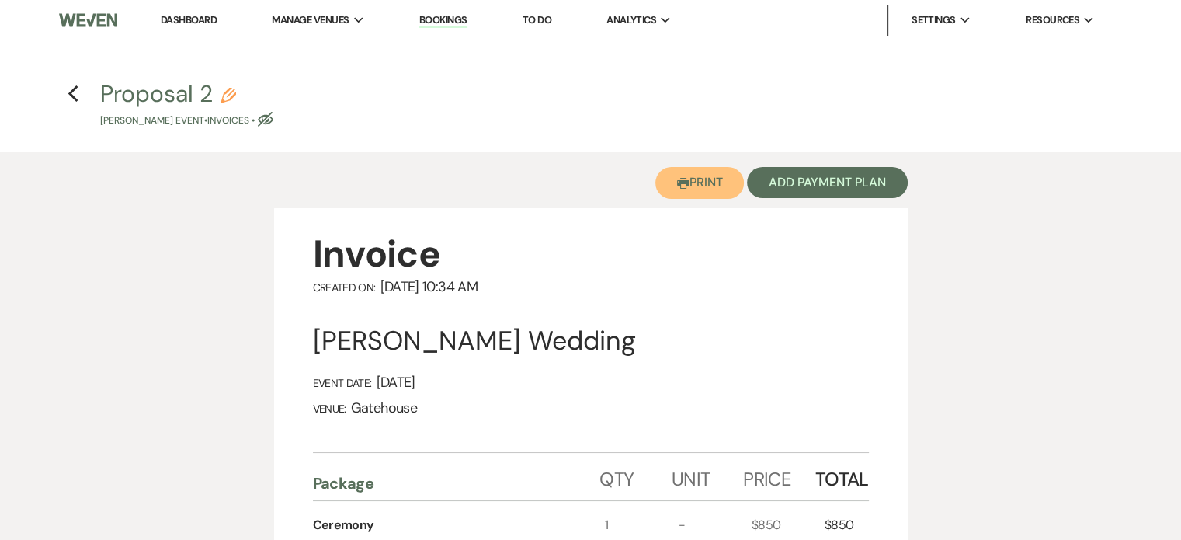
click at [701, 176] on button "Printer Print" at bounding box center [700, 183] width 89 height 32
click at [70, 92] on use "button" at bounding box center [73, 93] width 10 height 17
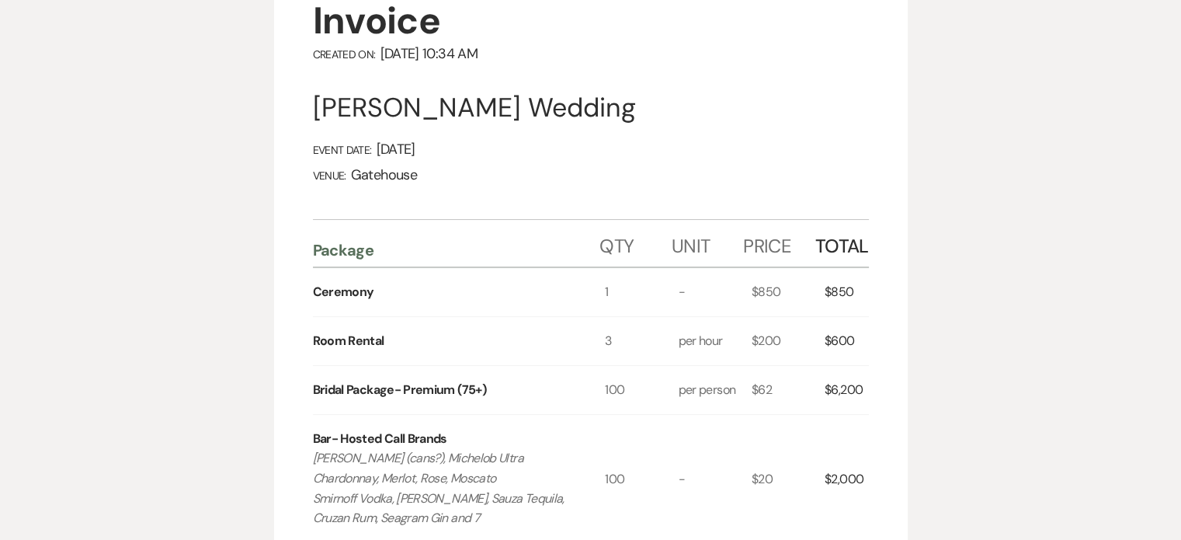
select select "5"
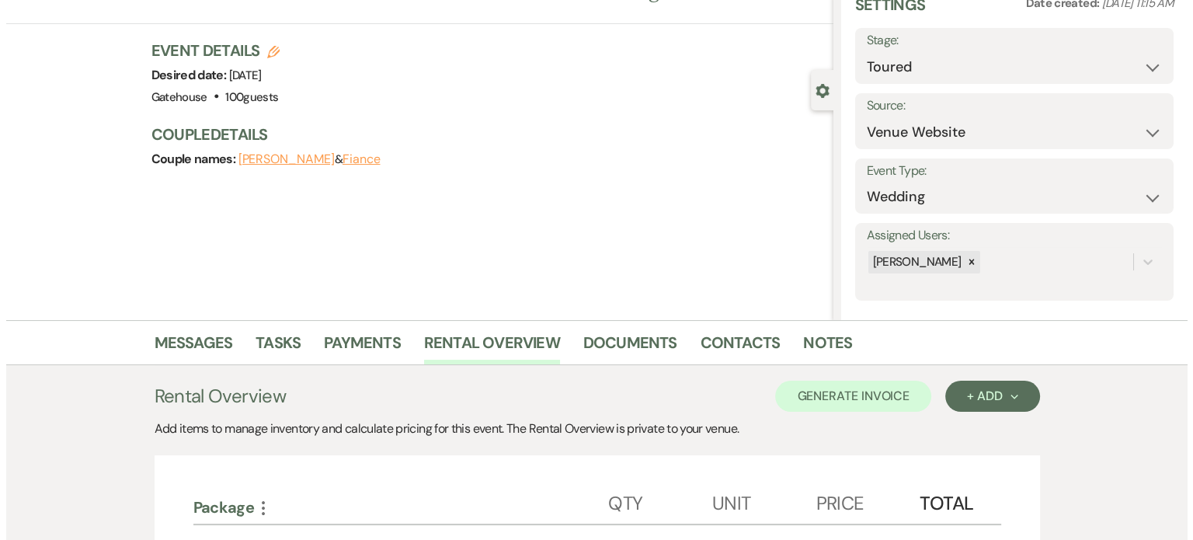
scroll to position [0, 0]
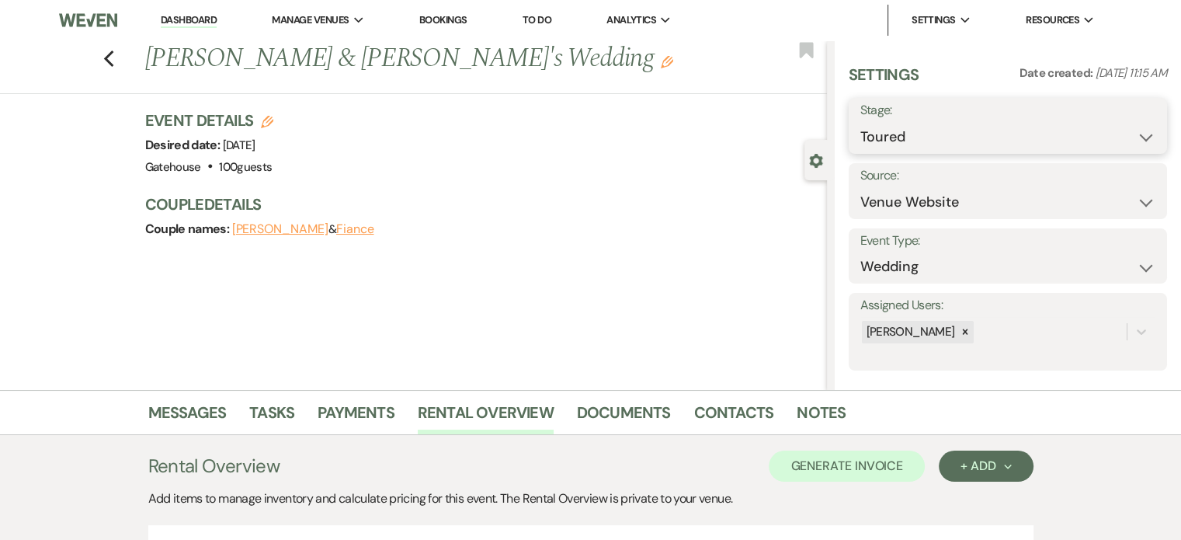
click at [1021, 145] on select "Inquiry Follow Up Tour Requested Tour Confirmed Toured Proposal Sent Booked Lost" at bounding box center [1008, 137] width 295 height 30
select select "6"
click at [861, 122] on select "Inquiry Follow Up Tour Requested Tour Confirmed Toured Proposal Sent Booked Lost" at bounding box center [1008, 137] width 295 height 30
click at [1126, 126] on button "Save" at bounding box center [1134, 125] width 66 height 31
click at [273, 118] on icon "Edit" at bounding box center [267, 122] width 12 height 12
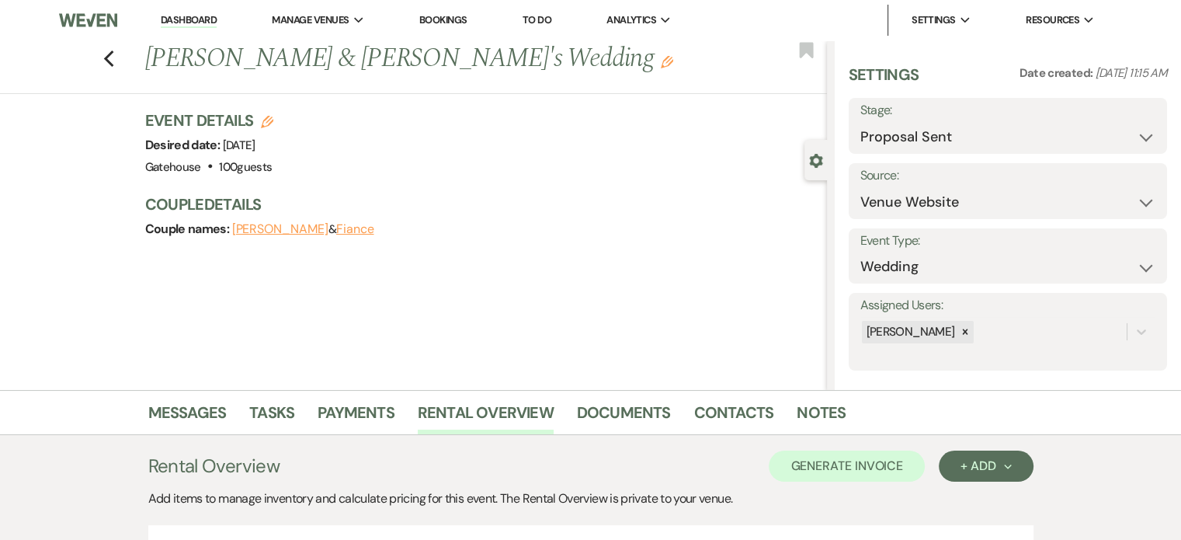
select select "669"
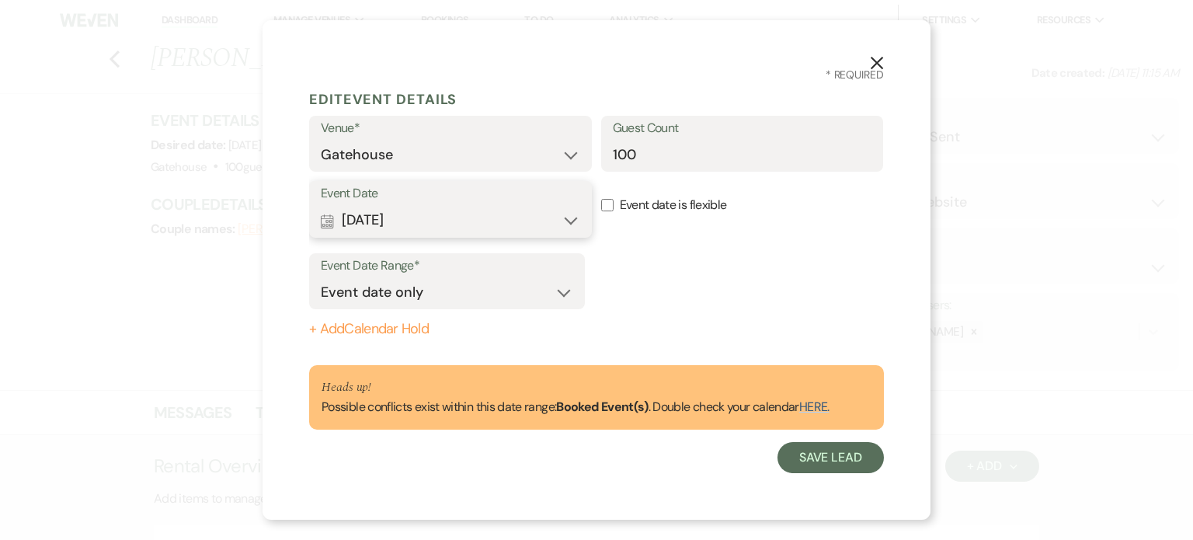
click at [551, 217] on button "Calendar [DATE] Expand" at bounding box center [450, 220] width 259 height 31
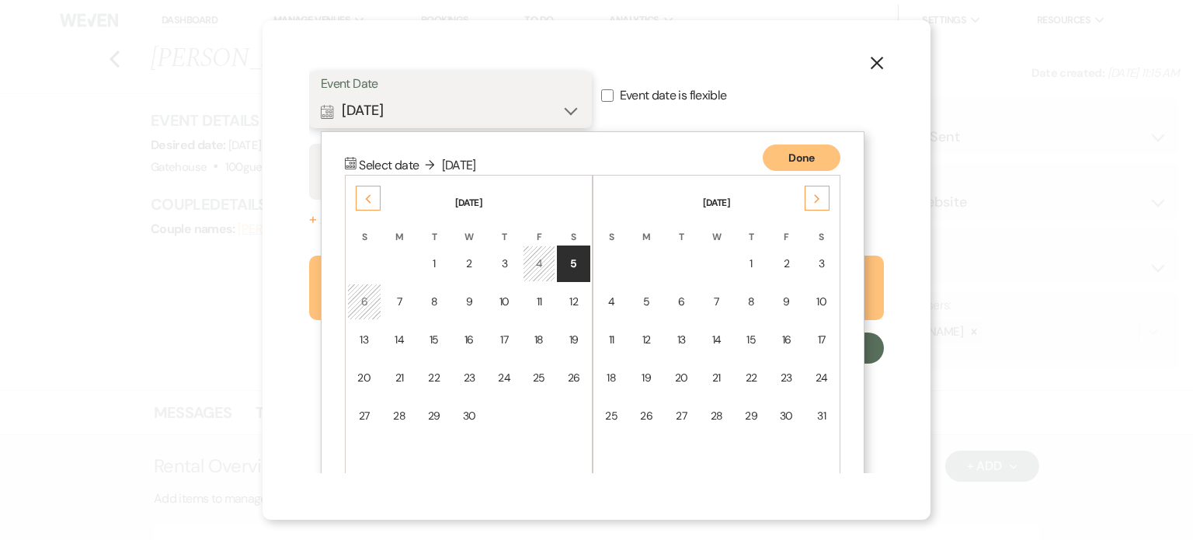
scroll to position [130, 0]
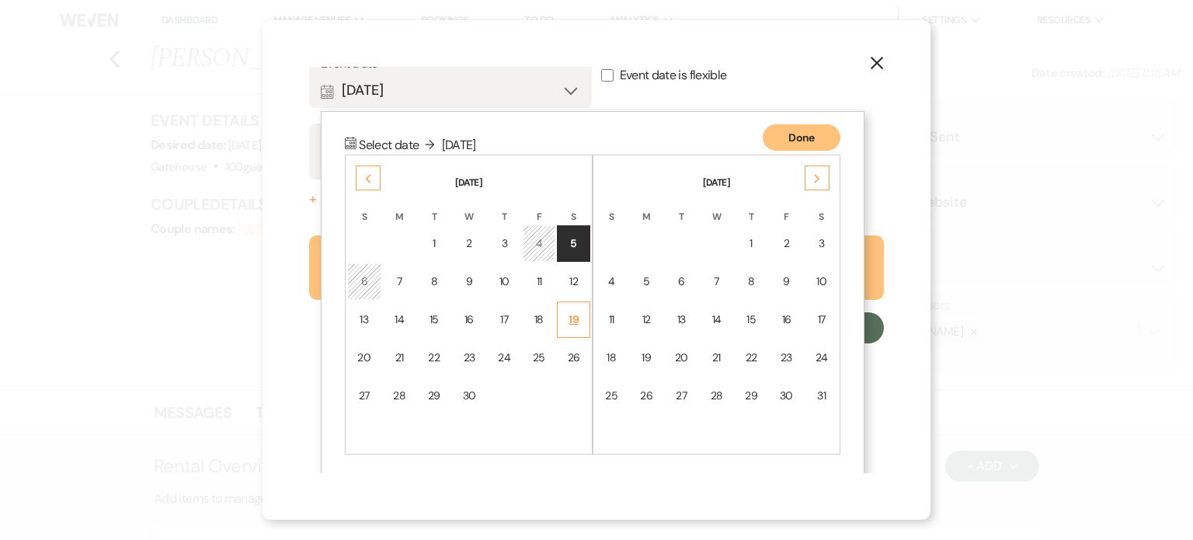
click at [575, 311] on div "19" at bounding box center [573, 319] width 13 height 16
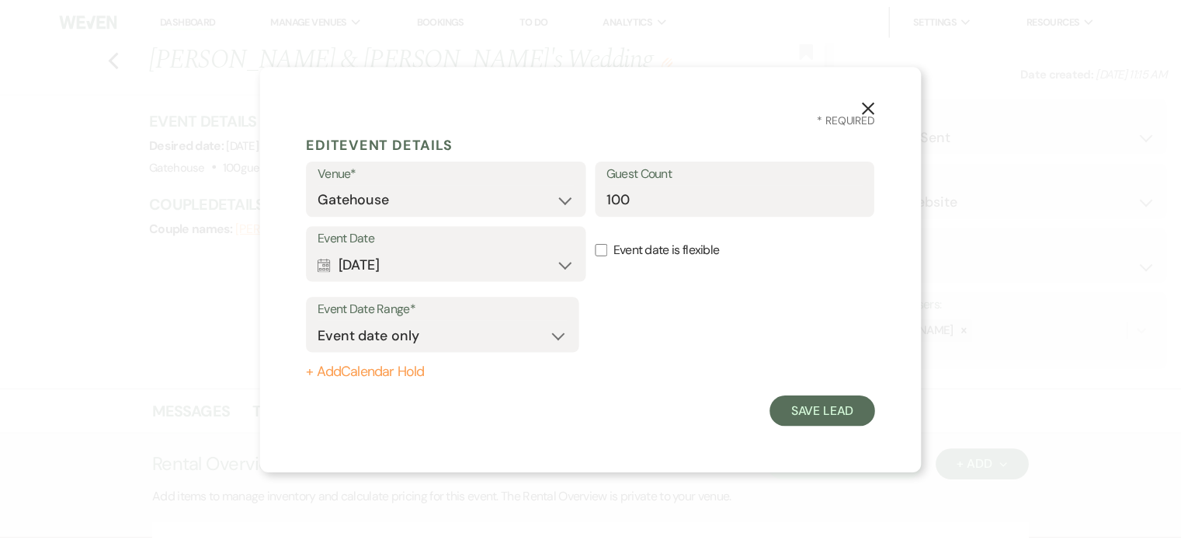
scroll to position [0, 0]
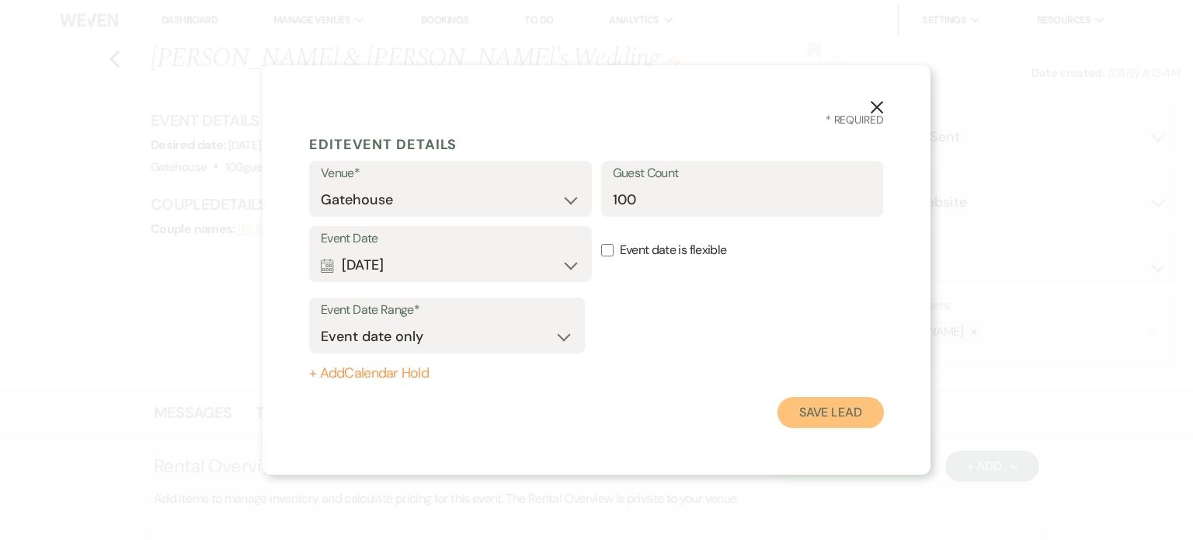
click at [820, 406] on button "Save Lead" at bounding box center [830, 412] width 106 height 31
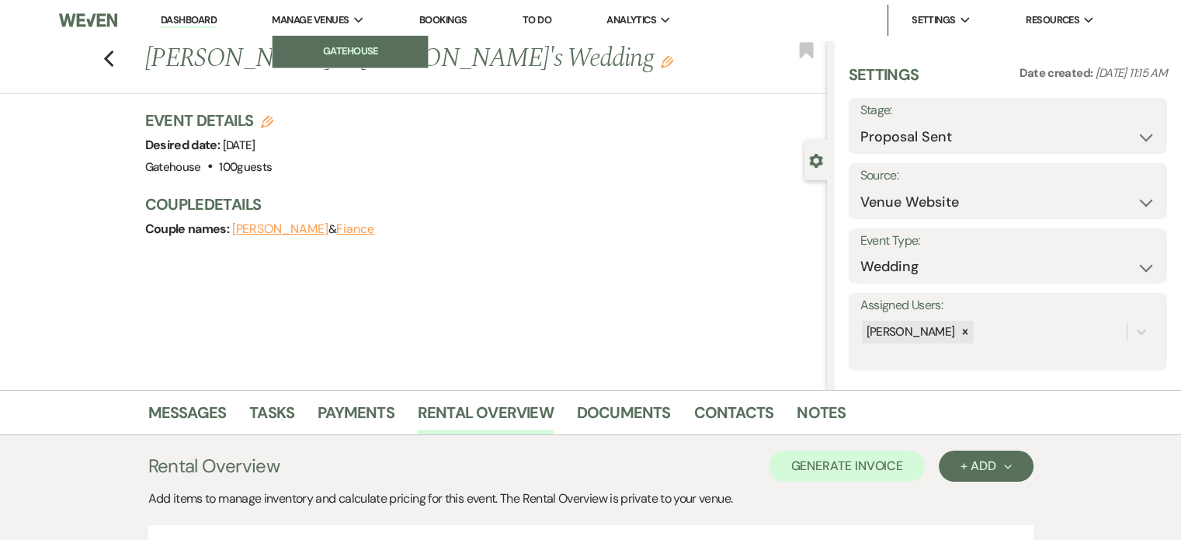
click at [338, 46] on li "Gatehouse" at bounding box center [350, 51] width 140 height 16
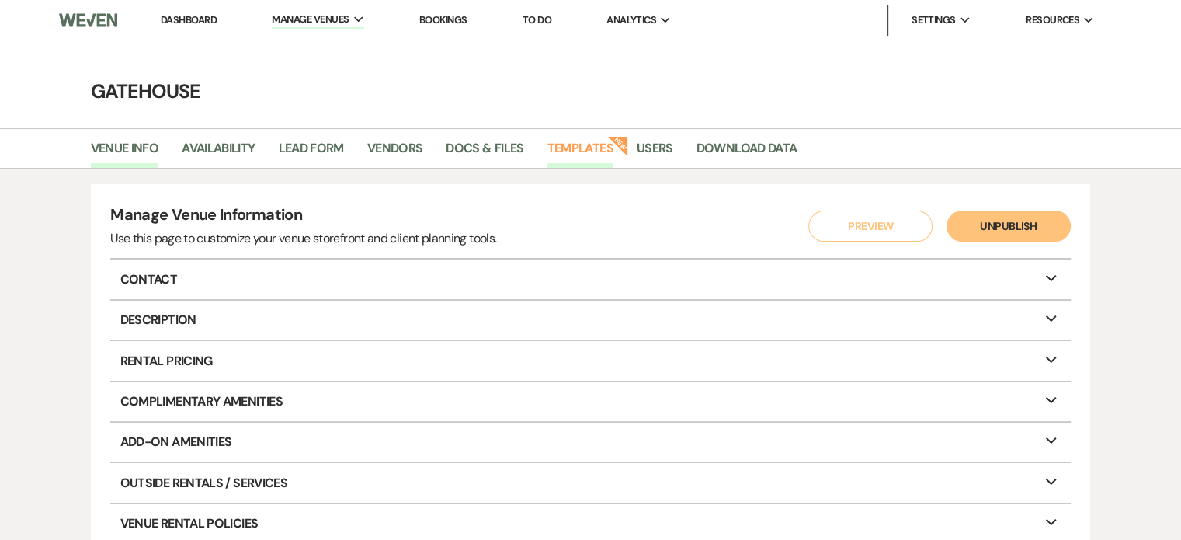
click at [594, 148] on link "Templates" at bounding box center [581, 153] width 66 height 30
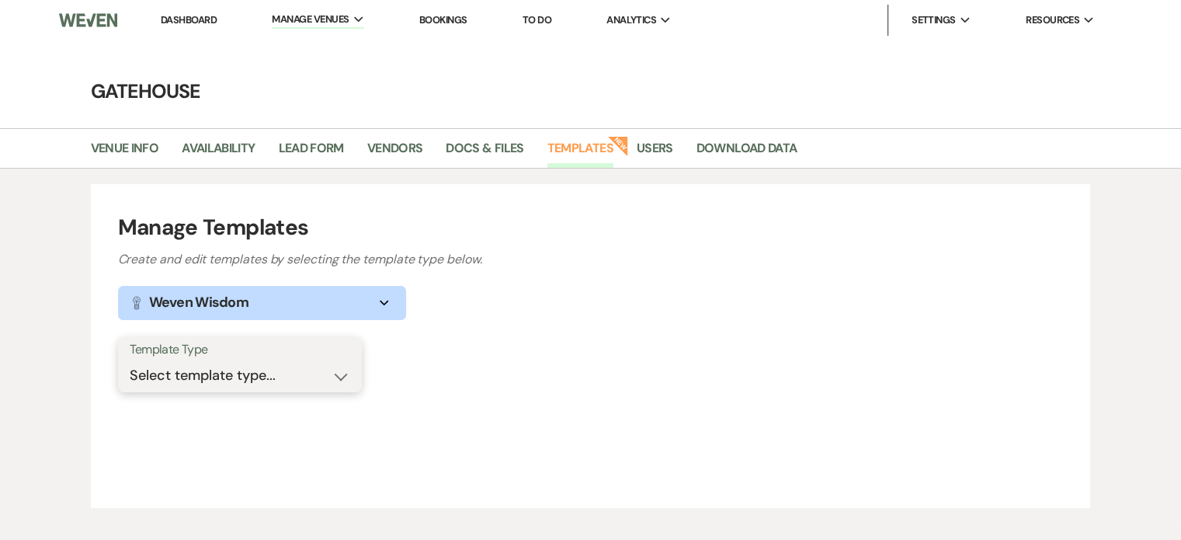
click at [322, 368] on select "Select template type... Task List Message Templates Payment Plan Inventory Item…" at bounding box center [240, 375] width 221 height 30
click at [502, 144] on link "Docs & Files" at bounding box center [485, 153] width 78 height 30
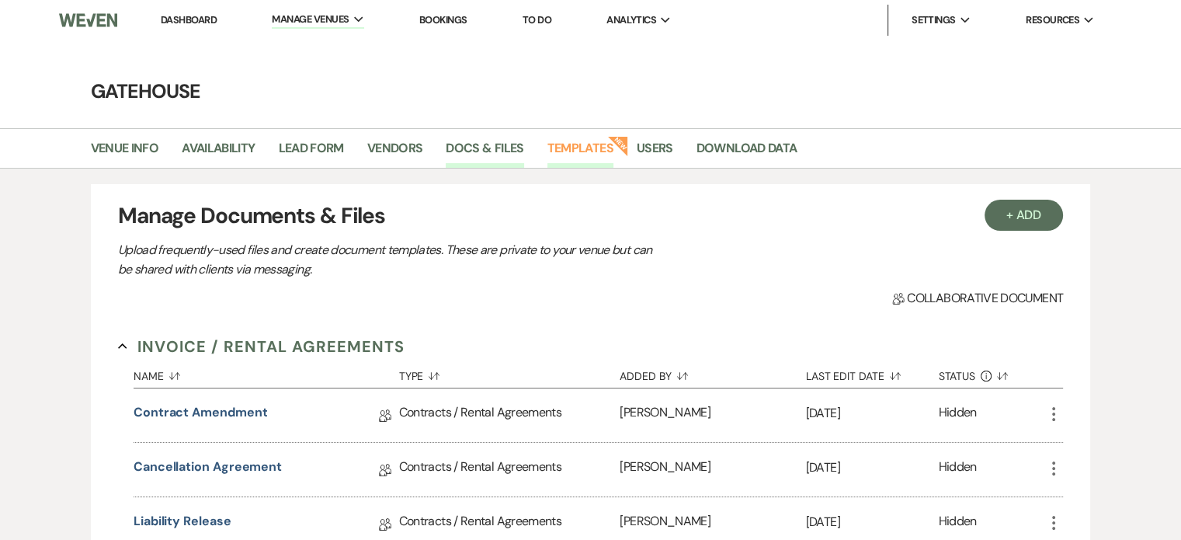
click at [572, 147] on link "Templates" at bounding box center [581, 153] width 66 height 30
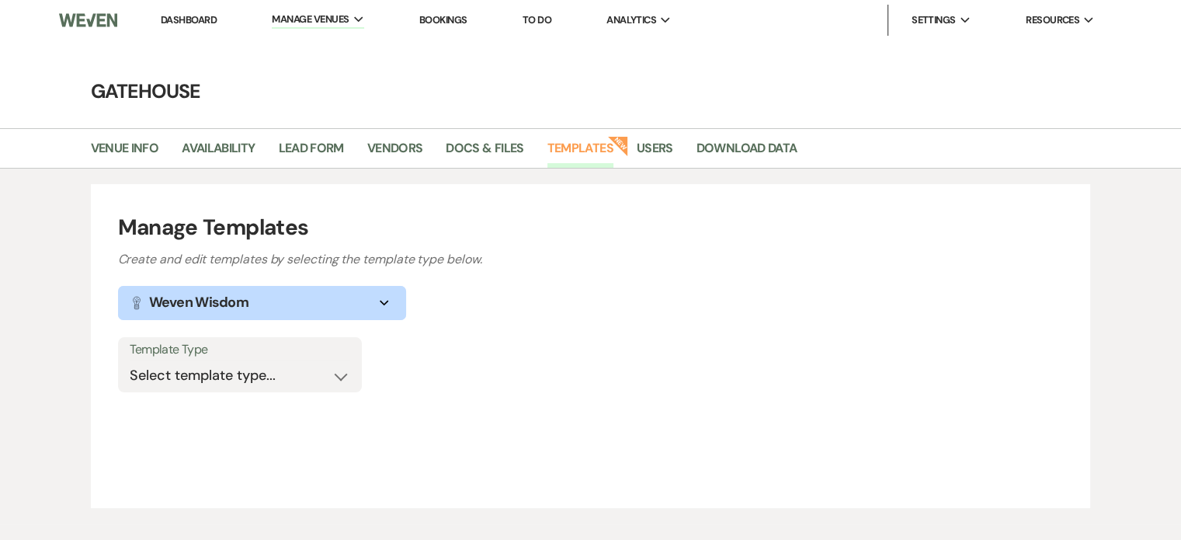
click at [378, 302] on icon "Expand" at bounding box center [384, 303] width 19 height 6
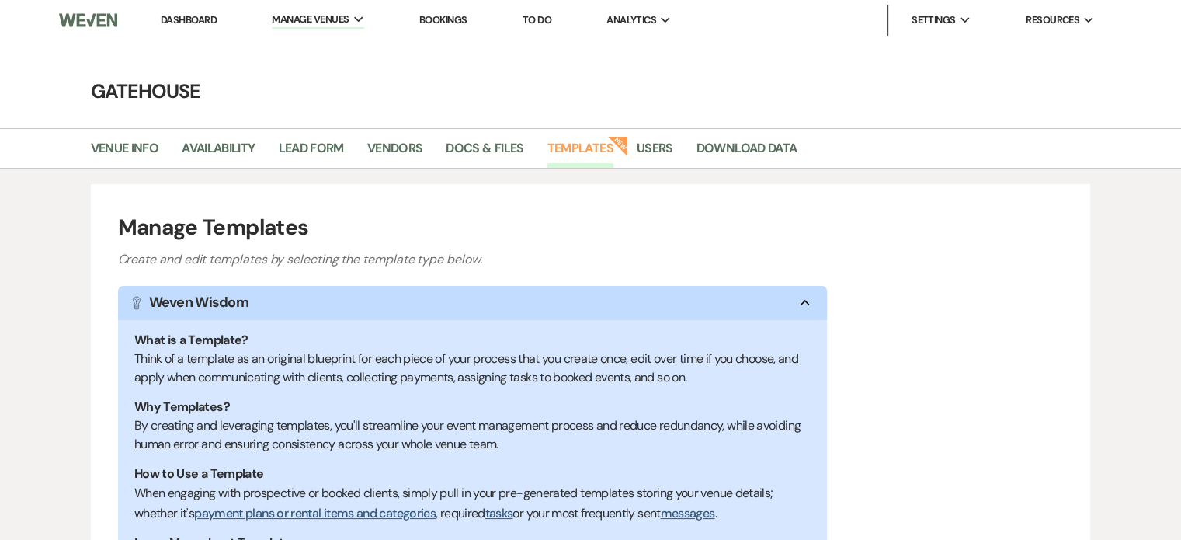
click at [898, 307] on div "Manage Templates Create and edit templates by selecting the template type below…" at bounding box center [591, 452] width 1000 height 537
click at [805, 300] on use "button" at bounding box center [805, 302] width 9 height 5
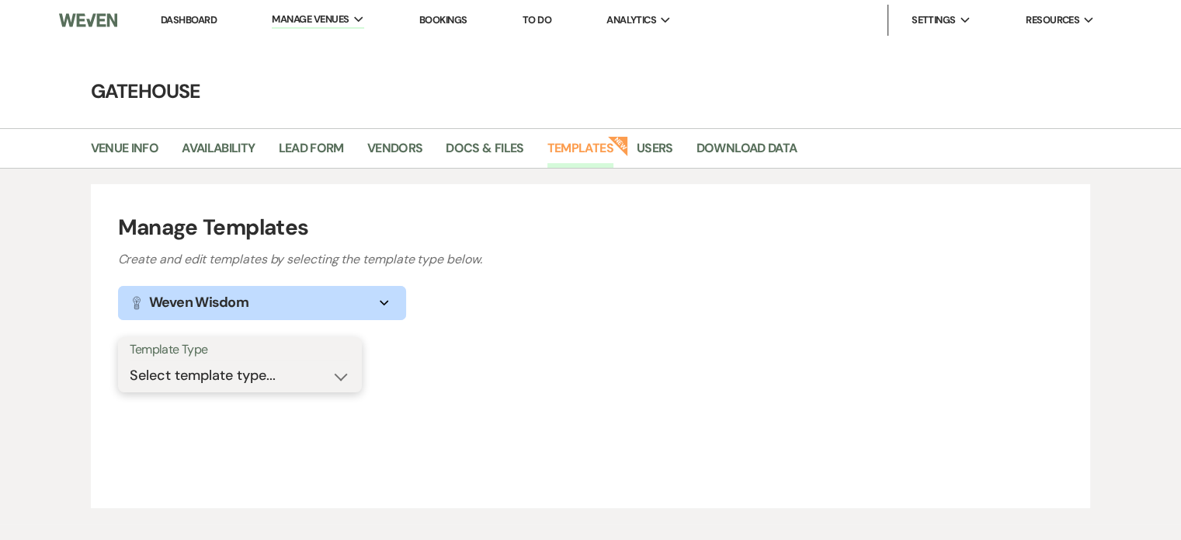
click at [342, 374] on select "Select template type... Task List Message Templates Payment Plan Inventory Item…" at bounding box center [240, 375] width 221 height 30
select select "Inventory Items"
click at [130, 360] on select "Select template type... Task List Message Templates Payment Plan Inventory Item…" at bounding box center [240, 375] width 221 height 30
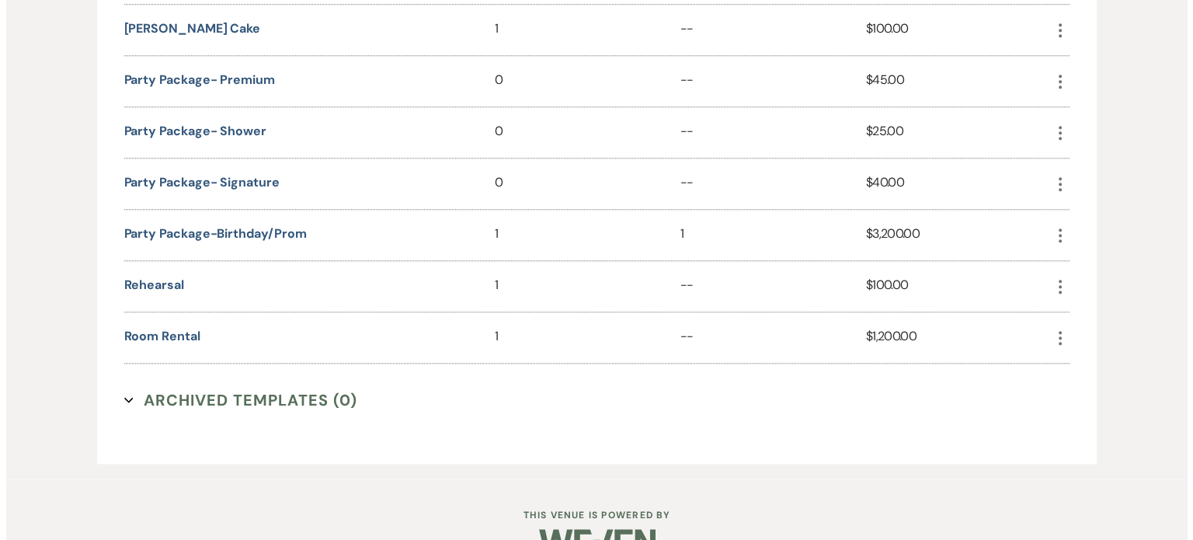
scroll to position [1631, 0]
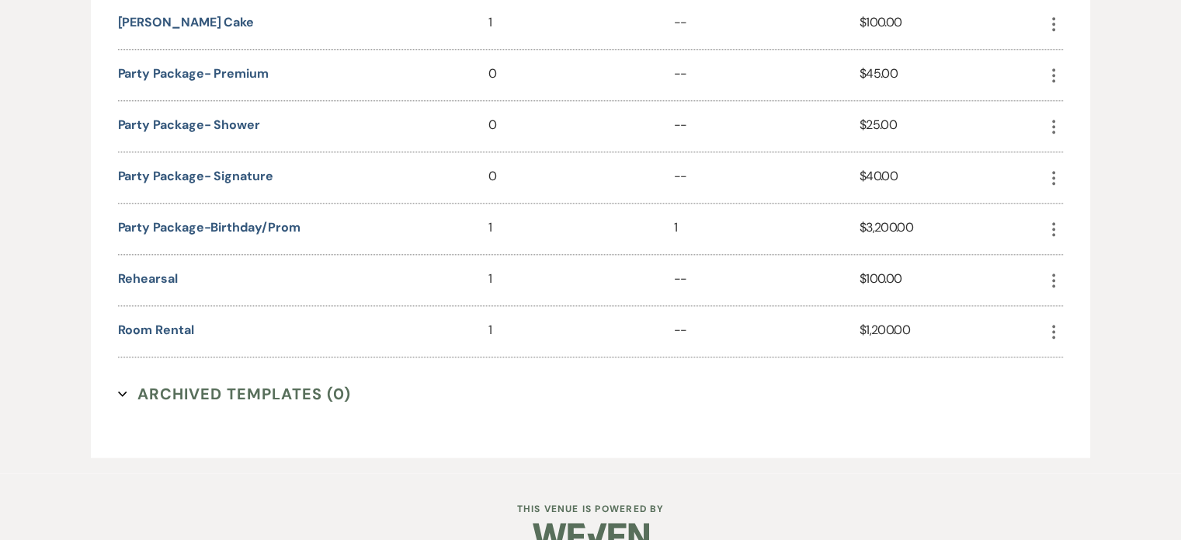
click at [1058, 322] on icon "More" at bounding box center [1054, 331] width 19 height 19
click at [1080, 350] on button "Pencil Edit" at bounding box center [1091, 363] width 92 height 26
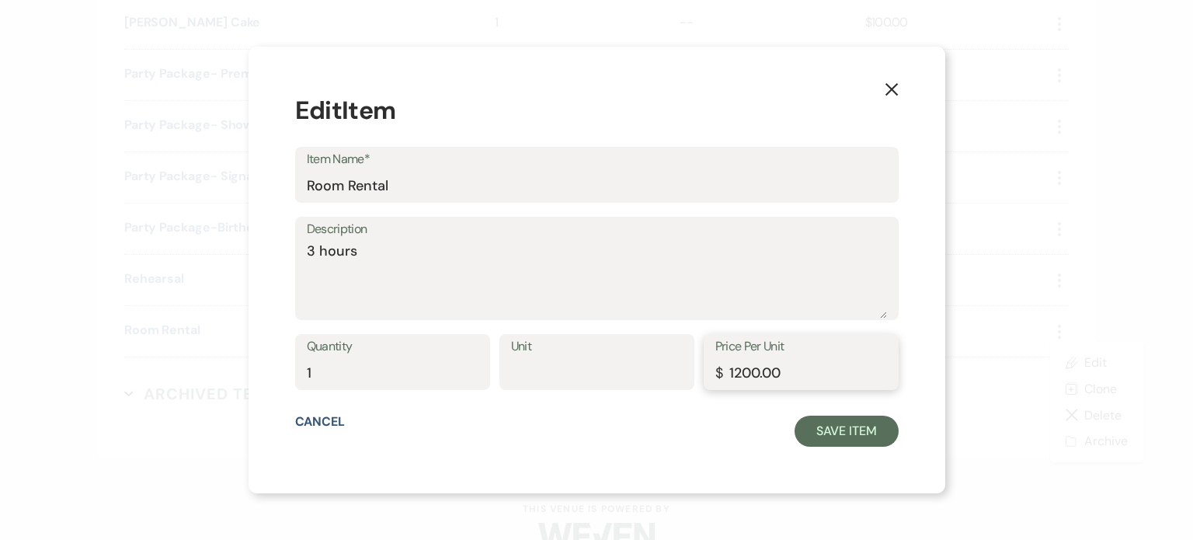
drag, startPoint x: 789, startPoint y: 370, endPoint x: 677, endPoint y: 381, distance: 113.1
click at [677, 381] on div "Quantity 1 Unit Price Per Unit $ 1200.00" at bounding box center [596, 369] width 603 height 70
type input "200.00"
drag, startPoint x: 339, startPoint y: 375, endPoint x: 270, endPoint y: 384, distance: 68.9
click at [270, 384] on div "X Edit Item Item Name* Room Rental Description 3 hours Quantity 1 Unit Price Pe…" at bounding box center [597, 270] width 697 height 446
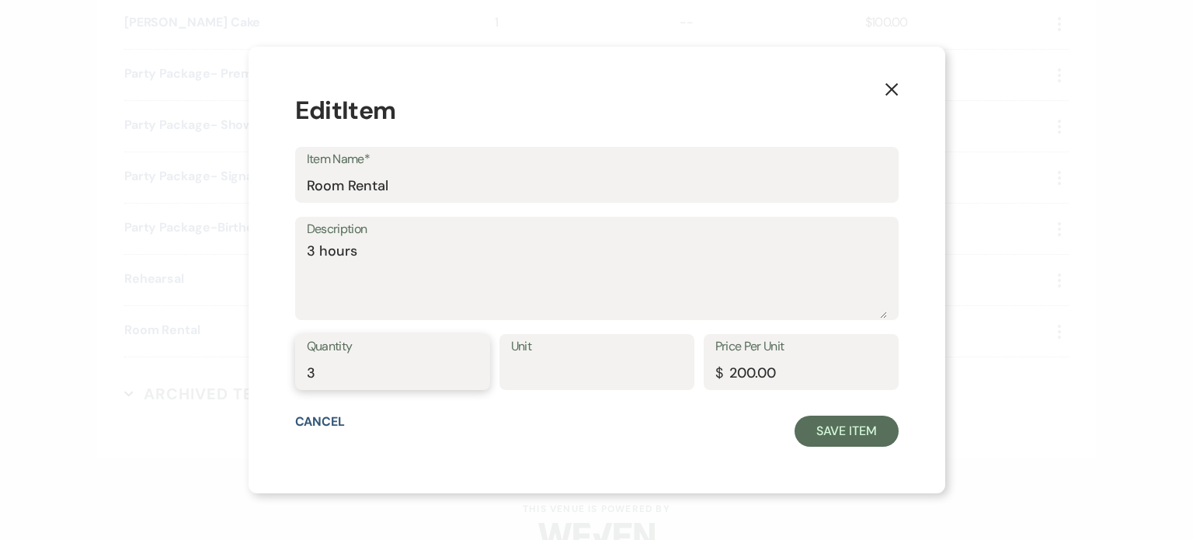
type input "3"
click at [416, 234] on label "Description" at bounding box center [597, 229] width 580 height 23
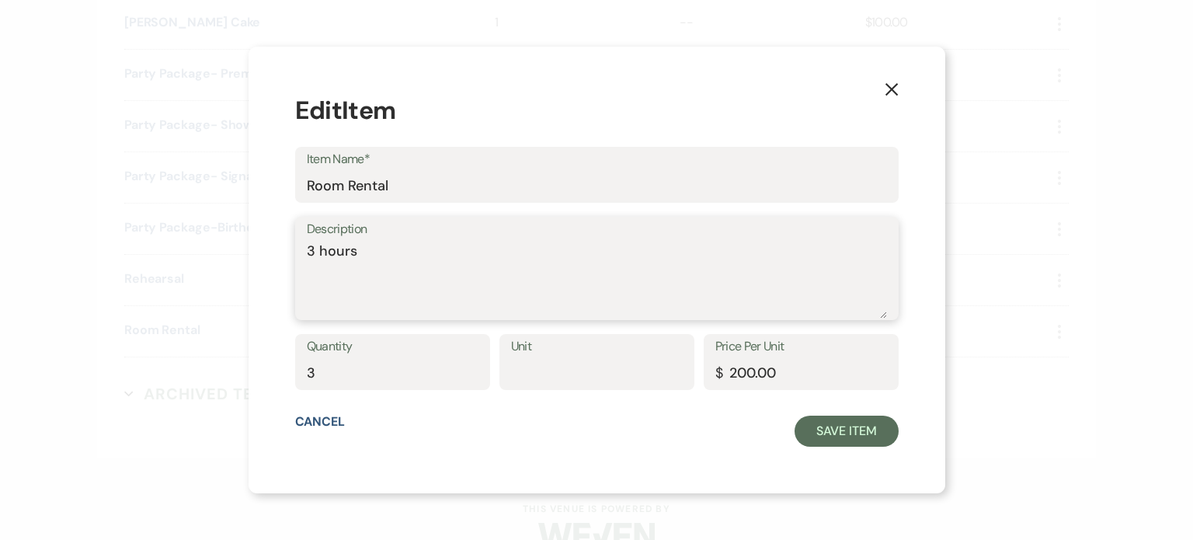
click at [416, 241] on textarea "3 hours" at bounding box center [597, 280] width 580 height 78
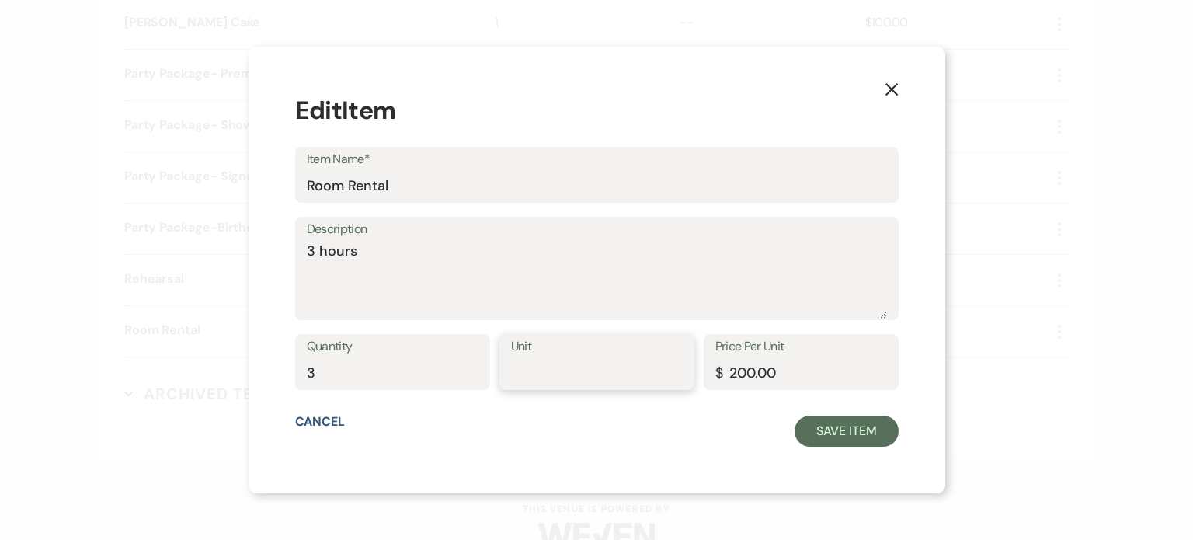
click at [582, 374] on input "Unit" at bounding box center [597, 373] width 172 height 30
click at [671, 363] on input "Unit" at bounding box center [597, 373] width 172 height 30
type input "hours"
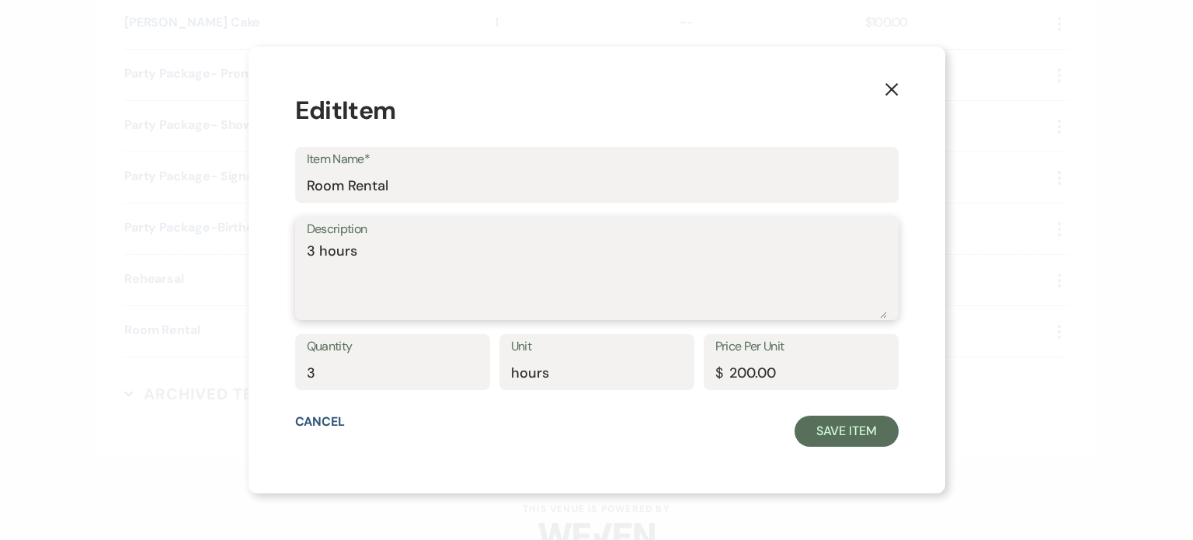
click at [407, 242] on textarea "3 hours" at bounding box center [597, 280] width 580 height 78
drag, startPoint x: 384, startPoint y: 253, endPoint x: 293, endPoint y: 266, distance: 92.6
click at [293, 266] on div "X Edit Item Item Name* Room Rental Description 3 hours Quantity 3 Unit hours Pr…" at bounding box center [597, 270] width 697 height 446
drag, startPoint x: 360, startPoint y: 187, endPoint x: 302, endPoint y: 195, distance: 58.0
click at [302, 195] on div "X Edit Item Item Name* Room Rental Description Quantity 3 Unit hours Price Per …" at bounding box center [597, 270] width 697 height 446
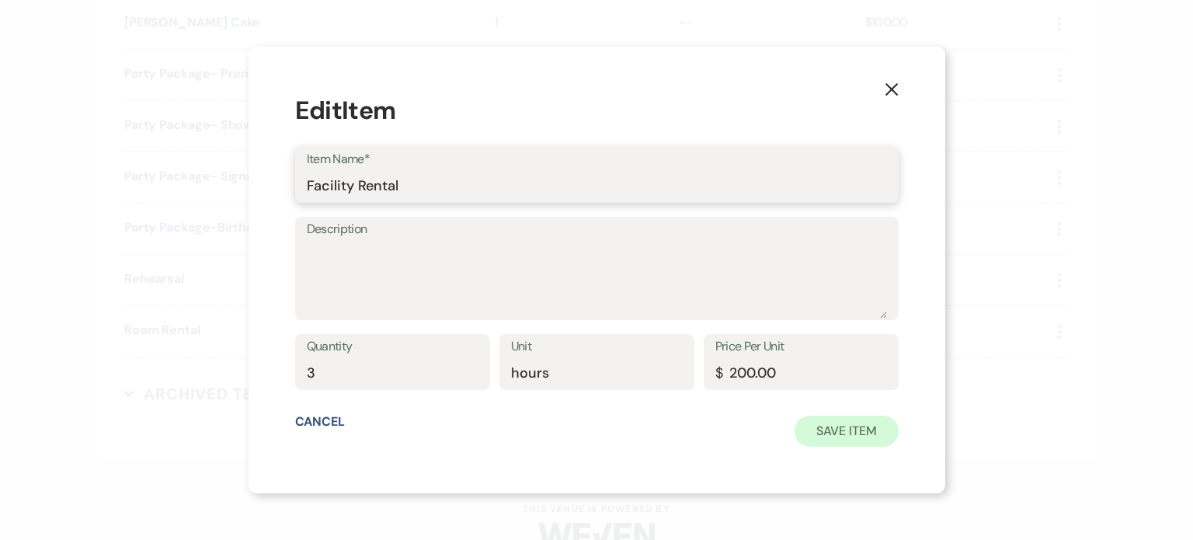
type input "Facility Rental"
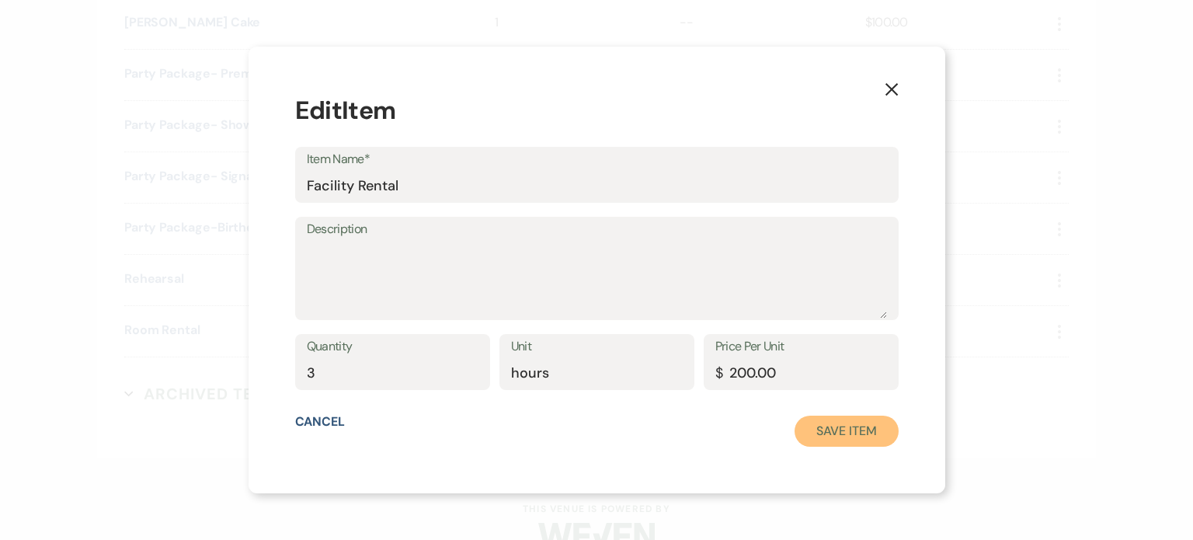
click at [828, 426] on button "Save Item" at bounding box center [846, 431] width 103 height 31
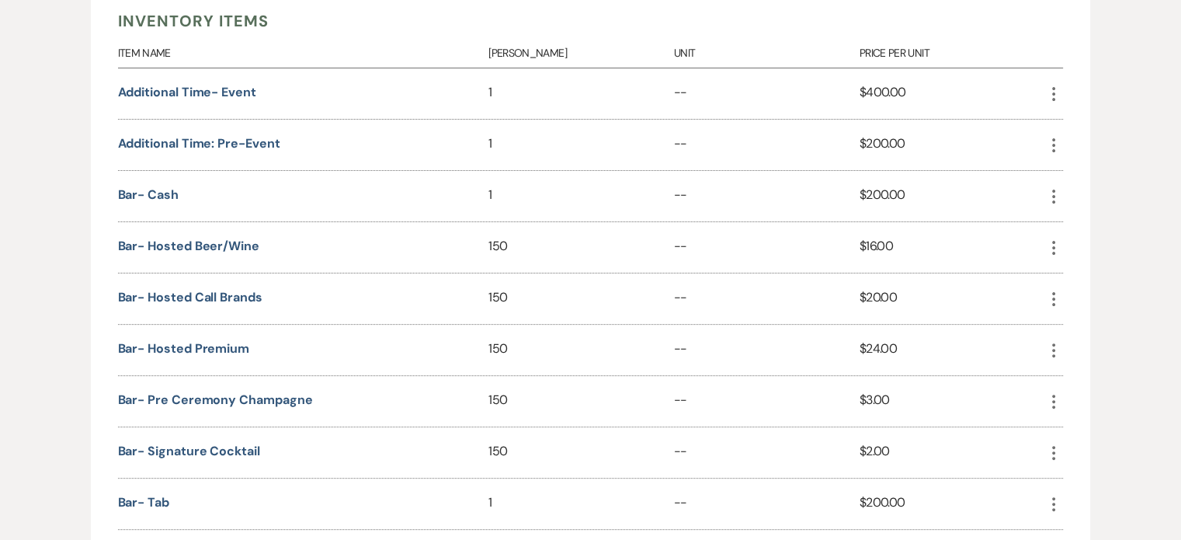
scroll to position [395, 0]
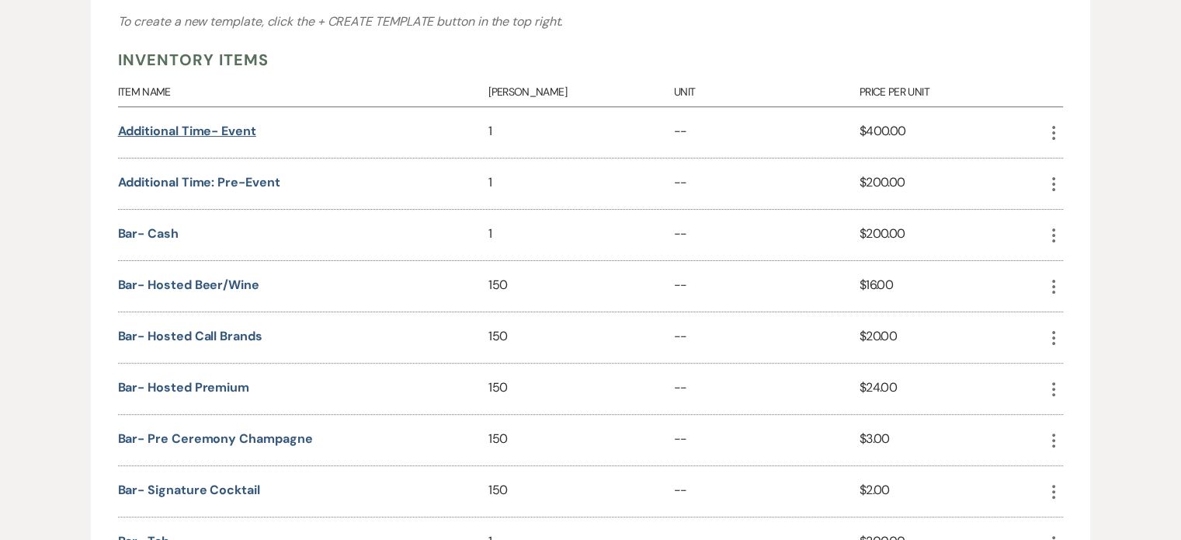
click at [235, 127] on button "Additional Time- Event" at bounding box center [187, 131] width 138 height 12
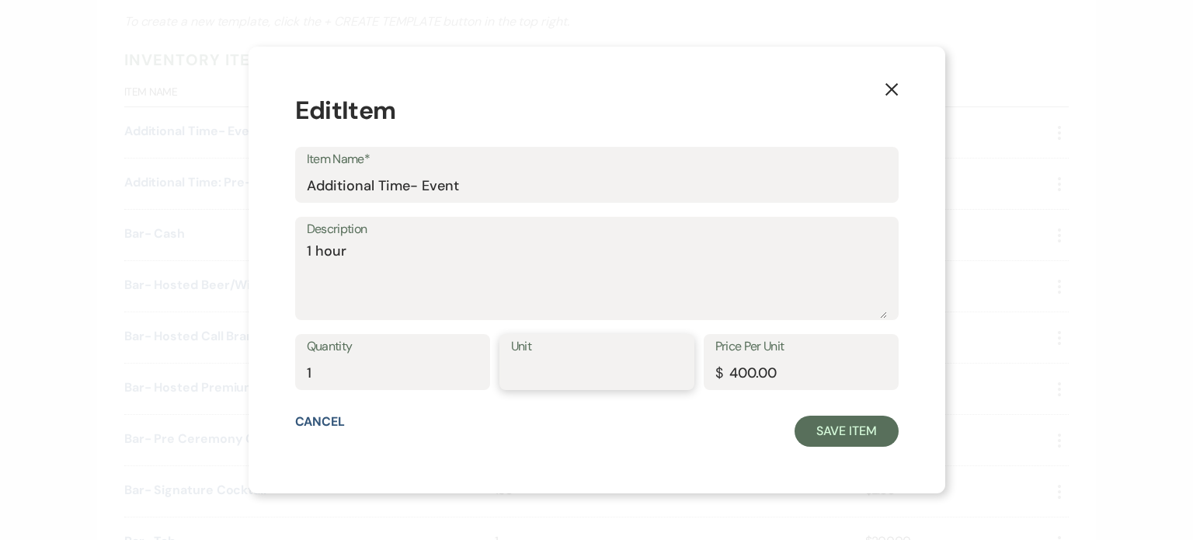
click at [581, 372] on input "Unit" at bounding box center [597, 373] width 172 height 30
type input "hour"
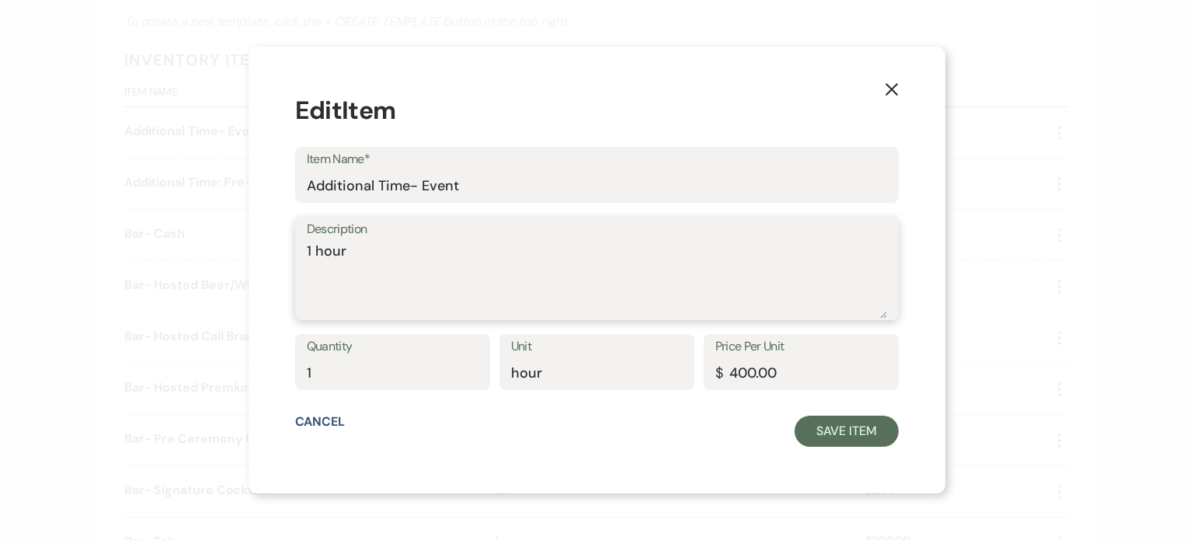
drag, startPoint x: 370, startPoint y: 250, endPoint x: 224, endPoint y: 242, distance: 146.3
click at [224, 242] on div "X Edit Item Item Name* Additional Time- Event Description 1 hour Quantity 1 Uni…" at bounding box center [596, 270] width 1193 height 540
type textarea "facility rental"
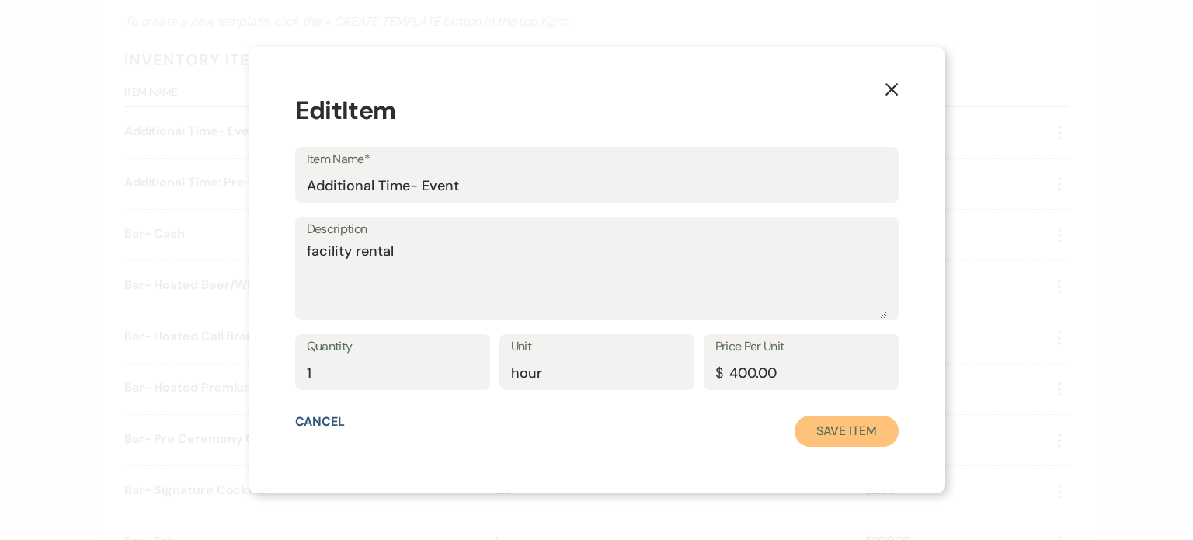
click at [846, 430] on button "Save Item" at bounding box center [846, 431] width 103 height 31
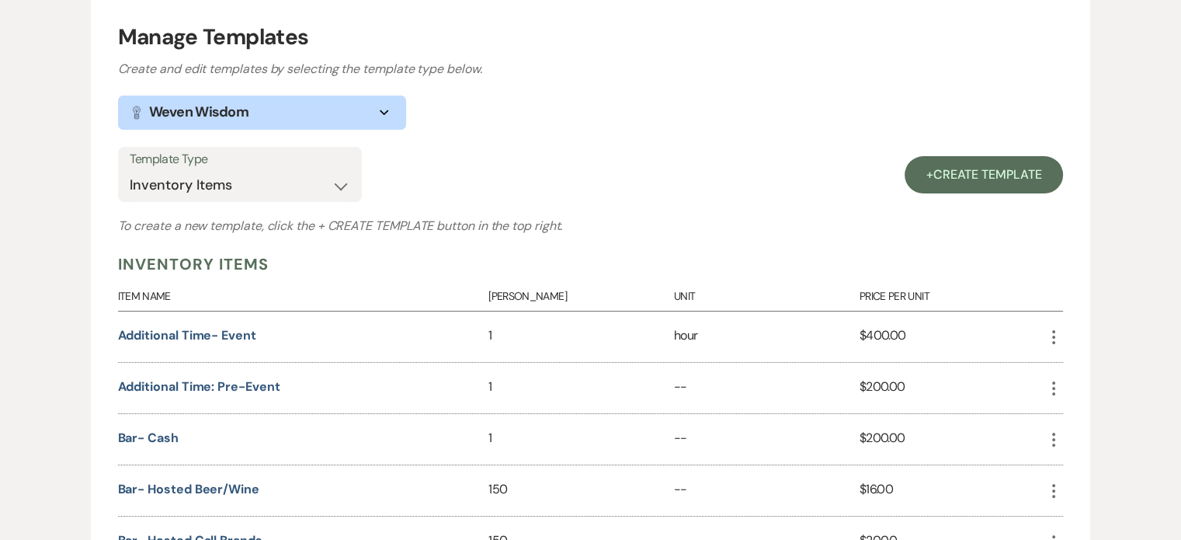
scroll to position [0, 0]
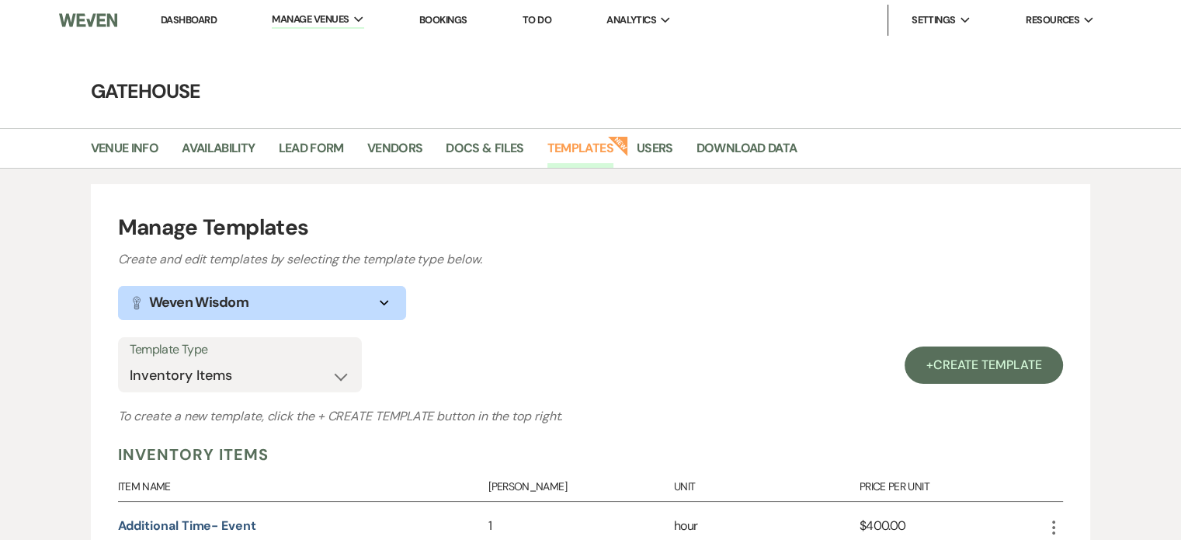
click at [188, 15] on link "Dashboard" at bounding box center [189, 19] width 56 height 13
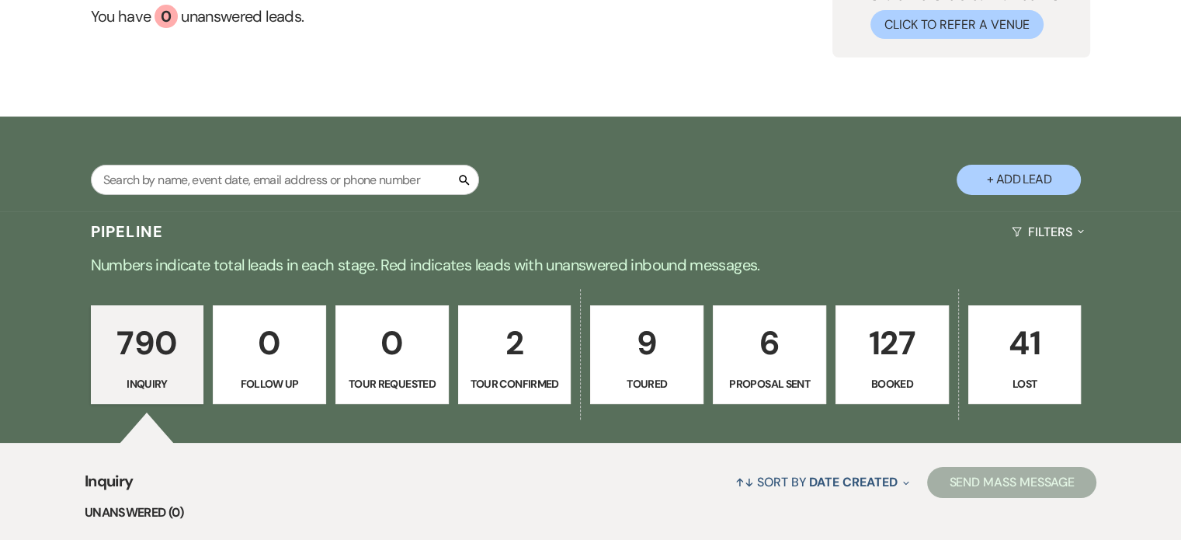
scroll to position [155, 0]
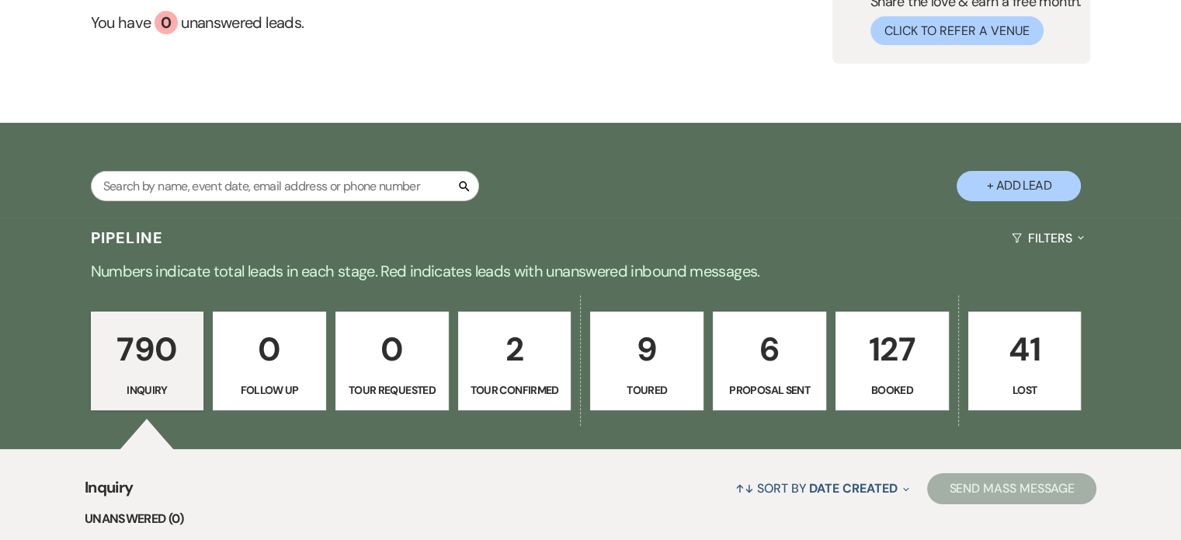
click at [893, 343] on p "127" at bounding box center [892, 349] width 93 height 52
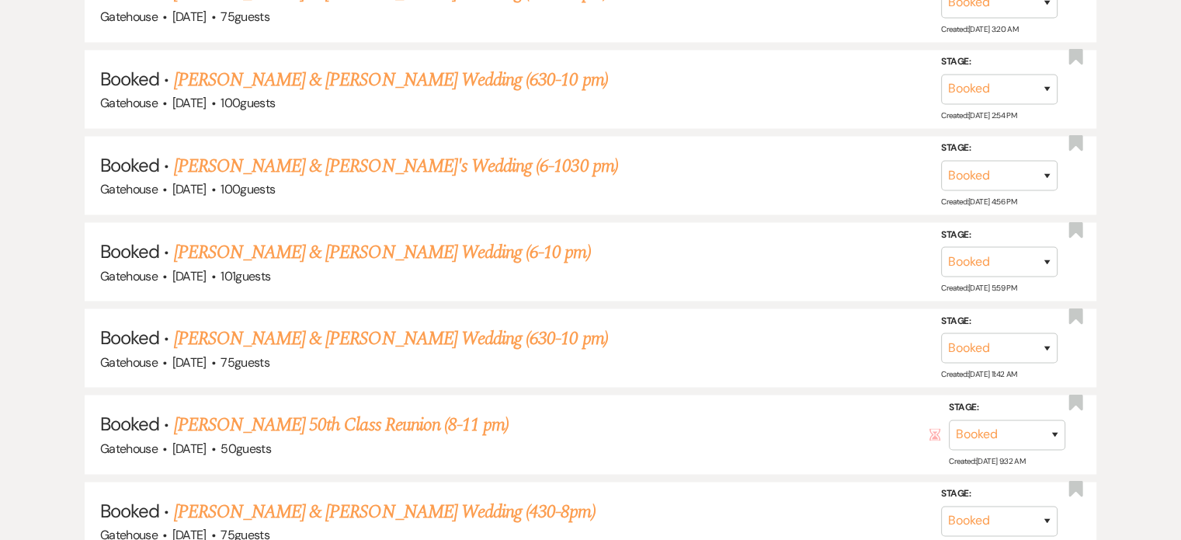
scroll to position [9165, 0]
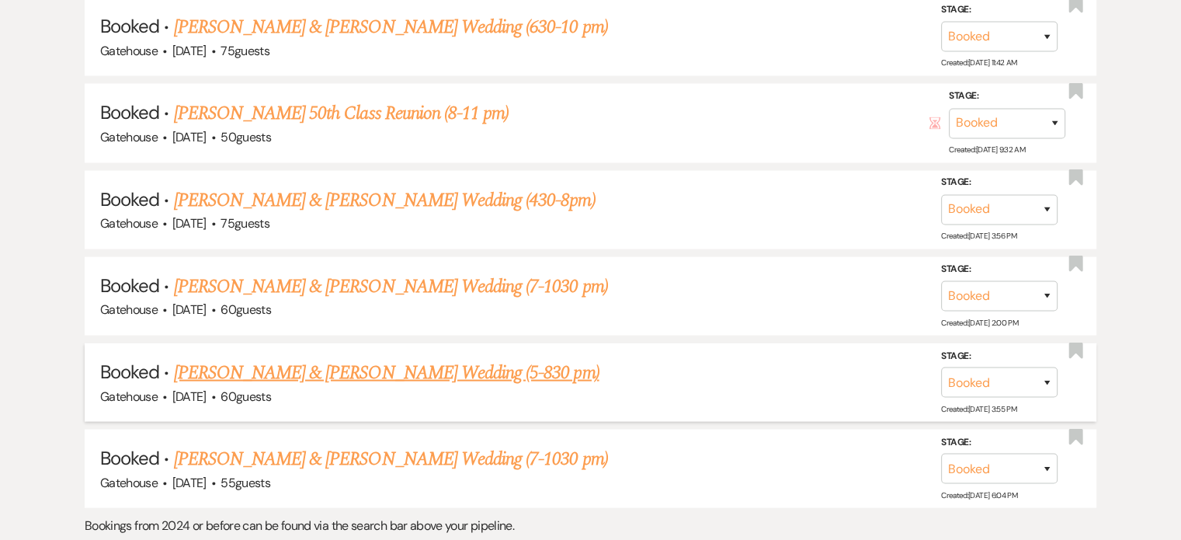
click at [326, 359] on link "[PERSON_NAME] & [PERSON_NAME] Wedding (5-830 pm)" at bounding box center [387, 373] width 426 height 28
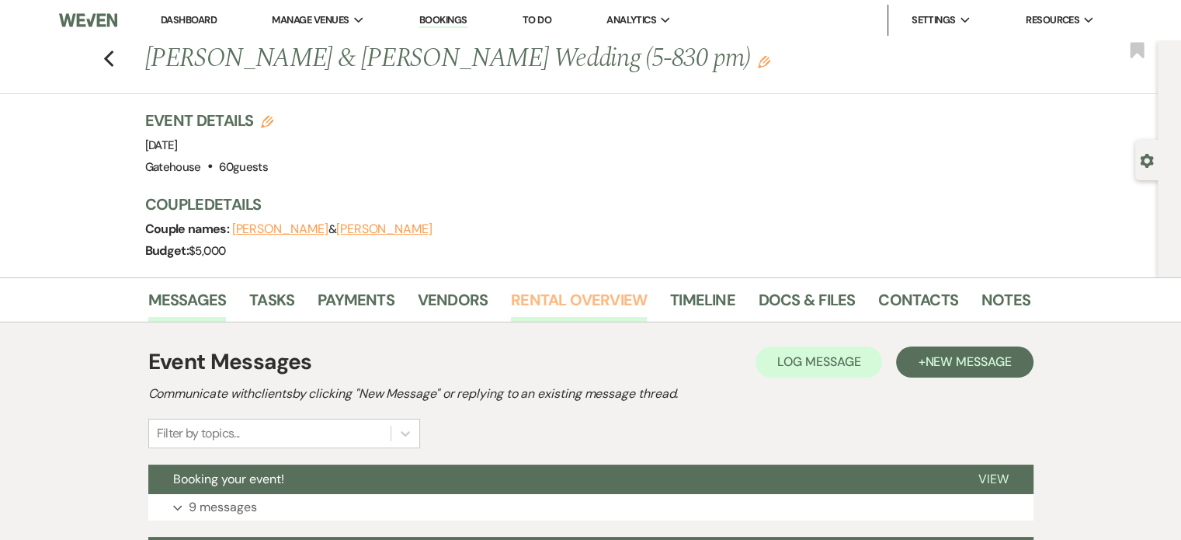
click at [583, 300] on link "Rental Overview" at bounding box center [579, 304] width 136 height 34
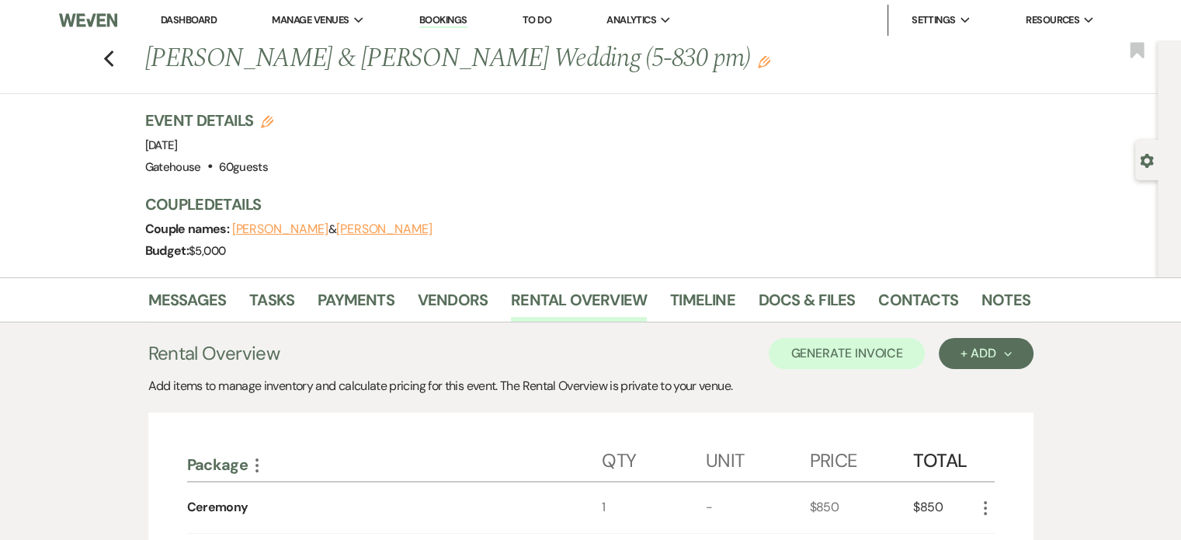
drag, startPoint x: 112, startPoint y: 59, endPoint x: 767, endPoint y: 485, distance: 782.0
click at [112, 59] on use "button" at bounding box center [108, 58] width 10 height 17
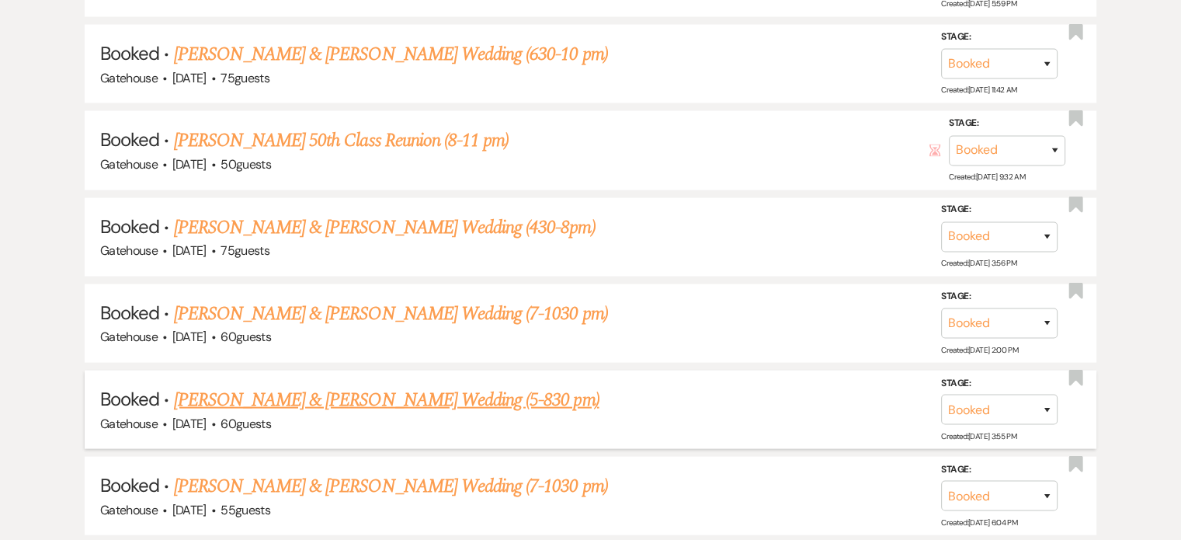
scroll to position [9166, 0]
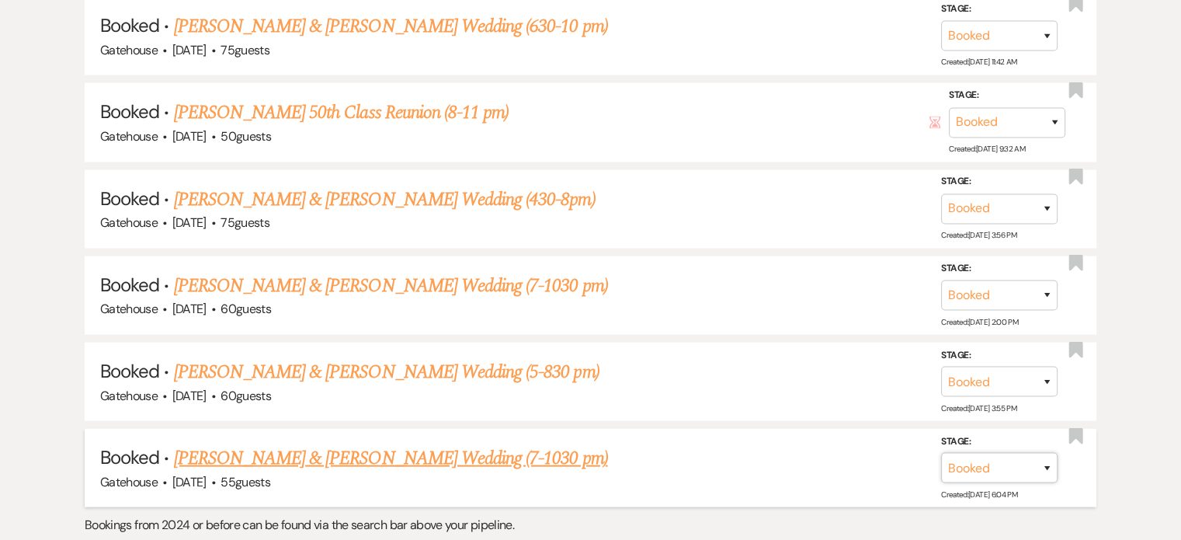
click at [1046, 453] on select "Booked Lost" at bounding box center [999, 468] width 117 height 30
select select "8"
click at [941, 453] on select "Booked Lost" at bounding box center [999, 468] width 117 height 30
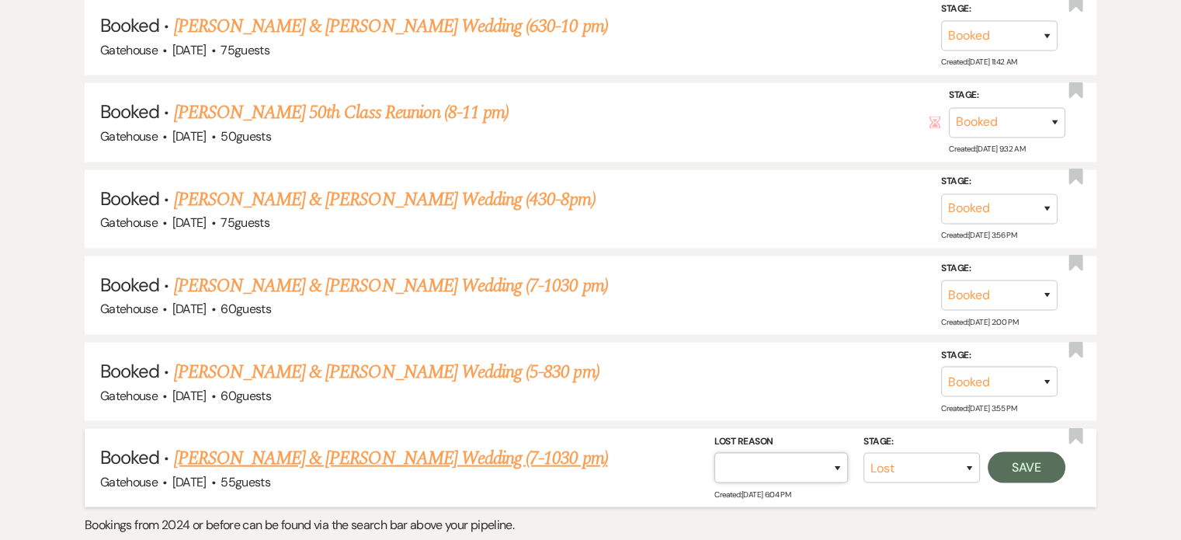
click at [840, 453] on select "Booked Elsewhere Budget Date Unavailable No Response Not a Good Match Capacity …" at bounding box center [782, 468] width 134 height 30
select select "11"
click at [715, 453] on select "Booked Elsewhere Budget Date Unavailable No Response Not a Good Match Capacity …" at bounding box center [782, 468] width 134 height 30
click at [1033, 452] on button "Save" at bounding box center [1027, 467] width 78 height 31
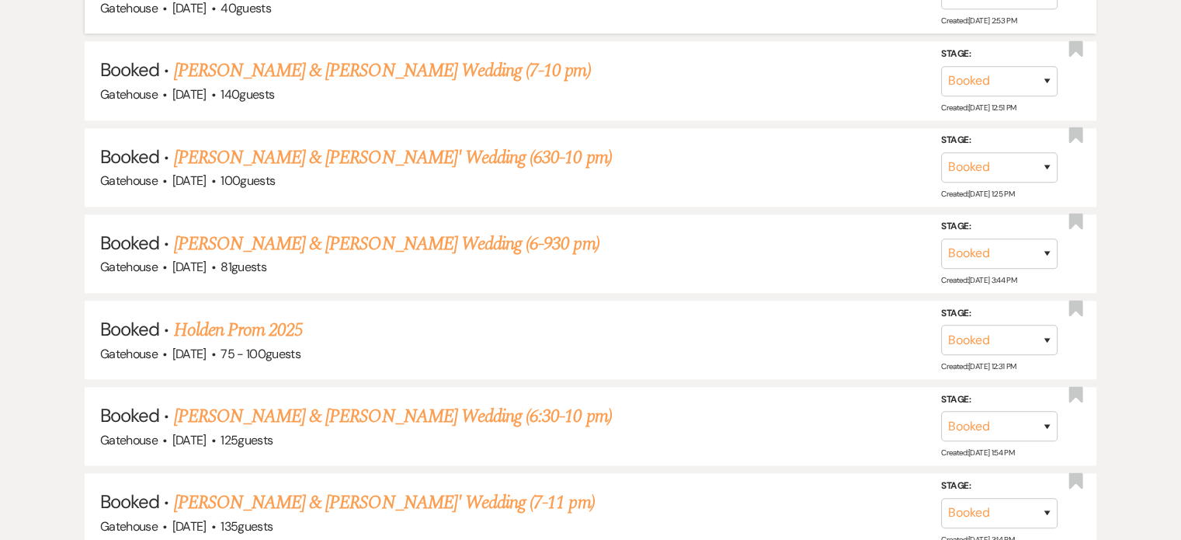
scroll to position [7624, 0]
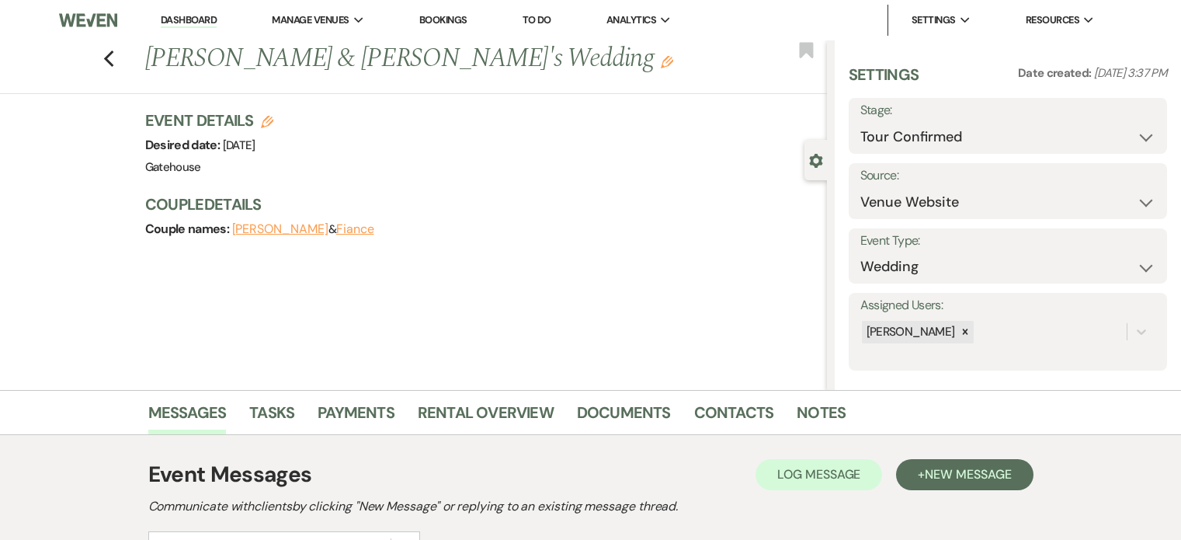
select select "4"
select select "5"
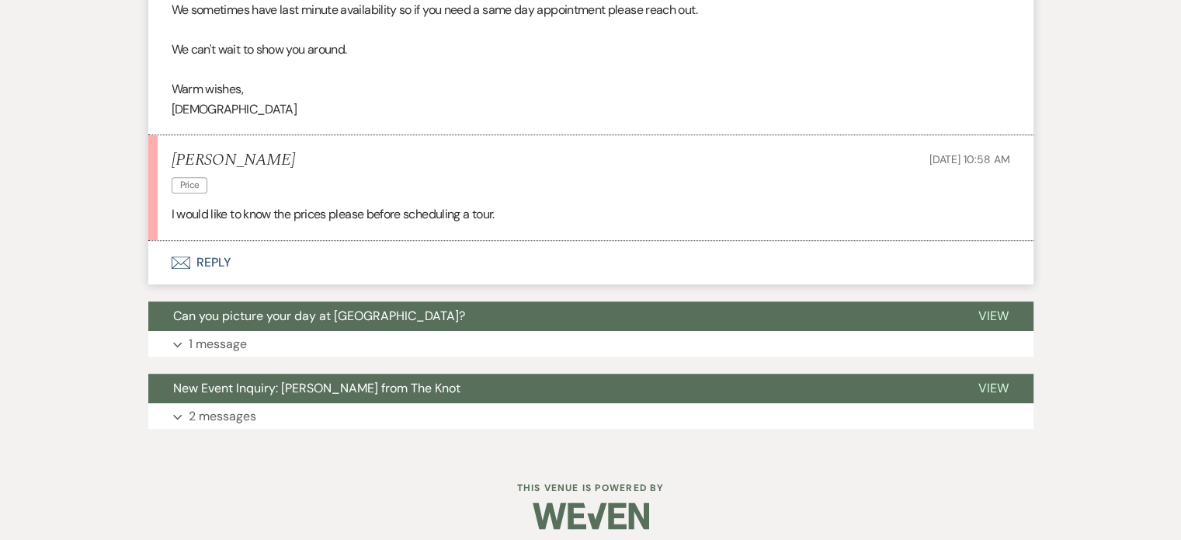
scroll to position [833, 0]
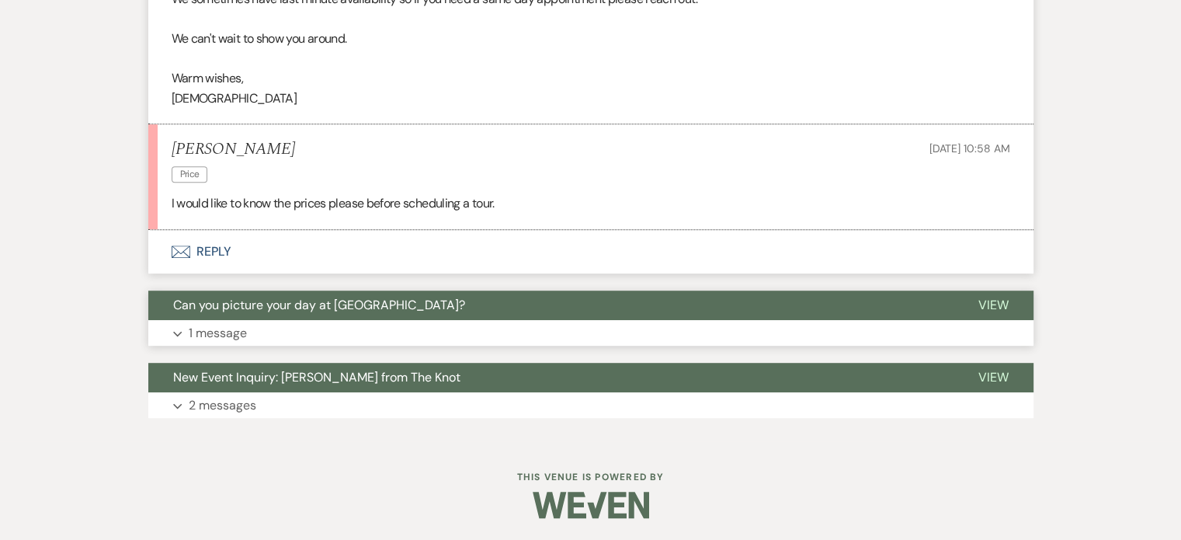
click at [228, 332] on p "1 message" at bounding box center [218, 333] width 58 height 20
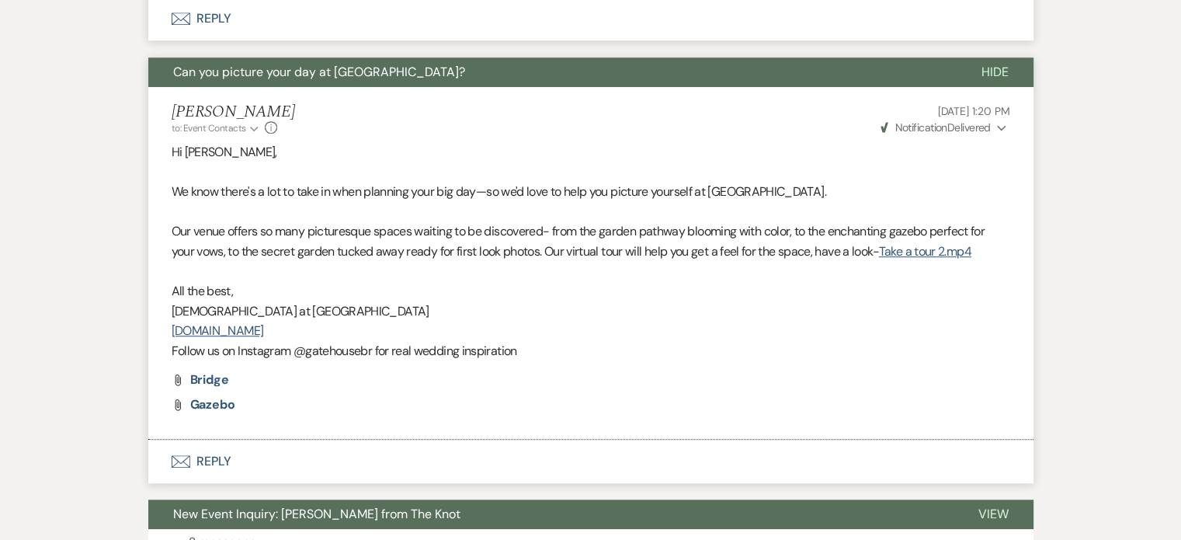
scroll to position [1202, 0]
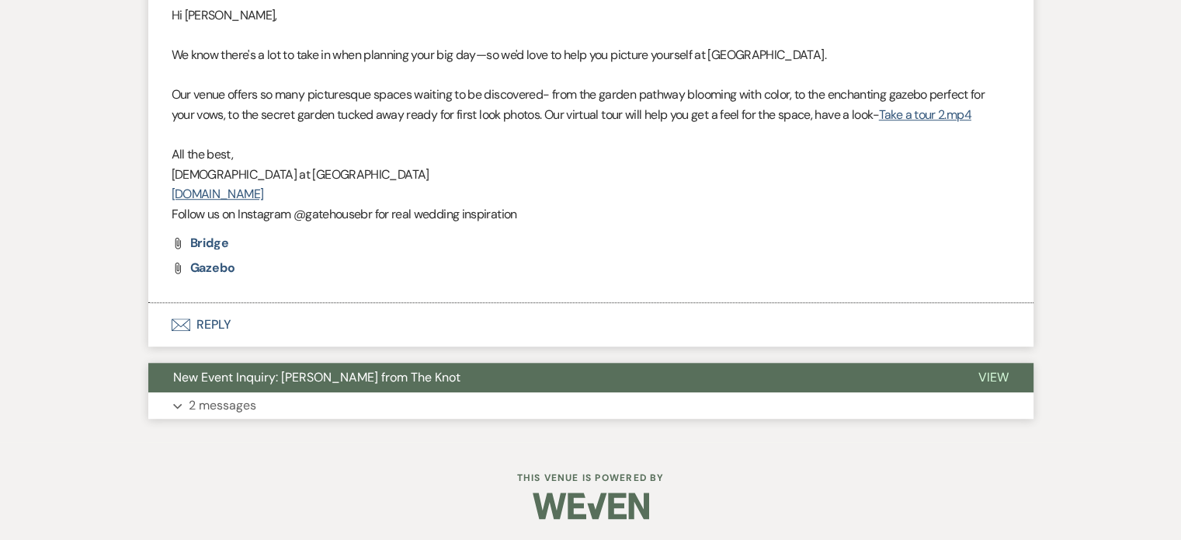
click at [224, 403] on p "2 messages" at bounding box center [223, 405] width 68 height 20
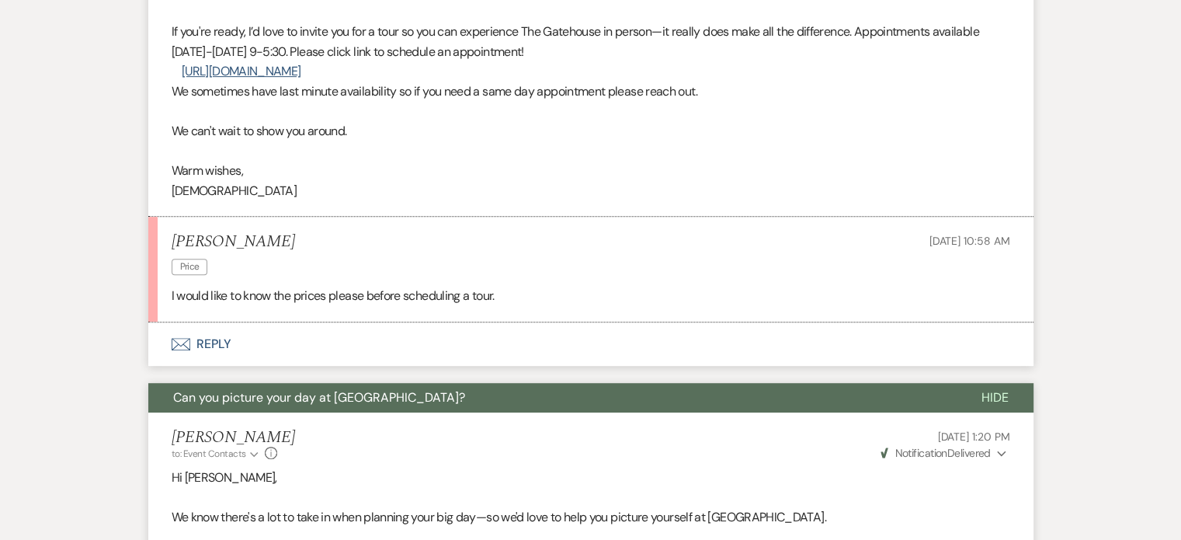
scroll to position [830, 0]
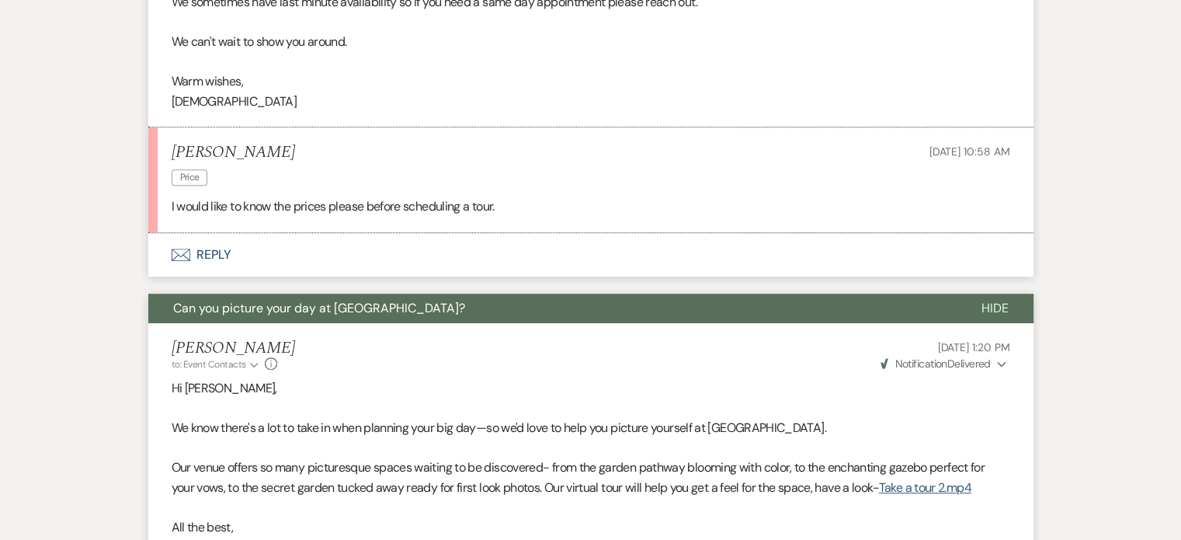
click at [209, 254] on button "Envelope Reply" at bounding box center [590, 254] width 885 height 43
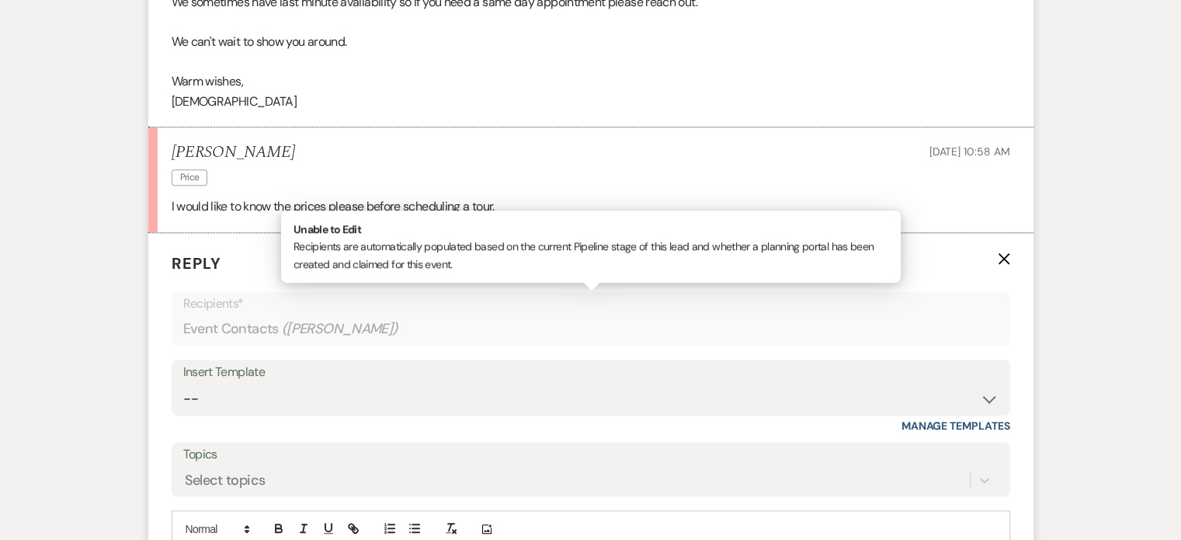
scroll to position [1063, 0]
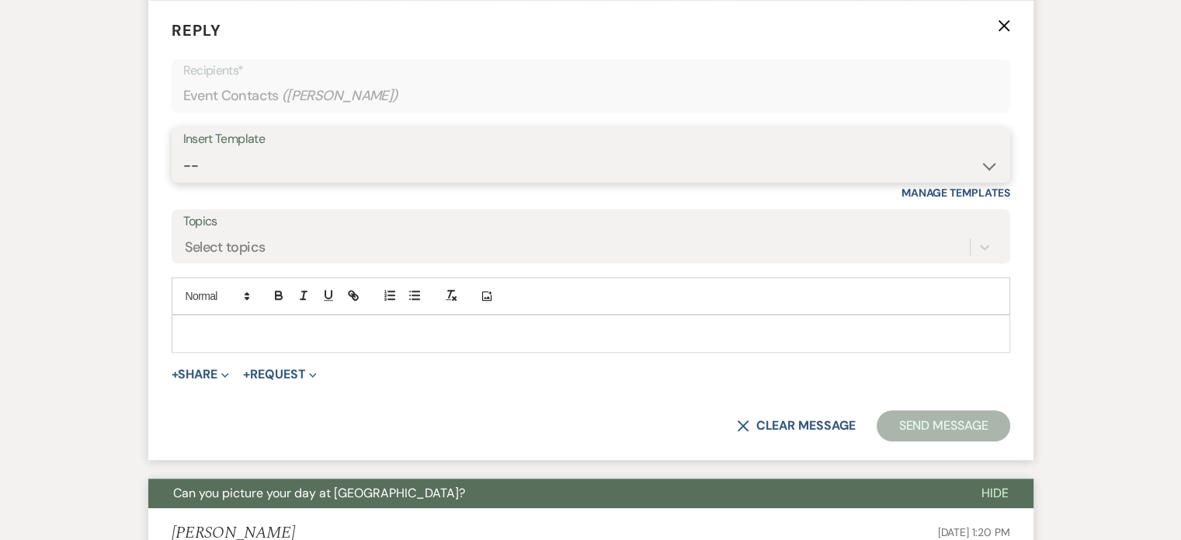
click at [231, 164] on select "-- Tour Request Response Proposal 6-9 Month Check-in Happy 1 Month Anniversary!…" at bounding box center [591, 166] width 816 height 30
select select "2237"
click at [183, 151] on select "-- Tour Request Response Proposal 6-9 Month Check-in Happy 1 Month Anniversary!…" at bounding box center [591, 166] width 816 height 30
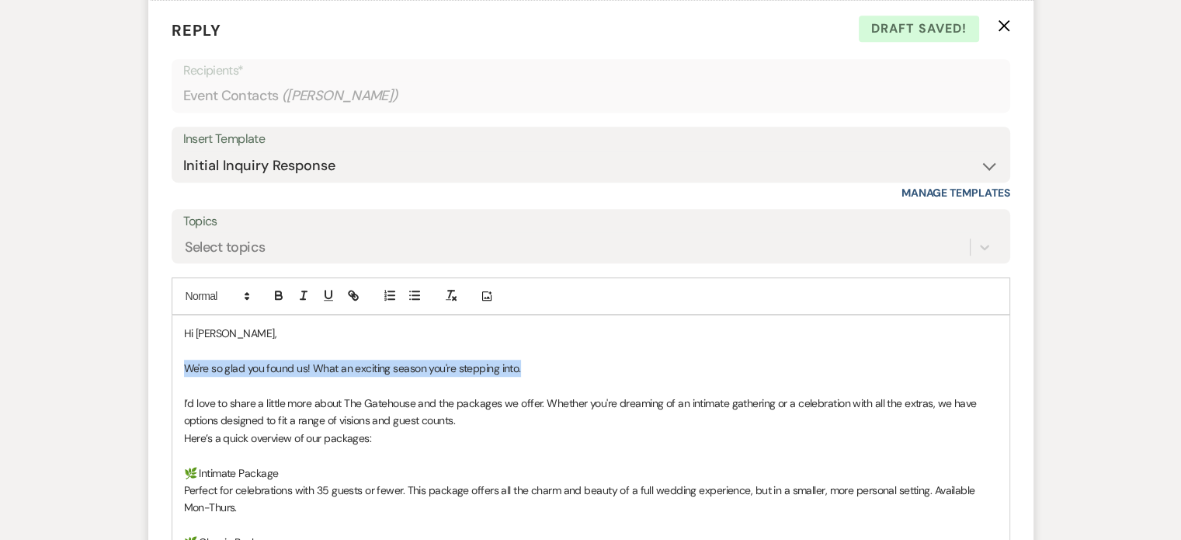
drag, startPoint x: 179, startPoint y: 363, endPoint x: 556, endPoint y: 364, distance: 376.7
click at [556, 364] on div "Hi Ashley, We're so glad you found us! What an exciting season you're stepping …" at bounding box center [590, 533] width 837 height 436
click at [441, 365] on p "So sorry about that. I sent information but maybe it didnt reach you." at bounding box center [591, 368] width 814 height 17
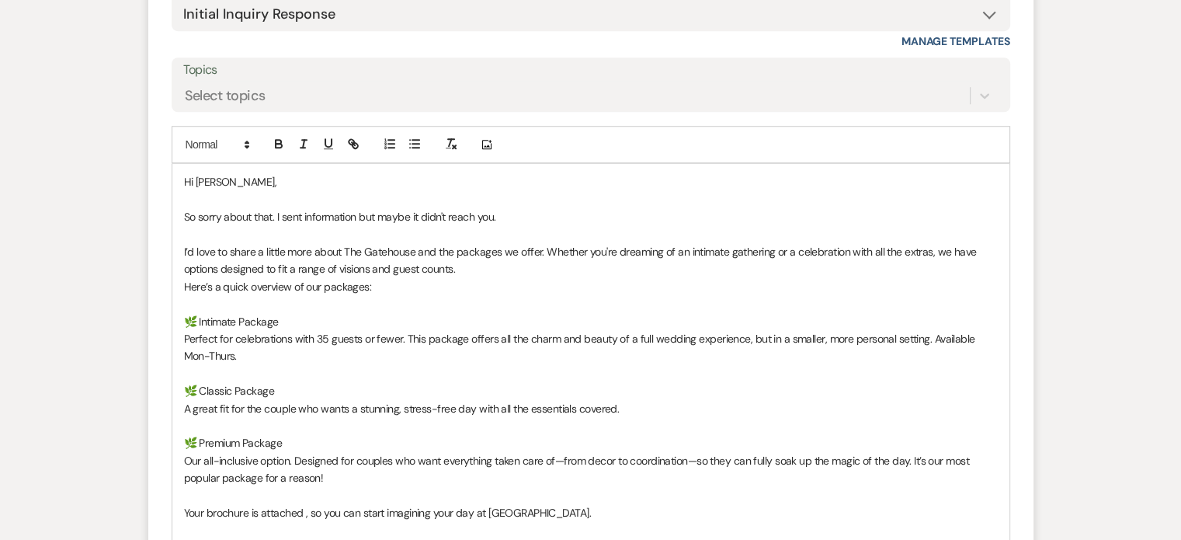
scroll to position [1218, 0]
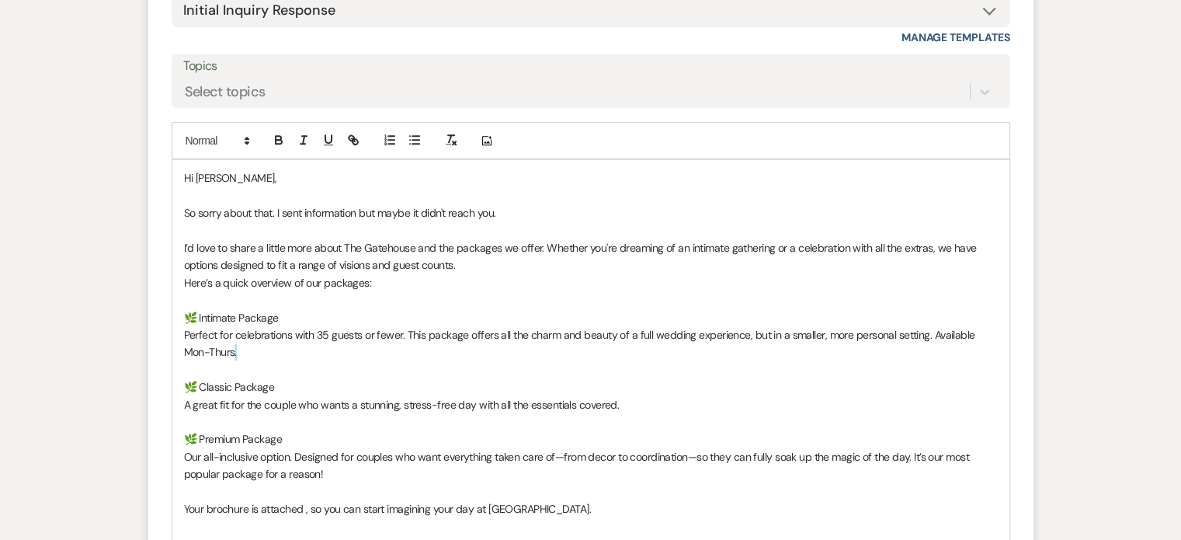
drag, startPoint x: 235, startPoint y: 353, endPoint x: 208, endPoint y: 350, distance: 27.4
click at [208, 350] on p "Perfect for celebrations with 35 guests or fewer. This package offers all the c…" at bounding box center [591, 343] width 814 height 35
click at [252, 349] on p "Perfect for celebrations with 35 guests or fewer. This package offers all the c…" at bounding box center [591, 343] width 814 height 35
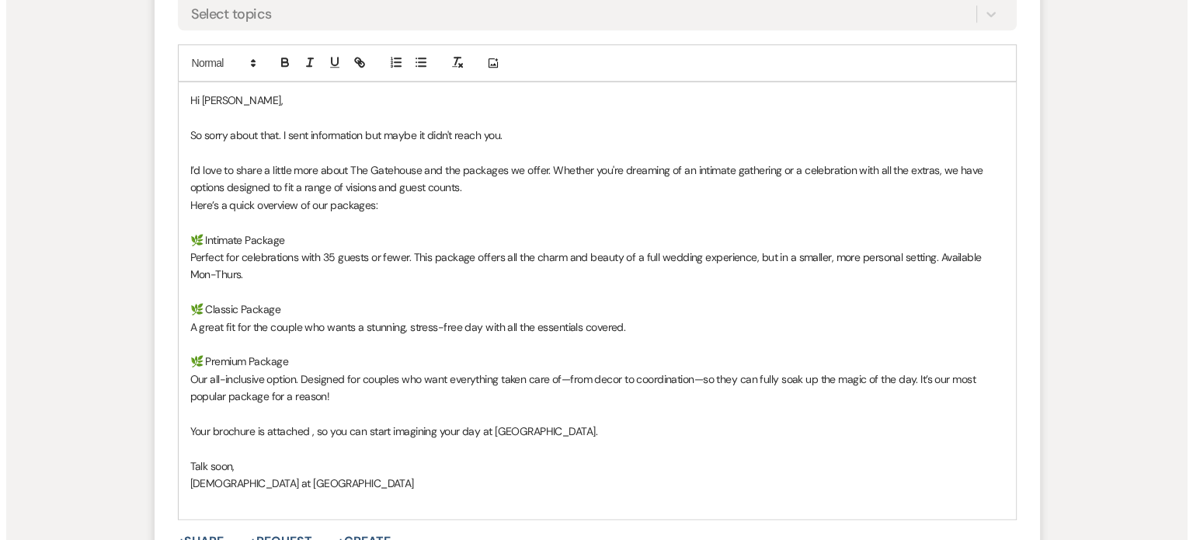
scroll to position [1451, 0]
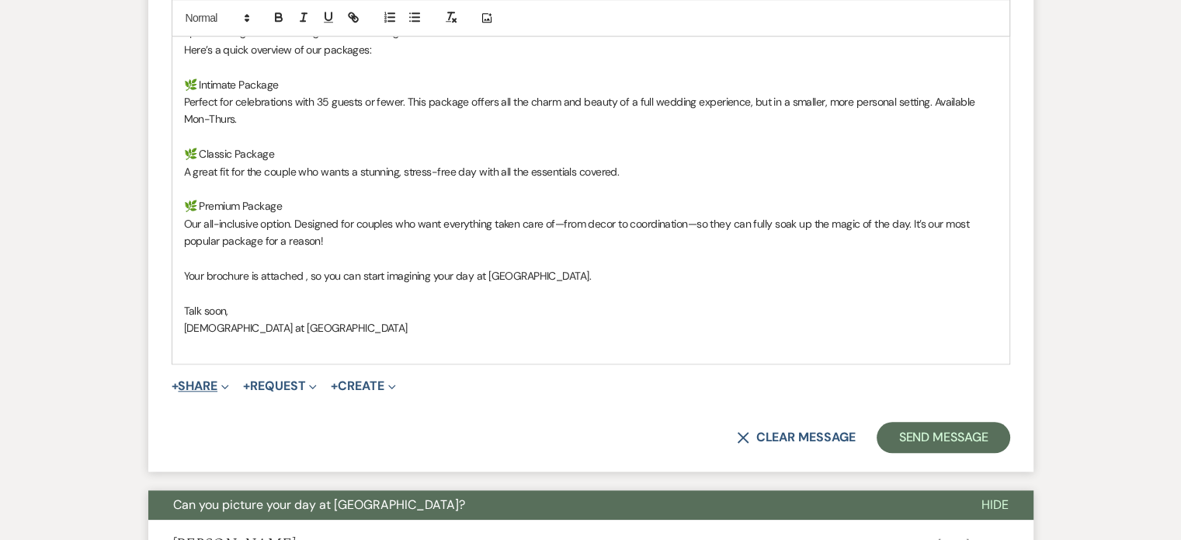
click at [191, 381] on button "+ Share Expand" at bounding box center [201, 386] width 58 height 12
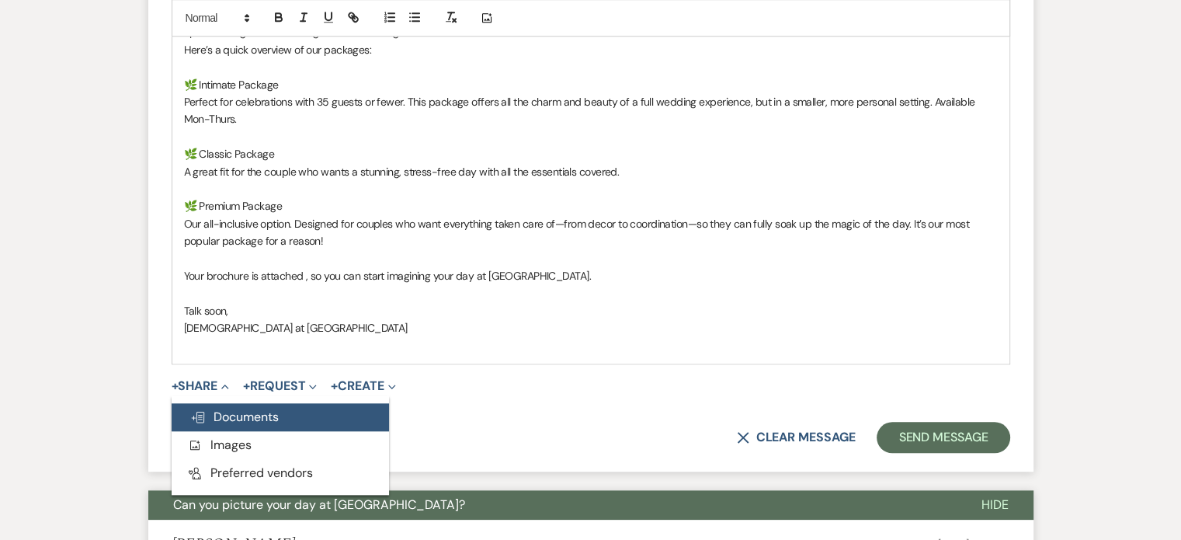
click at [227, 409] on span "Doc Upload Documents" at bounding box center [234, 417] width 89 height 16
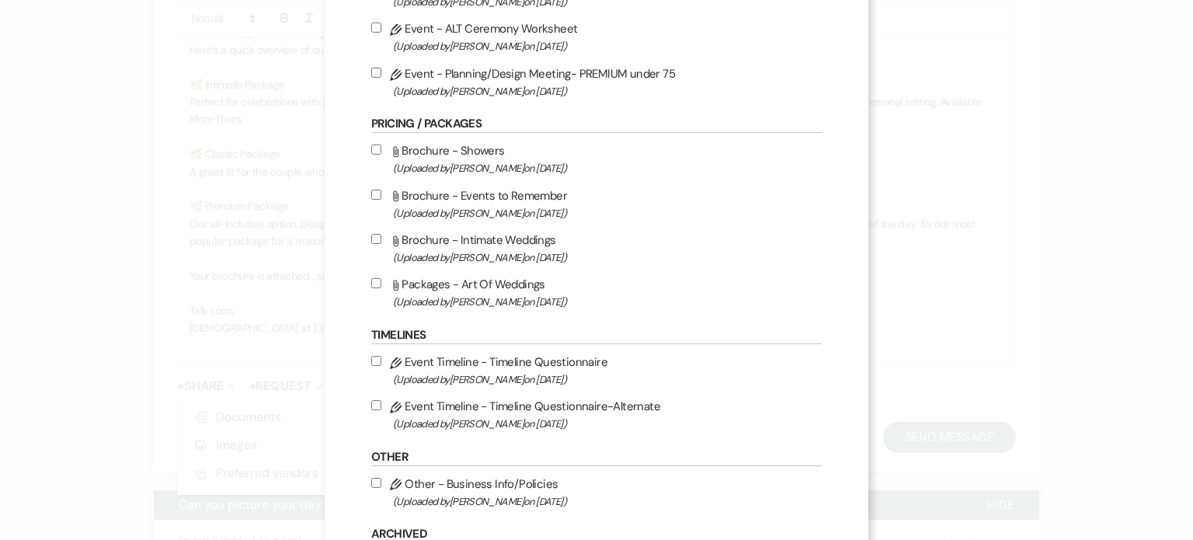
scroll to position [1010, 0]
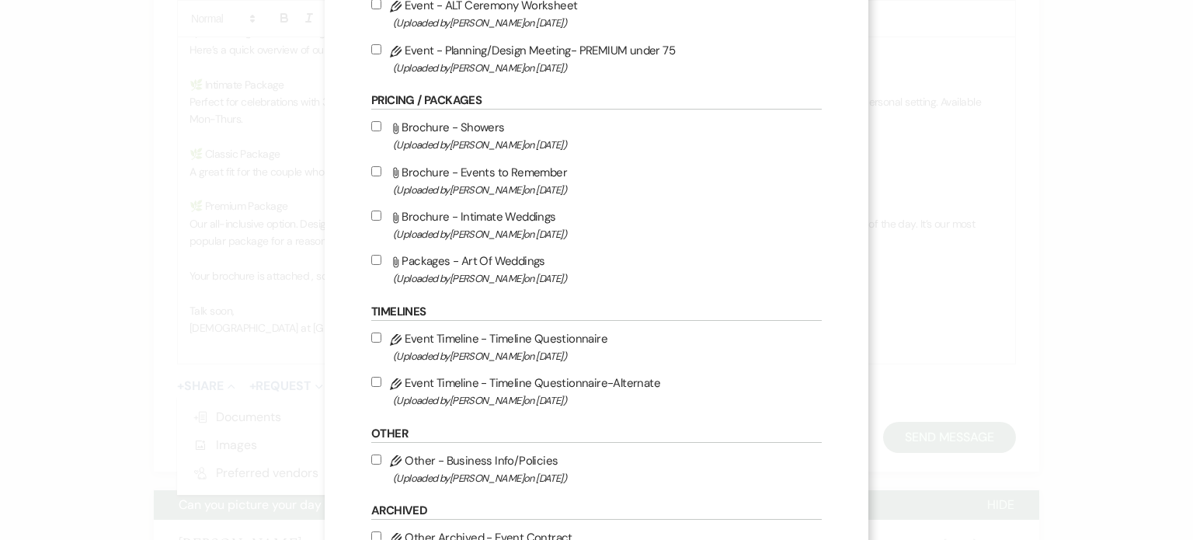
click at [461, 273] on label "Attach File Packages - Art Of Weddings (Uploaded by Christi Edwards on Sep 12th…" at bounding box center [596, 269] width 450 height 37
click at [381, 265] on input "Attach File Packages - Art Of Weddings (Uploaded by Christi Edwards on Sep 12th…" at bounding box center [376, 260] width 10 height 10
checkbox input "true"
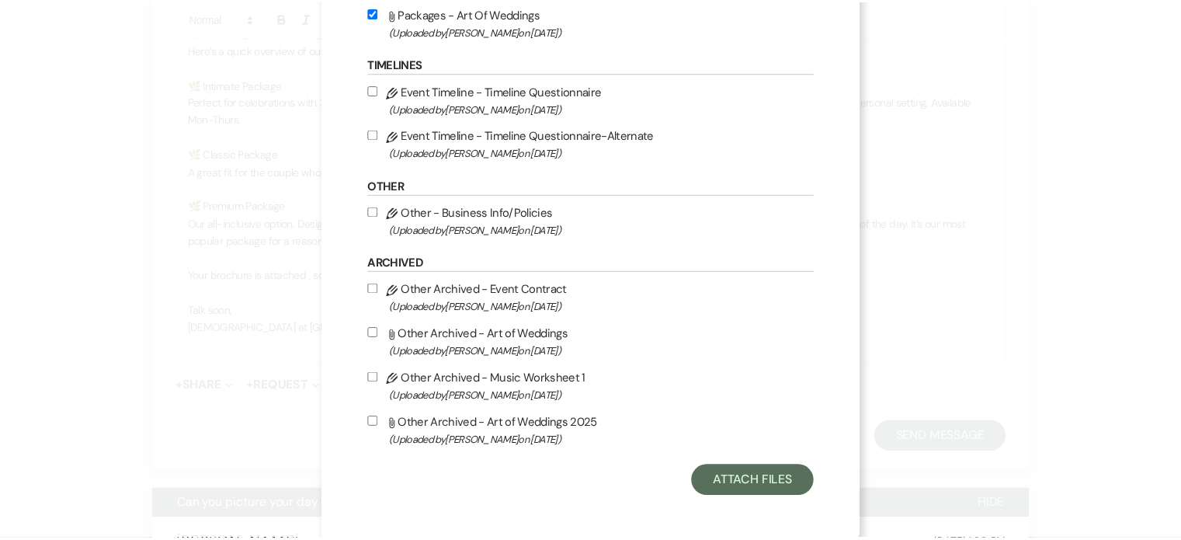
scroll to position [1268, 0]
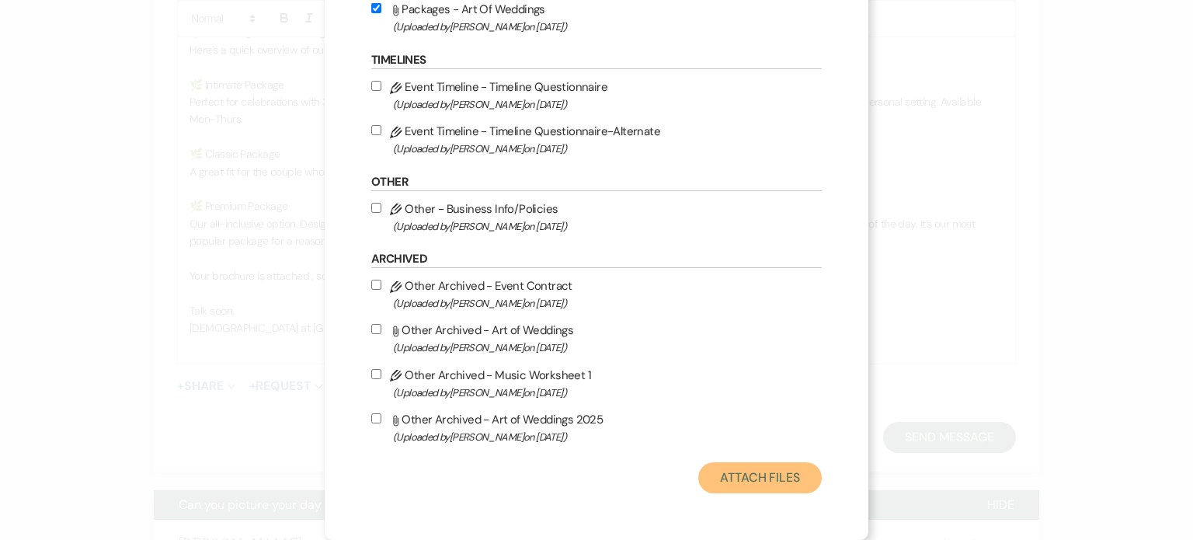
click at [764, 475] on button "Attach Files" at bounding box center [759, 477] width 123 height 31
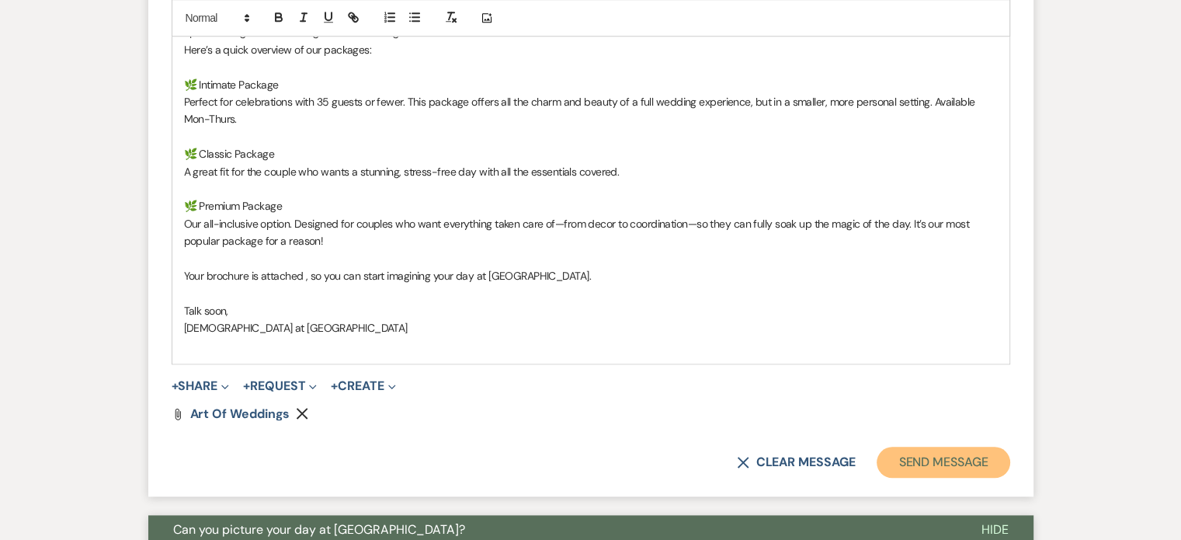
click at [930, 454] on button "Send Message" at bounding box center [943, 462] width 133 height 31
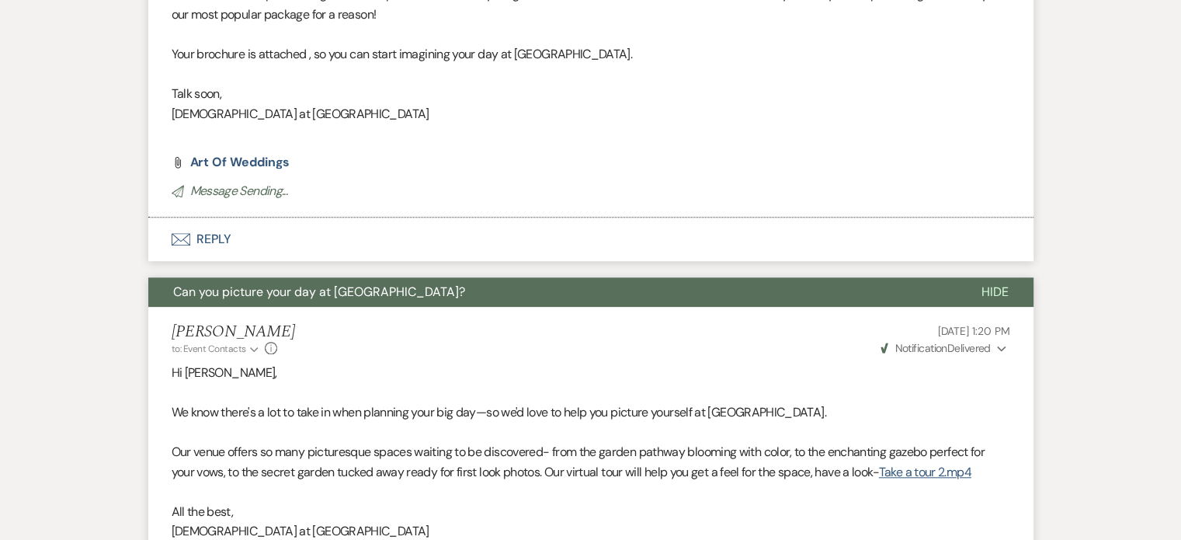
scroll to position [2056, 0]
